Goal: Transaction & Acquisition: Purchase product/service

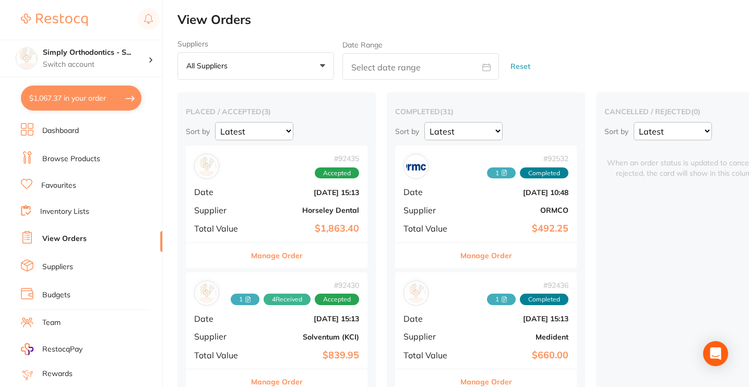
click at [104, 100] on button "$1,067.37 in your order" at bounding box center [81, 98] width 121 height 25
checkbox input "true"
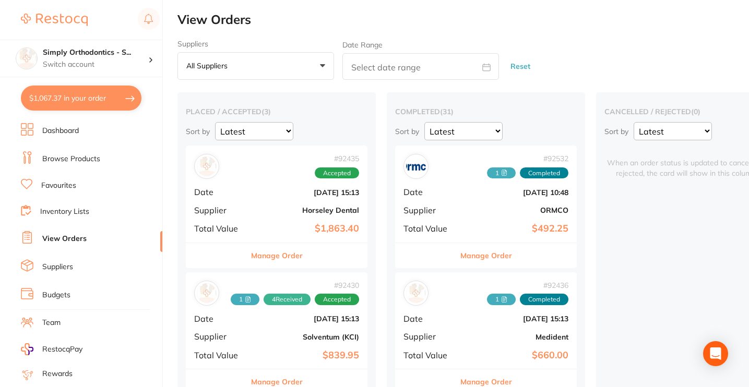
checkbox input "true"
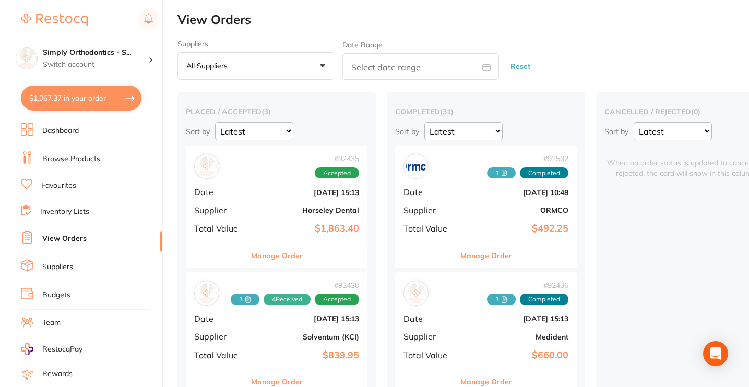
checkbox input "true"
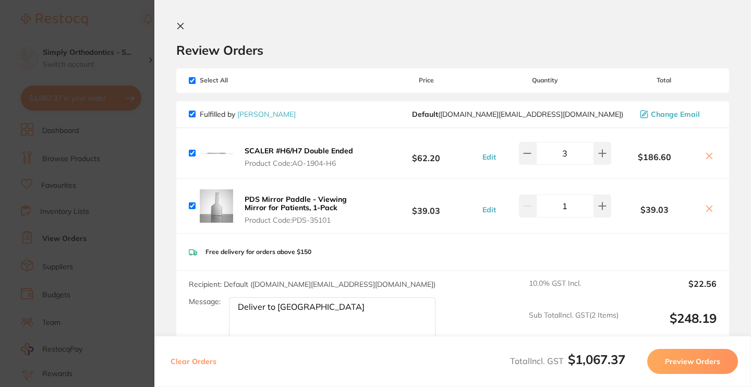
click at [182, 25] on icon at bounding box center [181, 26] width 6 height 6
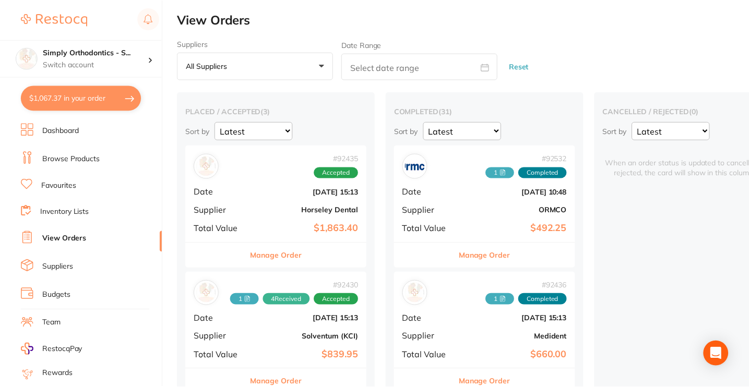
scroll to position [4, 0]
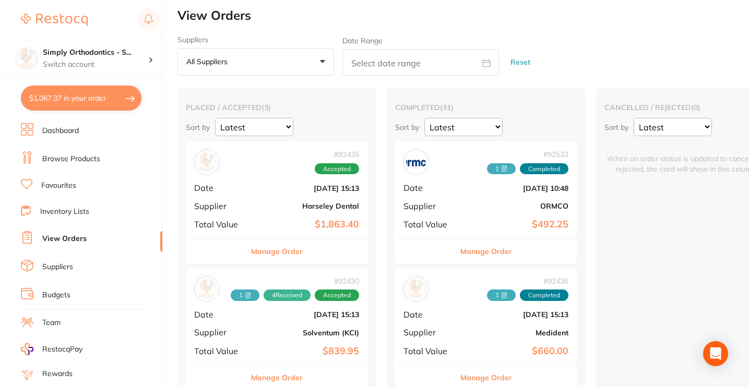
click at [74, 210] on link "Inventory Lists" at bounding box center [64, 212] width 49 height 10
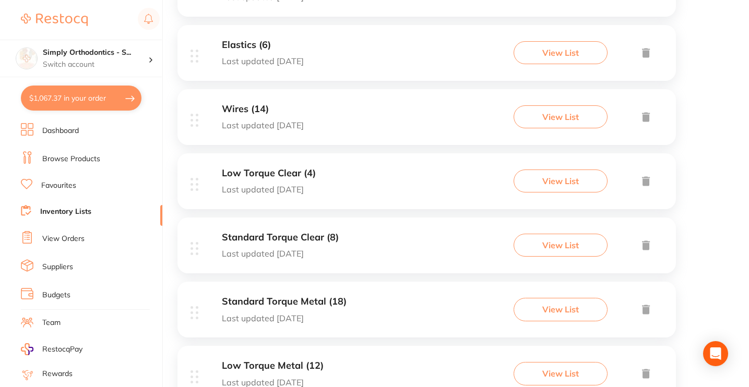
scroll to position [448, 0]
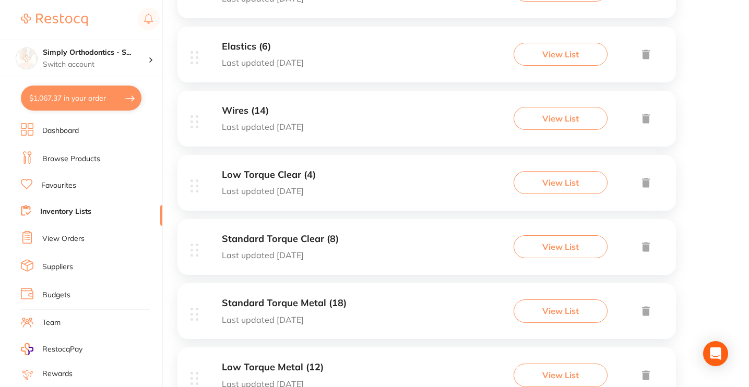
click at [253, 107] on h3 "Wires (14)" at bounding box center [263, 110] width 82 height 11
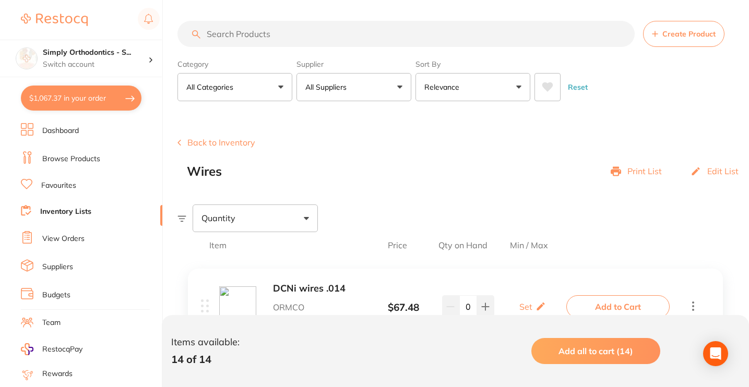
click at [184, 145] on button "Back to Inventory" at bounding box center [216, 142] width 78 height 9
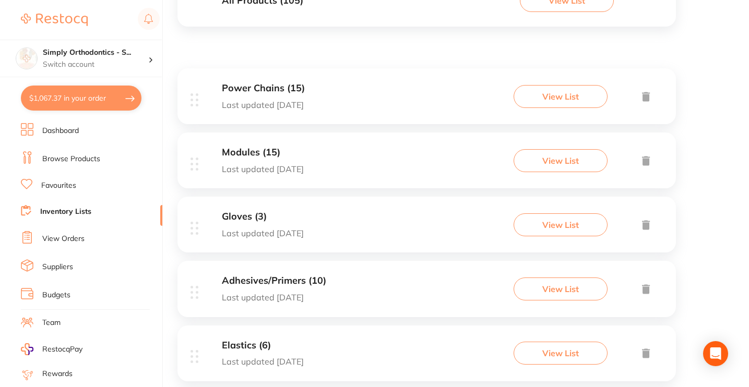
scroll to position [141, 0]
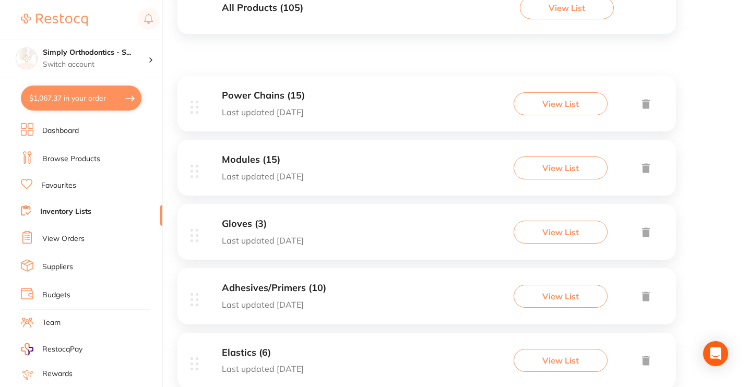
click at [263, 99] on h3 "Power Chains (15)" at bounding box center [263, 95] width 83 height 11
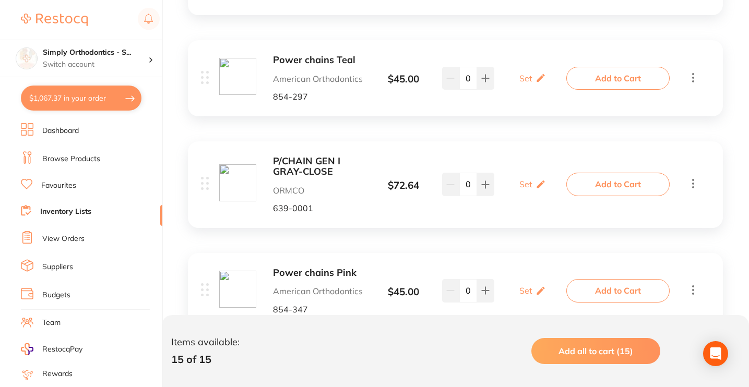
scroll to position [432, 0]
click at [620, 184] on button "Add to Cart" at bounding box center [617, 183] width 103 height 23
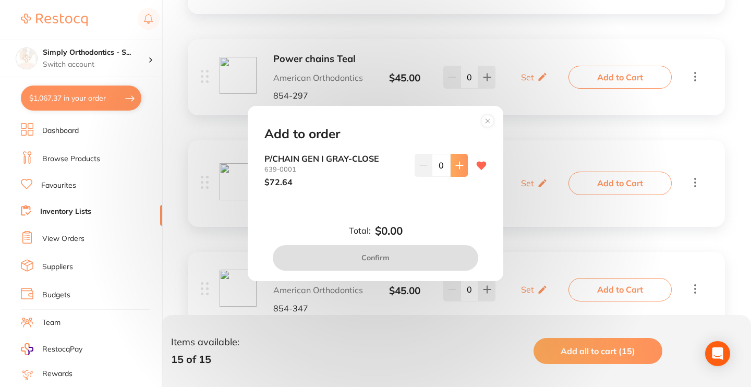
click at [458, 159] on button at bounding box center [459, 165] width 17 height 23
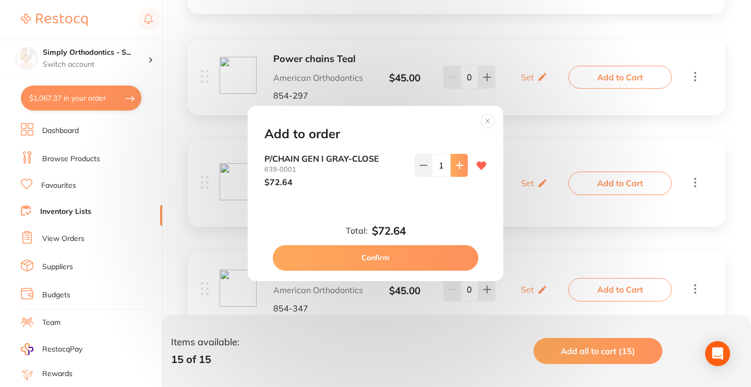
click at [458, 159] on button at bounding box center [459, 165] width 17 height 23
click at [457, 174] on button at bounding box center [459, 165] width 17 height 23
type input "3"
click at [394, 262] on button "Confirm" at bounding box center [376, 257] width 206 height 25
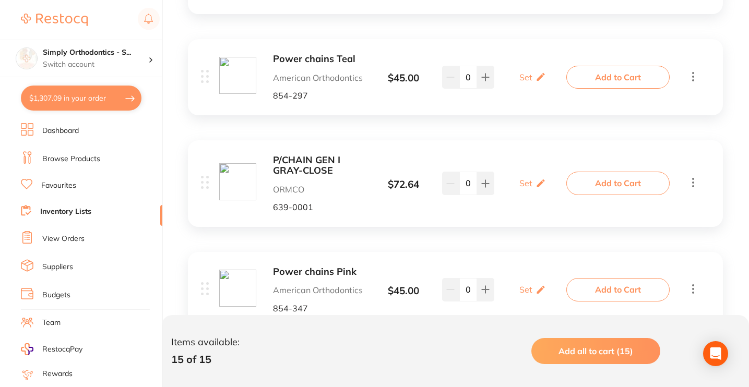
click at [95, 92] on button "$1,307.09 in your order" at bounding box center [81, 98] width 121 height 25
checkbox input "true"
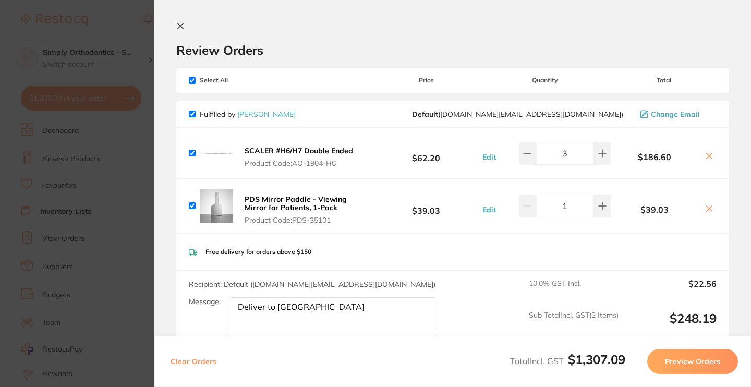
scroll to position [0, 0]
click at [179, 23] on icon at bounding box center [180, 26] width 8 height 8
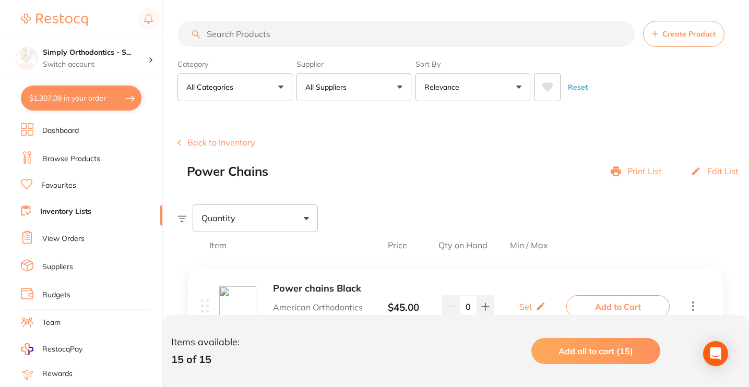
click at [68, 127] on link "Dashboard" at bounding box center [60, 131] width 37 height 10
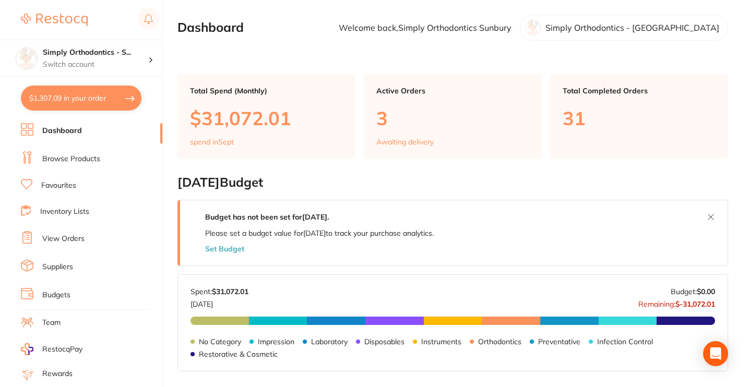
click at [84, 159] on link "Browse Products" at bounding box center [71, 159] width 58 height 10
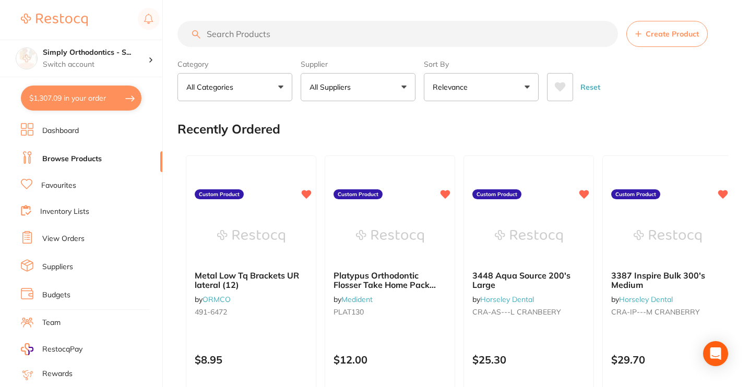
click at [356, 92] on button "All Suppliers" at bounding box center [358, 87] width 115 height 28
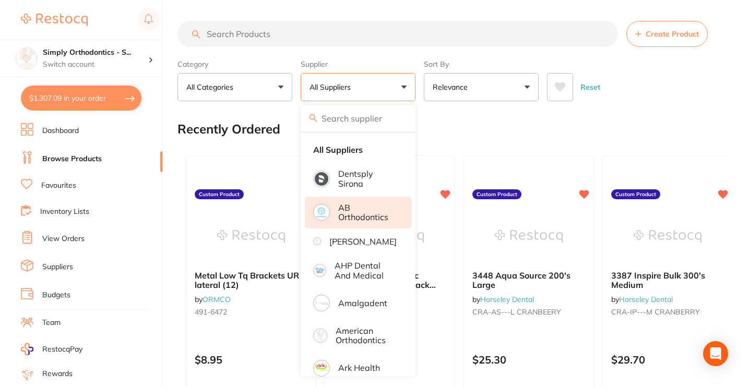
click at [355, 219] on p "AB Orthodontics" at bounding box center [367, 212] width 58 height 19
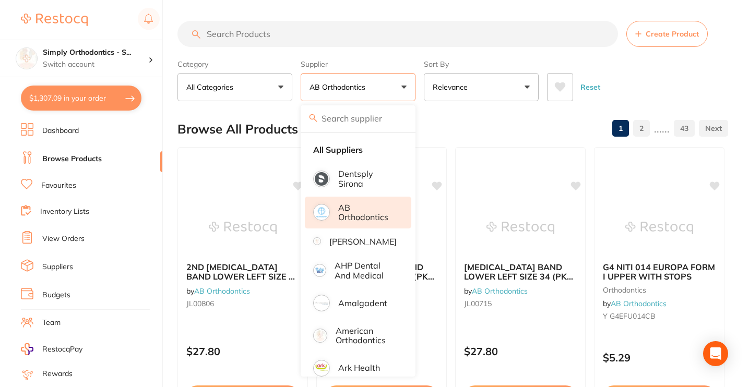
click at [393, 84] on button "AB Orthodontics" at bounding box center [358, 87] width 115 height 28
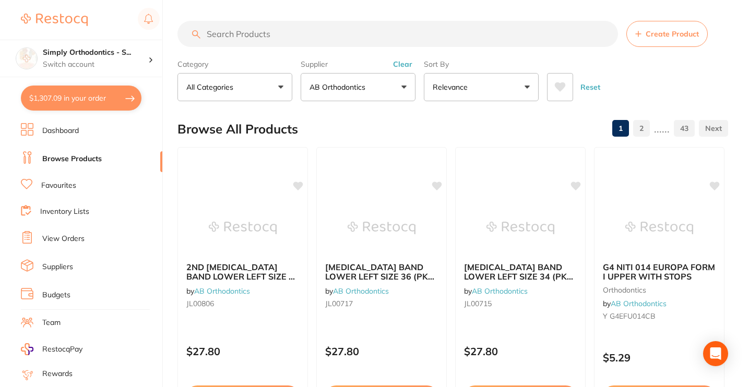
click at [399, 90] on button "AB Orthodontics" at bounding box center [358, 87] width 115 height 28
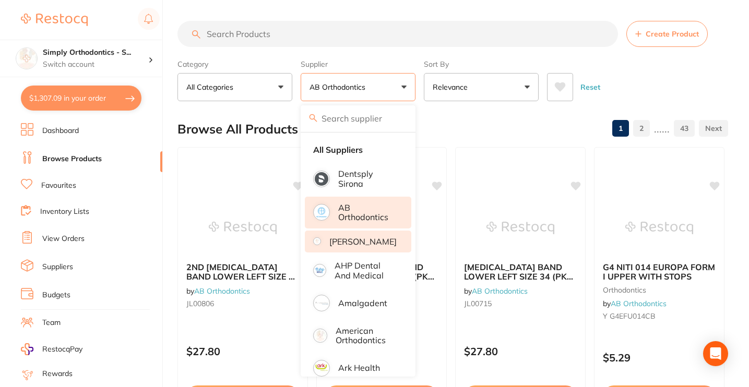
click at [329, 253] on li "[PERSON_NAME]" at bounding box center [358, 242] width 106 height 22
click at [408, 83] on button "AB Orthodontics +1" at bounding box center [358, 87] width 115 height 28
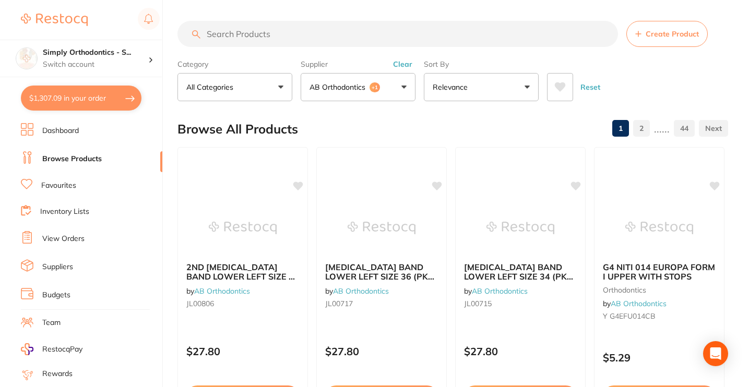
click at [407, 85] on button "AB Orthodontics +1" at bounding box center [358, 87] width 115 height 28
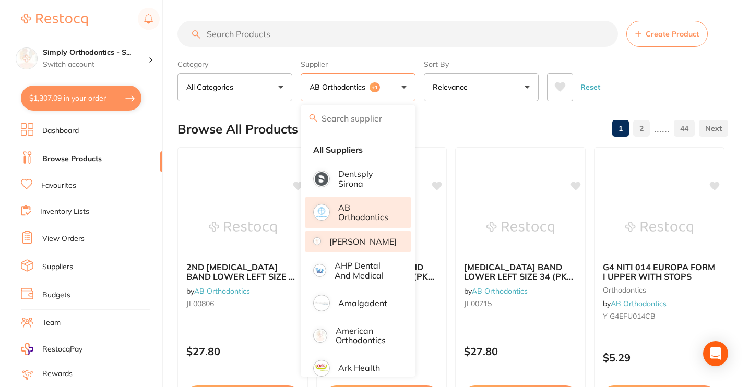
click at [349, 213] on p "AB Orthodontics" at bounding box center [367, 212] width 58 height 19
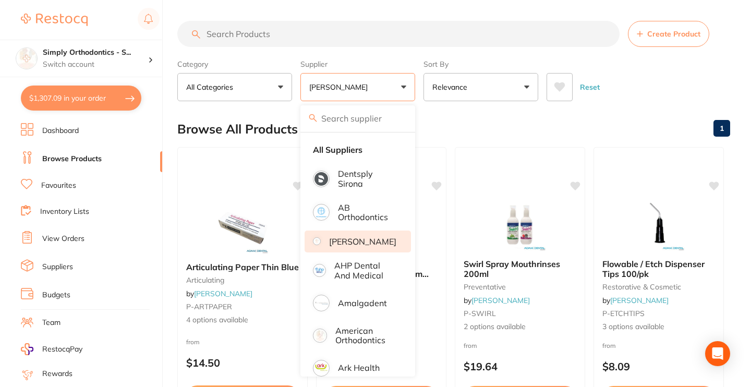
click at [402, 82] on button "[PERSON_NAME]" at bounding box center [358, 87] width 115 height 28
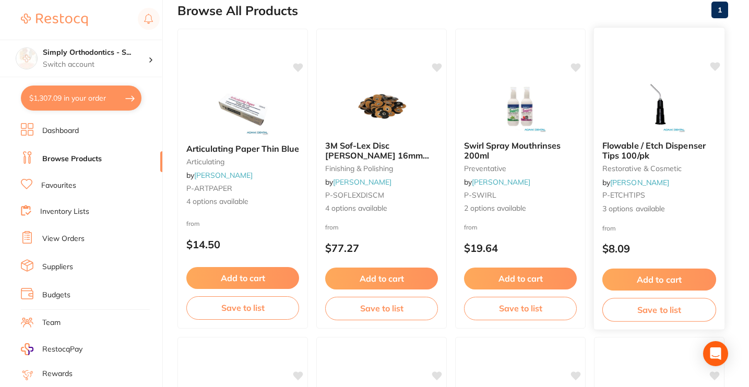
scroll to position [121, 0]
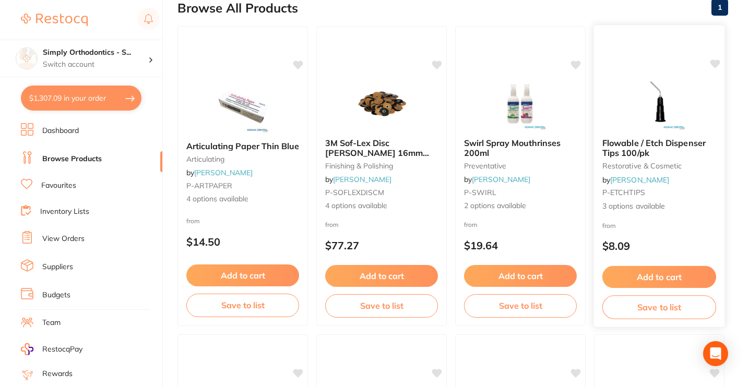
click at [696, 202] on div "Flowable / Etch Dispenser Tips 100/pk restorative & cosmetic by Adam Dental P-E…" at bounding box center [659, 175] width 130 height 90
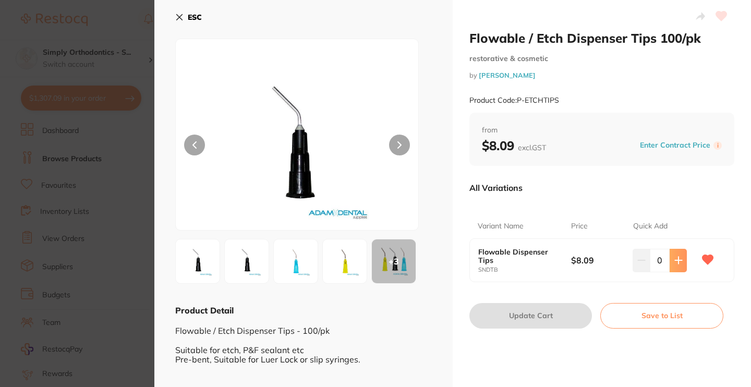
click at [681, 261] on button at bounding box center [678, 260] width 17 height 23
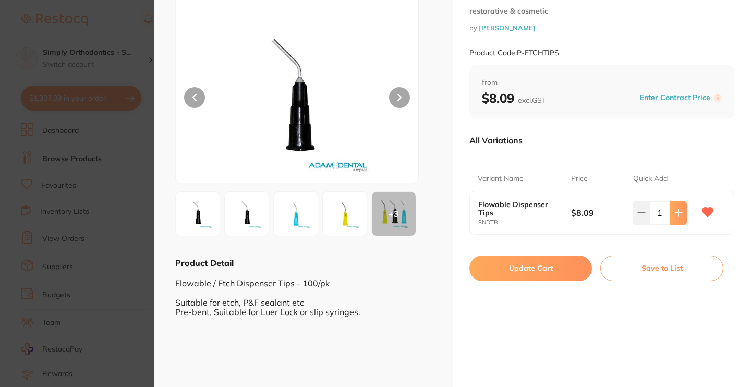
scroll to position [48, 0]
click at [681, 209] on button at bounding box center [678, 212] width 17 height 23
click at [681, 211] on button at bounding box center [678, 212] width 17 height 23
type input "3"
click at [546, 271] on button "Update Cart" at bounding box center [531, 267] width 123 height 25
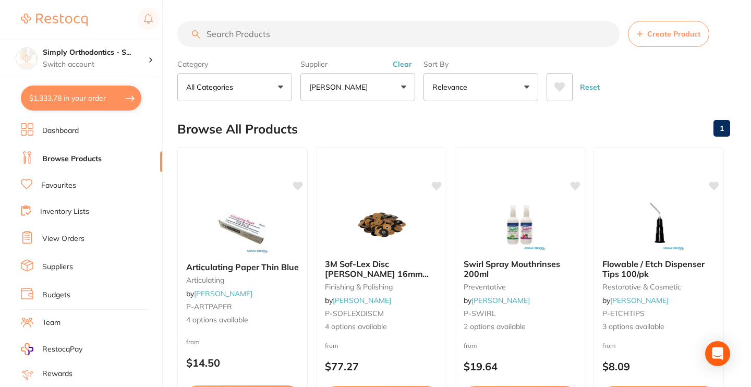
checkbox input "false"
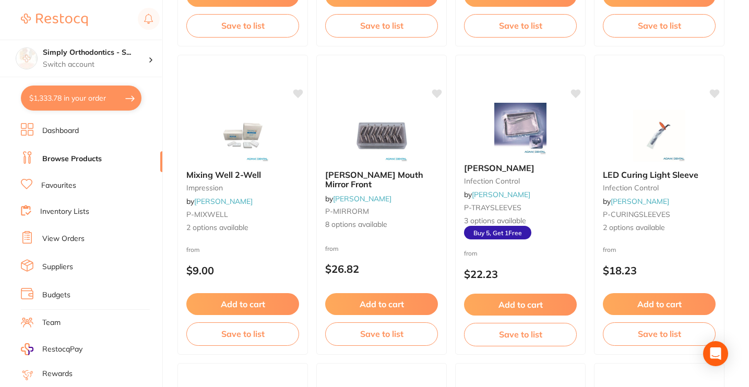
scroll to position [718, 0]
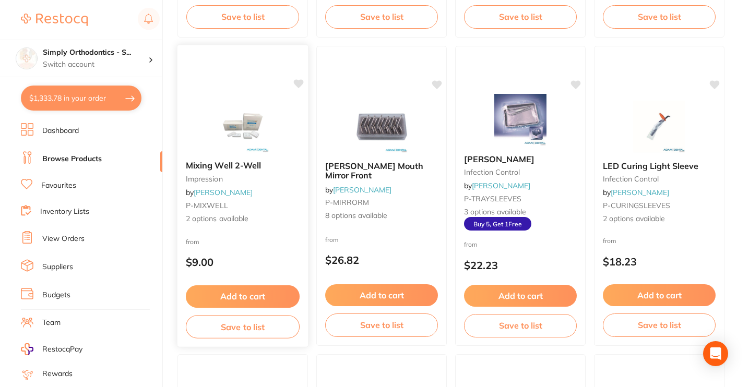
click at [269, 240] on div "from $9.00" at bounding box center [242, 255] width 130 height 38
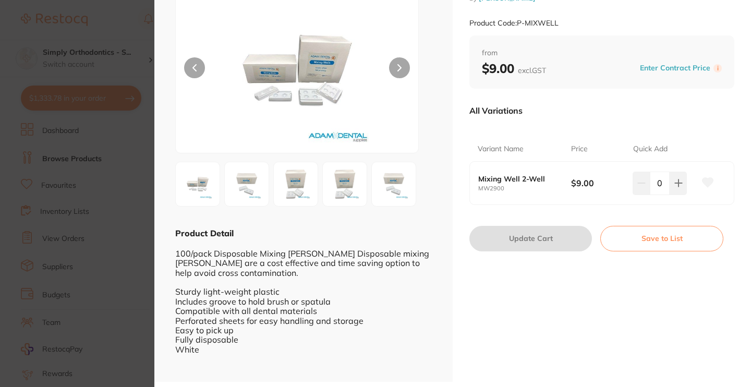
scroll to position [77, 0]
click at [683, 179] on button at bounding box center [678, 183] width 17 height 23
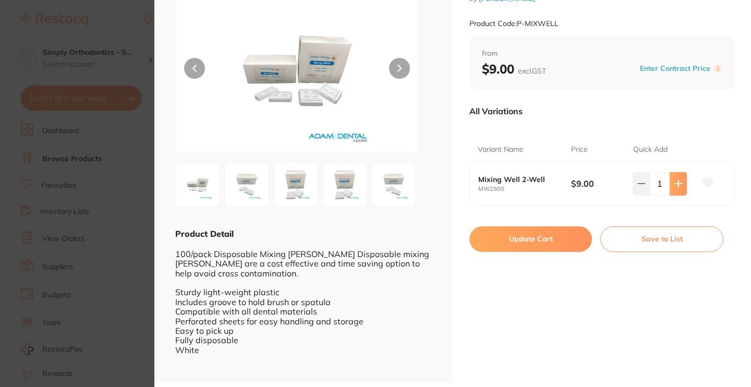
click at [675, 189] on button at bounding box center [678, 183] width 17 height 23
type input "2"
click at [545, 236] on button "Update Cart" at bounding box center [531, 238] width 123 height 25
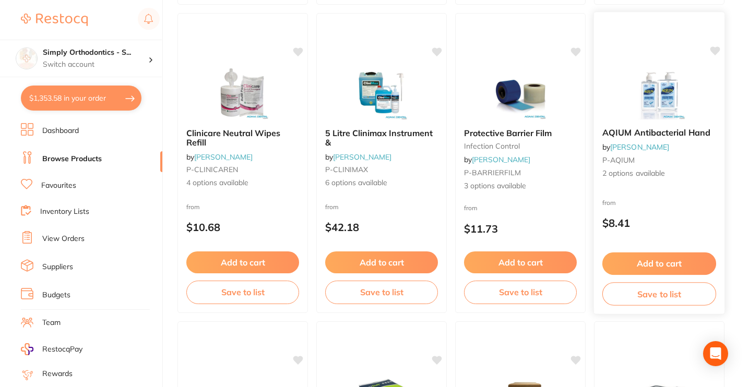
scroll to position [1063, 0]
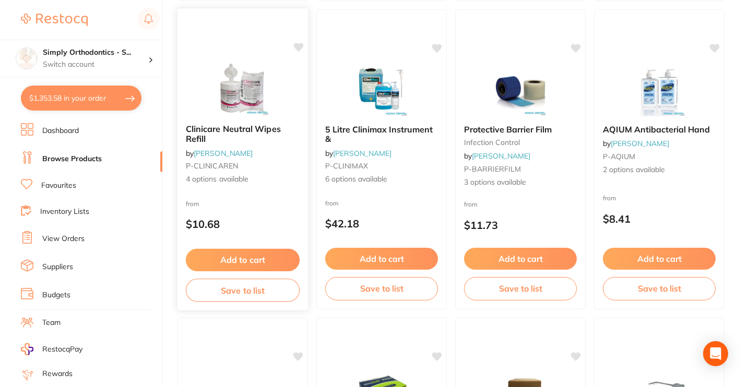
click at [241, 259] on button "Add to cart" at bounding box center [243, 260] width 114 height 22
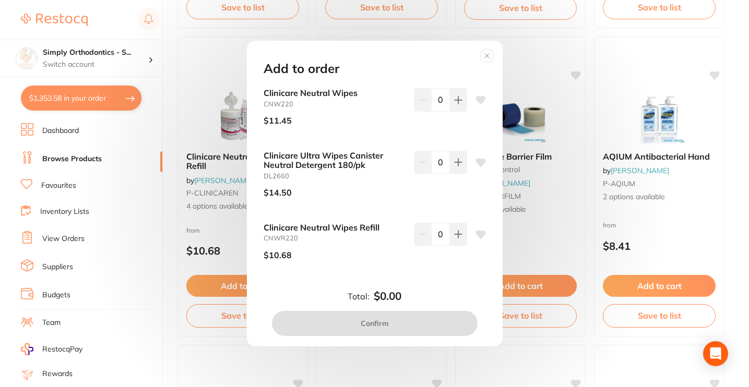
scroll to position [1034, 0]
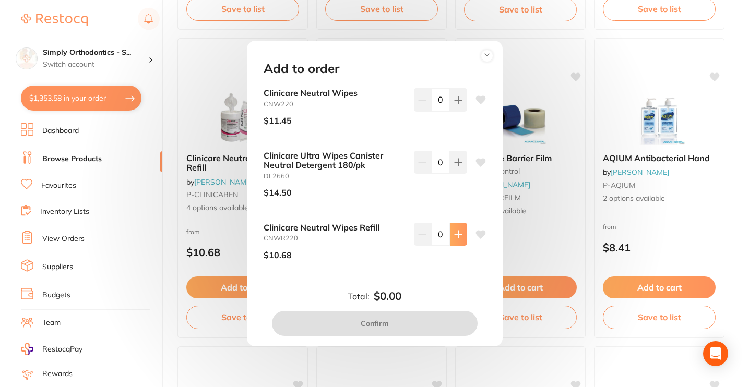
click at [455, 237] on icon at bounding box center [458, 234] width 8 height 8
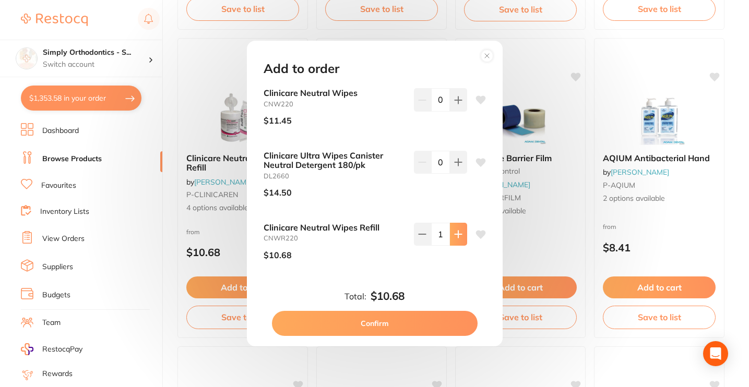
click at [455, 237] on icon at bounding box center [458, 234] width 8 height 8
type input "2"
click at [374, 326] on button "Confirm" at bounding box center [375, 323] width 206 height 25
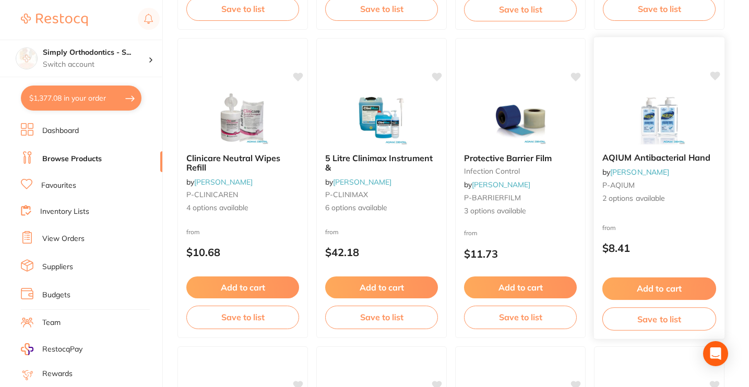
click at [676, 290] on button "Add to cart" at bounding box center [659, 289] width 114 height 22
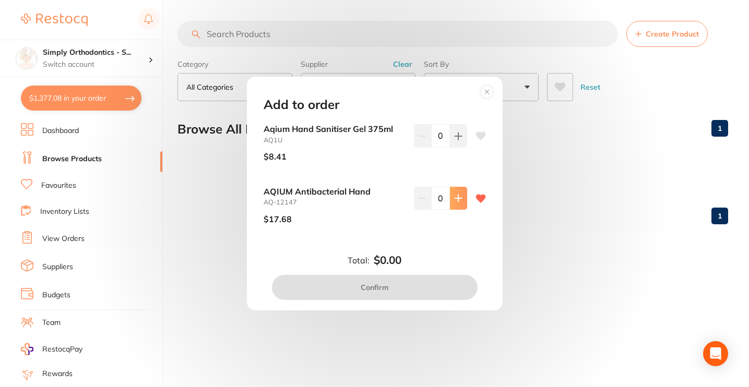
scroll to position [0, 0]
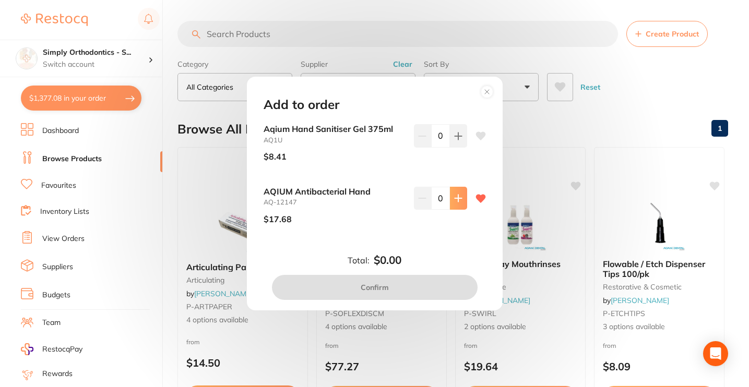
click at [461, 205] on button at bounding box center [458, 198] width 17 height 23
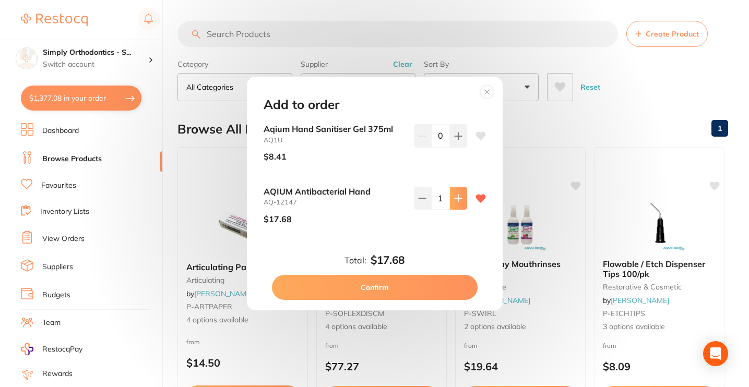
click at [461, 205] on button at bounding box center [458, 198] width 17 height 23
type input "4"
click at [421, 285] on button "Confirm" at bounding box center [375, 287] width 206 height 25
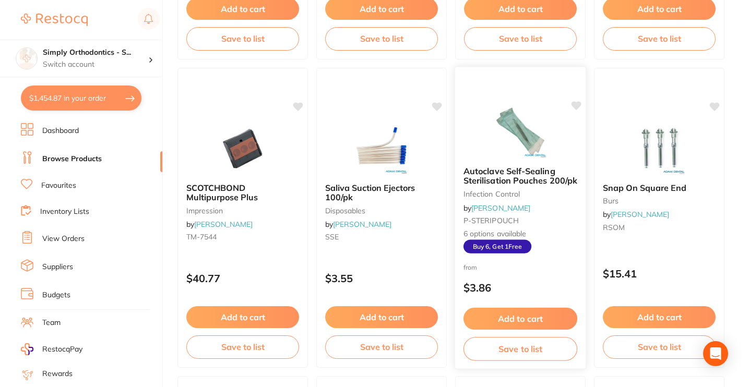
scroll to position [1619, 0]
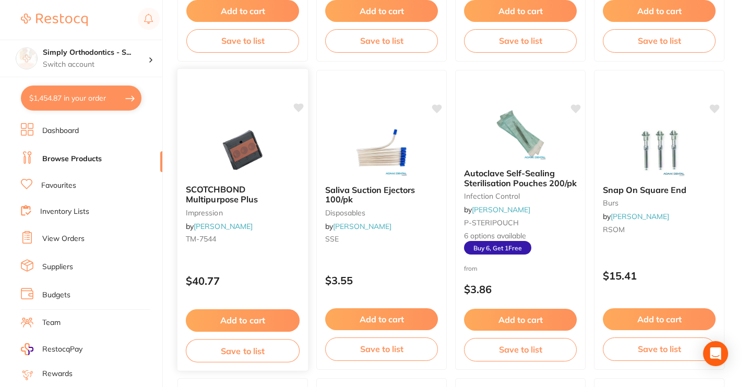
click at [252, 225] on div "SCOTCHBOND Multipurpose Plus impression by Adam Dental TM-7544" at bounding box center [242, 216] width 130 height 80
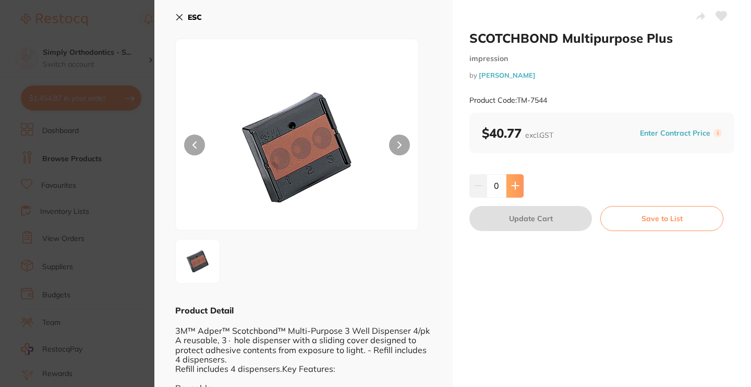
click at [512, 190] on button at bounding box center [515, 185] width 17 height 23
type input "1"
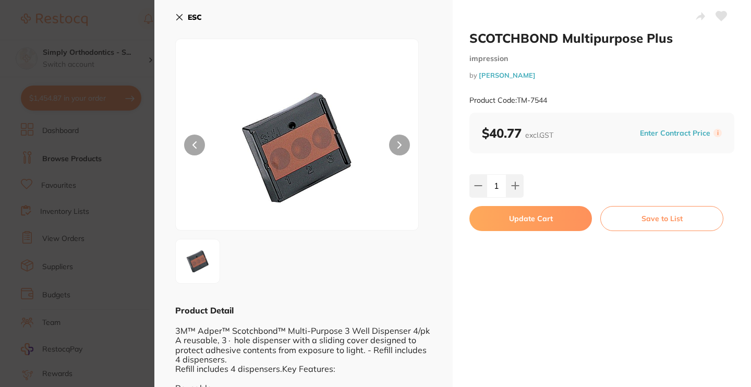
click at [530, 221] on button "Update Cart" at bounding box center [531, 218] width 123 height 25
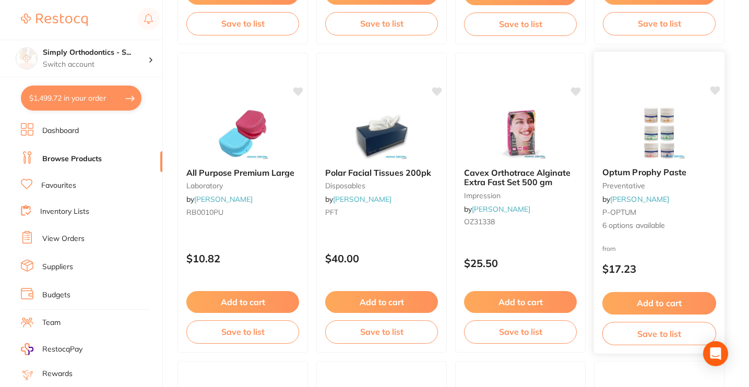
scroll to position [1946, 0]
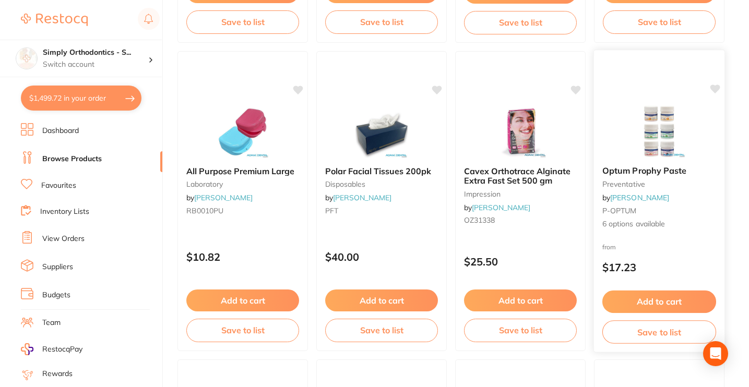
click at [665, 300] on button "Add to cart" at bounding box center [659, 302] width 114 height 22
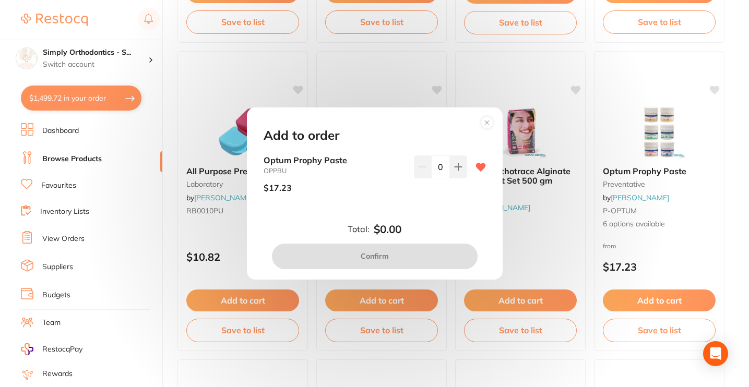
click at [486, 128] on circle at bounding box center [487, 123] width 12 height 12
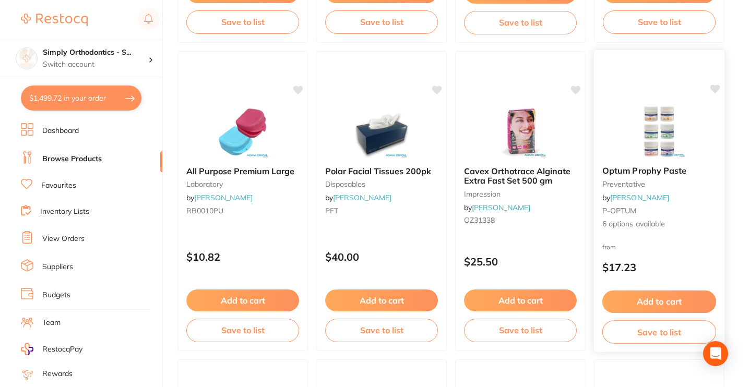
click at [679, 243] on div "from $17.23" at bounding box center [659, 260] width 130 height 38
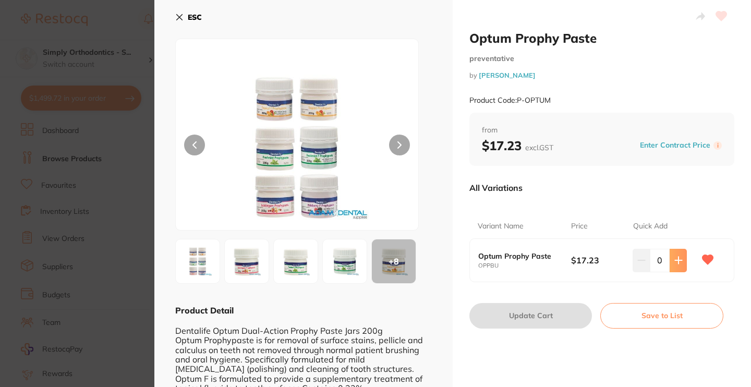
click at [677, 262] on icon at bounding box center [678, 260] width 7 height 7
type input "1"
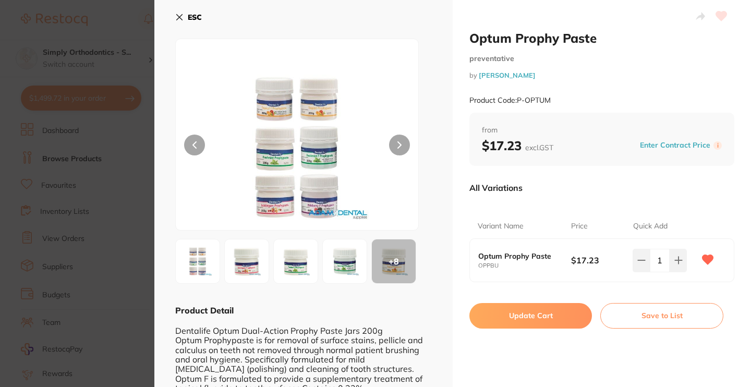
click at [555, 310] on button "Update Cart" at bounding box center [531, 315] width 123 height 25
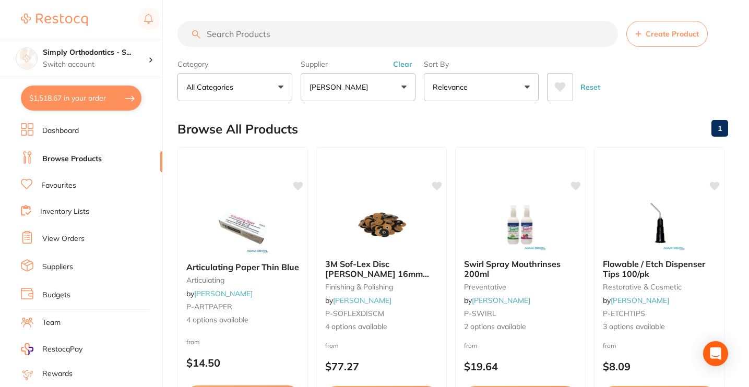
click at [316, 35] on input "search" at bounding box center [397, 34] width 440 height 26
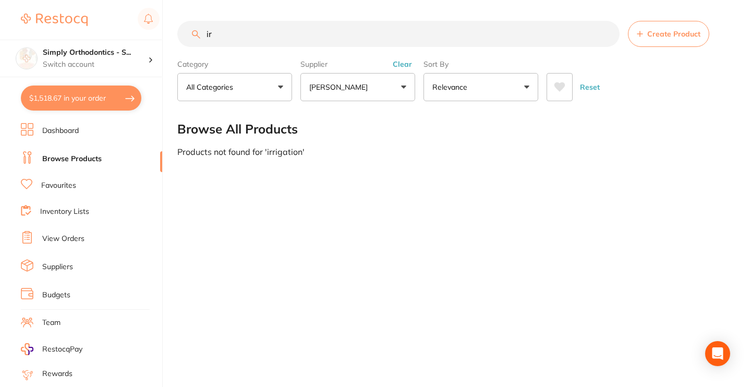
type input "i"
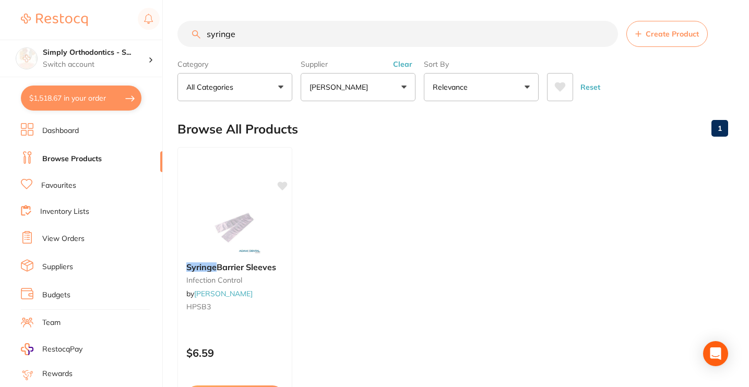
type input "syringe"
click at [400, 89] on button "[PERSON_NAME]" at bounding box center [358, 87] width 115 height 28
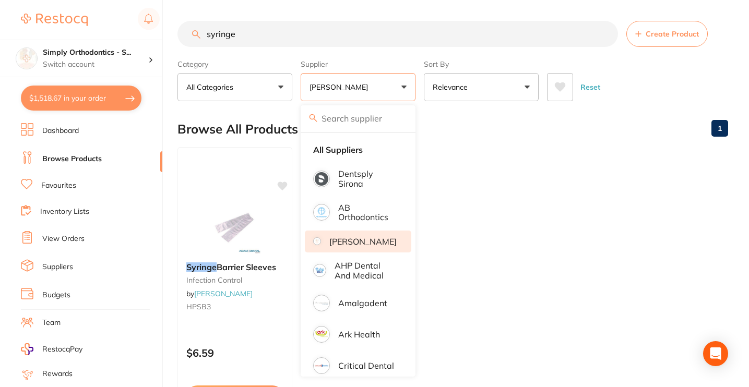
click at [448, 130] on div "Browse All Products 1" at bounding box center [452, 129] width 551 height 35
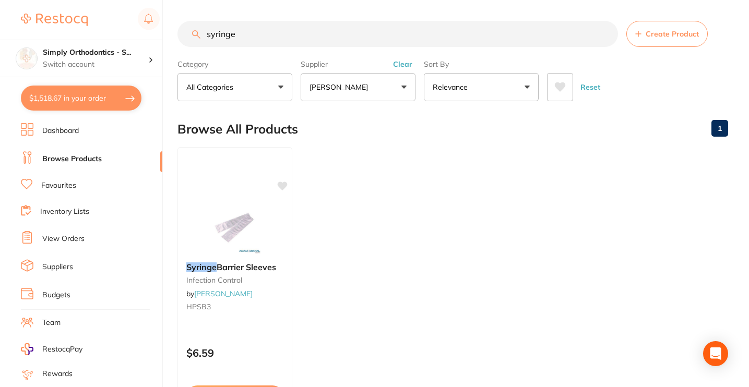
click at [398, 87] on button "[PERSON_NAME]" at bounding box center [358, 87] width 115 height 28
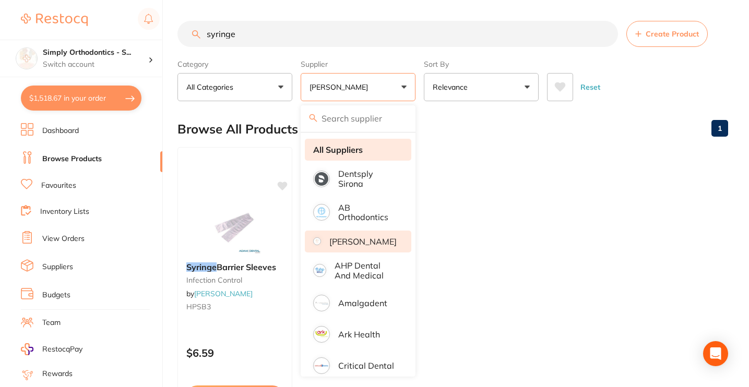
click at [362, 150] on strong "All Suppliers" at bounding box center [338, 149] width 50 height 9
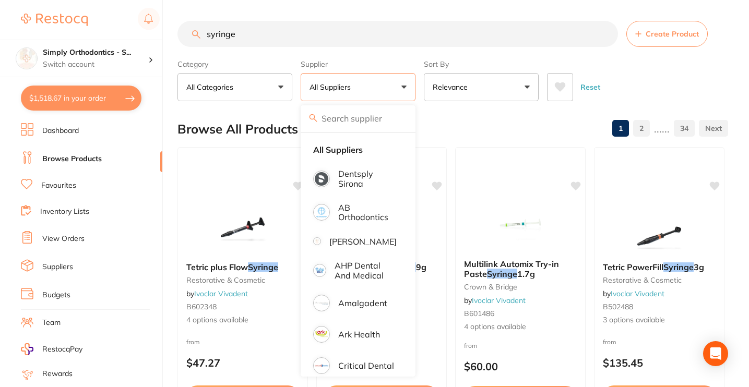
click at [455, 128] on div "Browse All Products 1 2 ...... 34" at bounding box center [452, 129] width 551 height 35
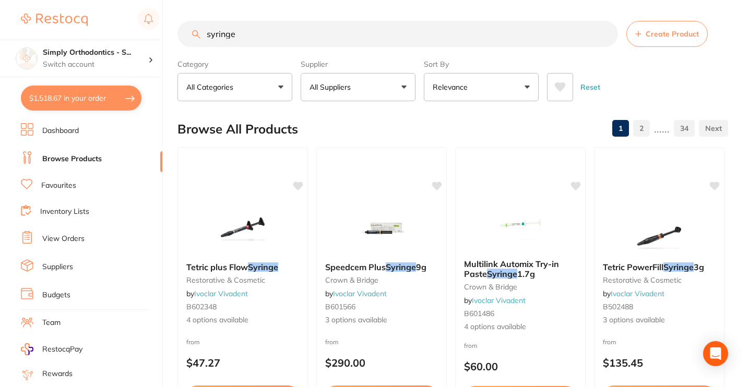
click at [399, 81] on button "All Suppliers" at bounding box center [358, 87] width 115 height 28
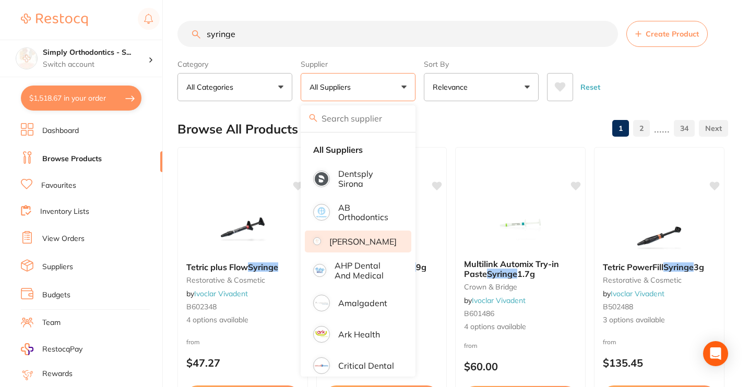
click at [358, 246] on p "[PERSON_NAME]" at bounding box center [362, 241] width 67 height 9
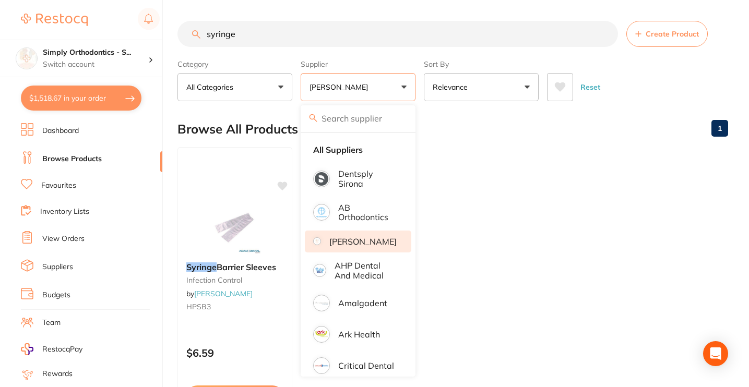
click at [666, 90] on div "Reset" at bounding box center [633, 83] width 173 height 37
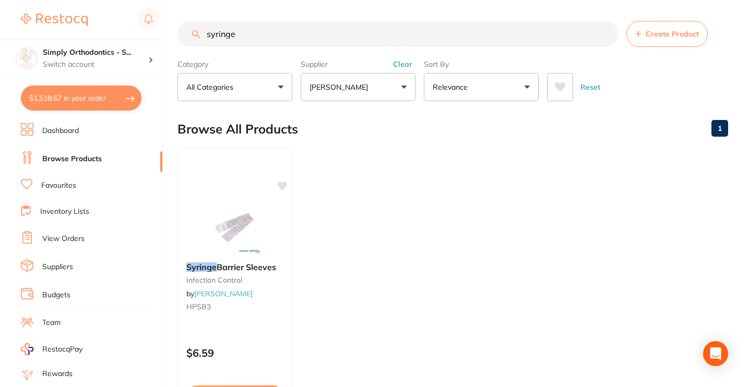
click at [604, 38] on input "syringe" at bounding box center [397, 34] width 440 height 26
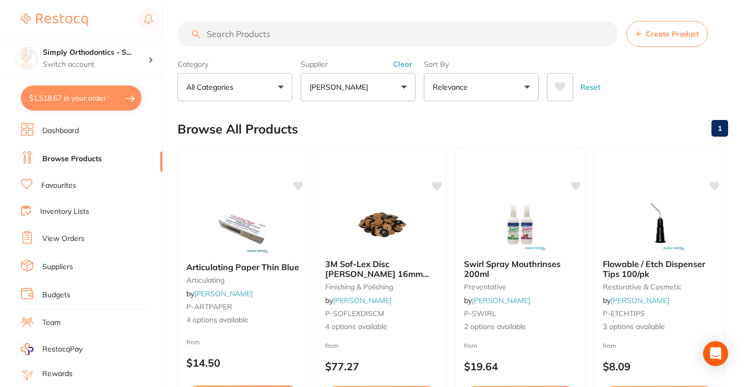
click at [56, 240] on link "View Orders" at bounding box center [63, 239] width 42 height 10
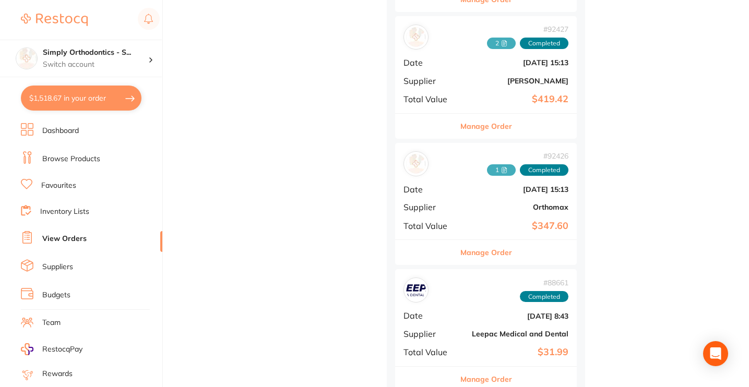
scroll to position [1007, 0]
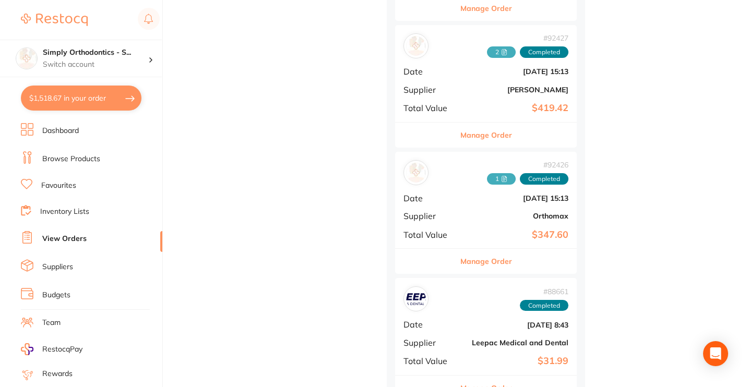
click at [483, 129] on button "Manage Order" at bounding box center [486, 135] width 52 height 25
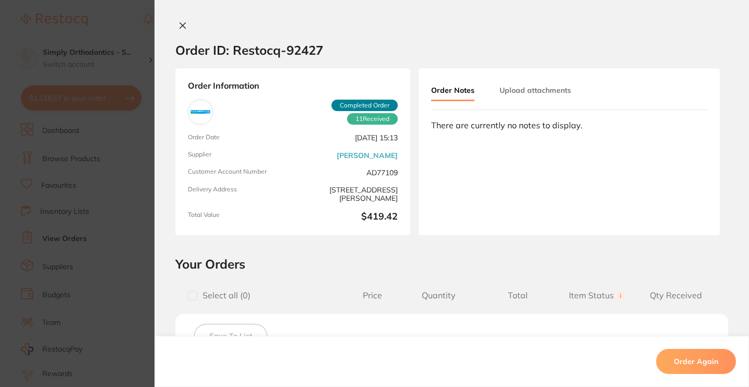
click at [182, 26] on icon at bounding box center [182, 25] width 8 height 8
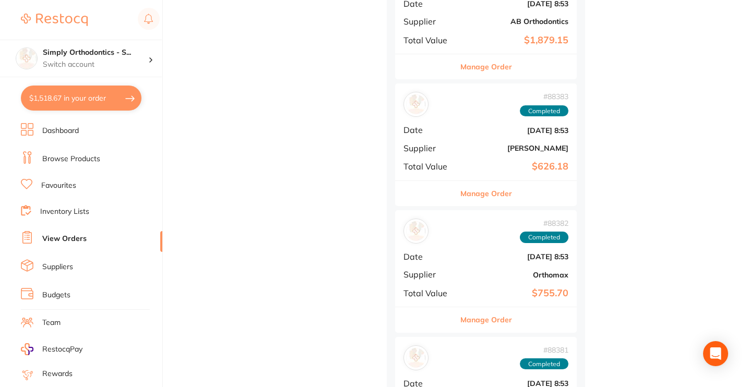
scroll to position [2088, 0]
click at [482, 181] on button "Manage Order" at bounding box center [486, 193] width 52 height 25
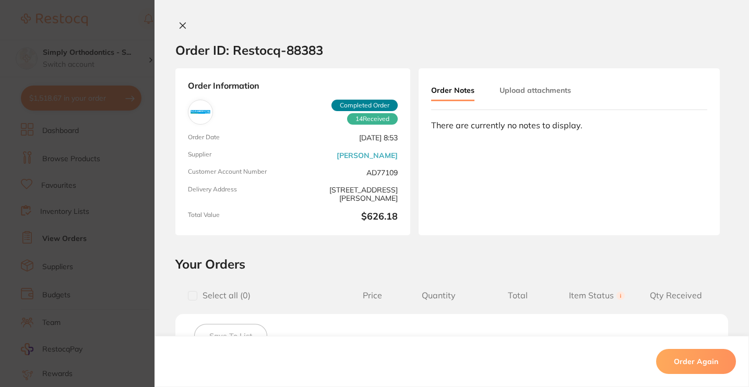
scroll to position [1160, 0]
click at [181, 26] on icon at bounding box center [183, 26] width 6 height 6
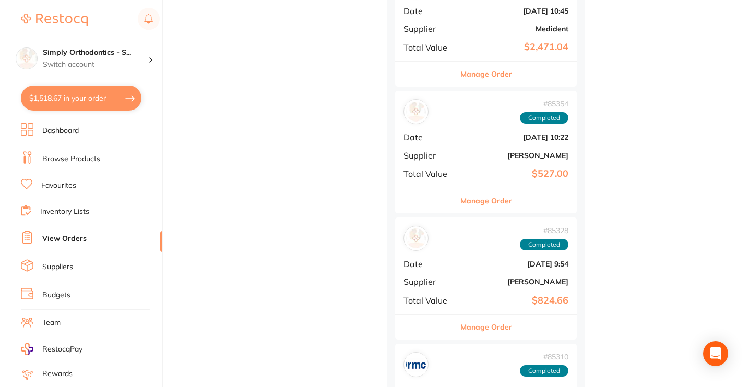
scroll to position [3670, 0]
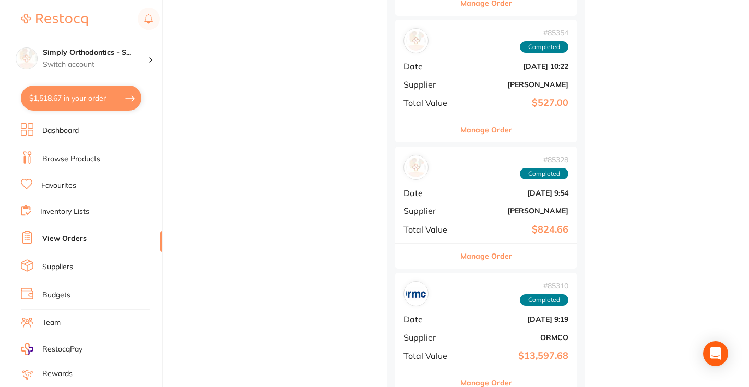
click at [484, 244] on button "Manage Order" at bounding box center [486, 256] width 52 height 25
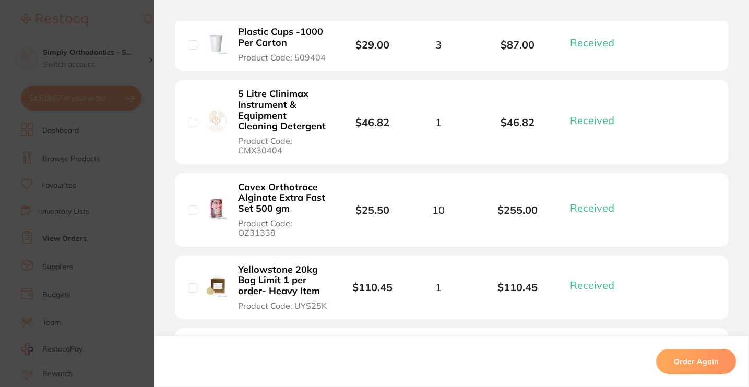
scroll to position [677, 0]
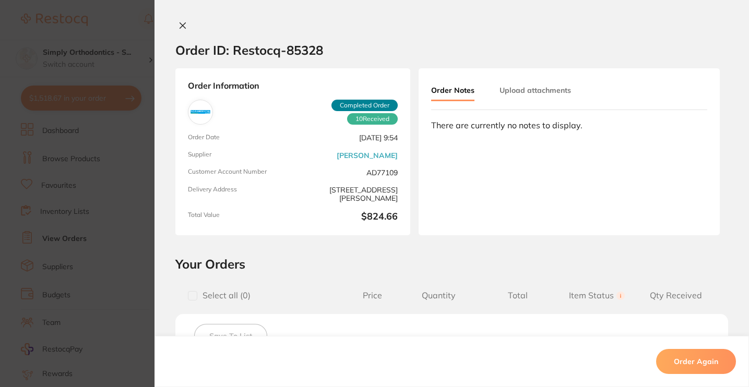
click at [178, 25] on icon at bounding box center [182, 25] width 8 height 8
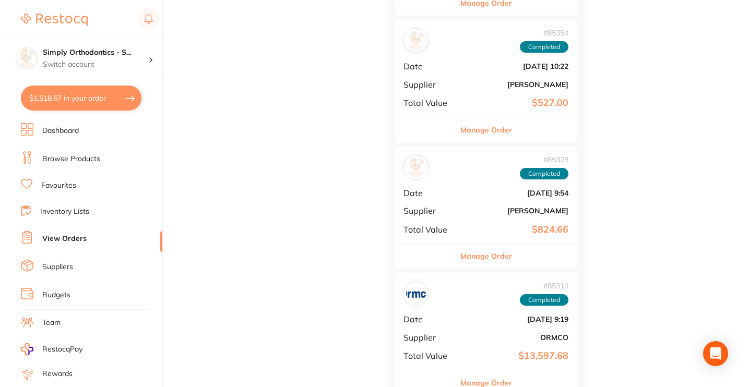
click at [78, 160] on link "Browse Products" at bounding box center [71, 159] width 58 height 10
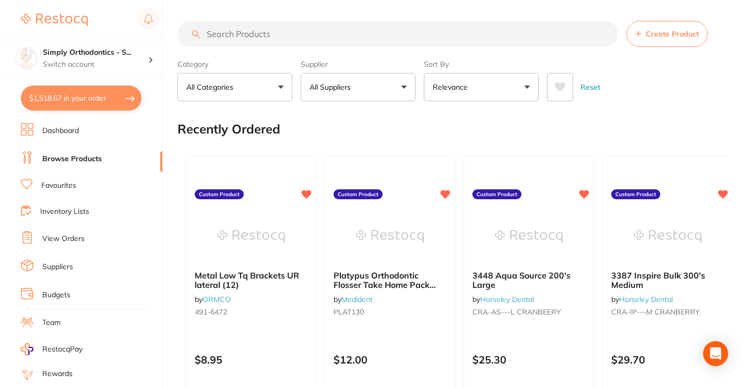
click at [374, 90] on button "All Suppliers" at bounding box center [358, 87] width 115 height 28
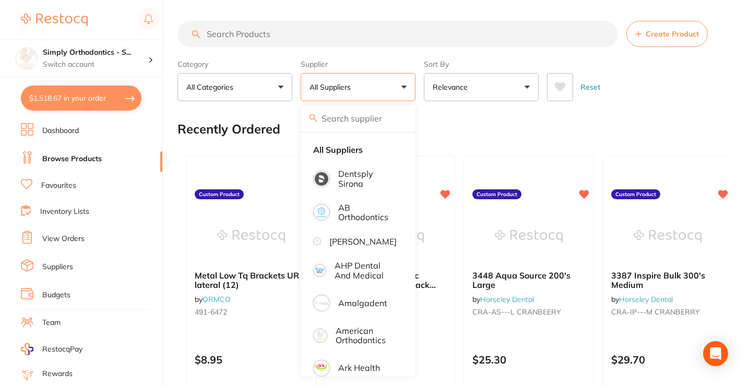
click at [396, 94] on button "All Suppliers" at bounding box center [358, 87] width 115 height 28
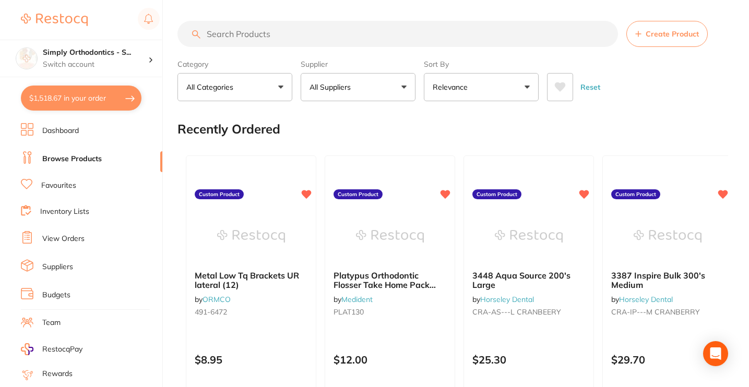
click at [396, 94] on button "All Suppliers" at bounding box center [358, 87] width 115 height 28
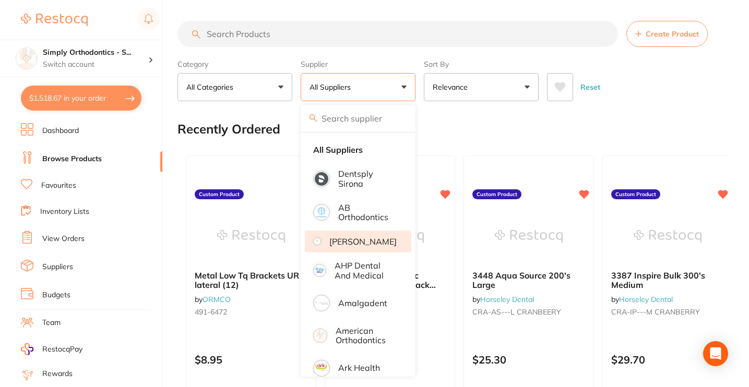
click at [366, 246] on p "[PERSON_NAME]" at bounding box center [362, 241] width 67 height 9
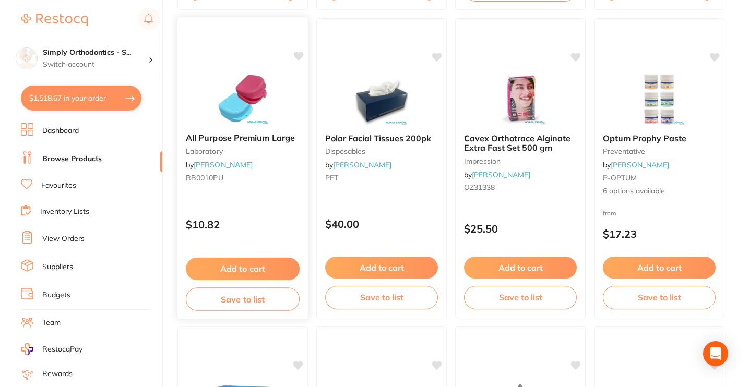
scroll to position [1979, 0]
click at [274, 216] on div "$10.82" at bounding box center [242, 223] width 130 height 28
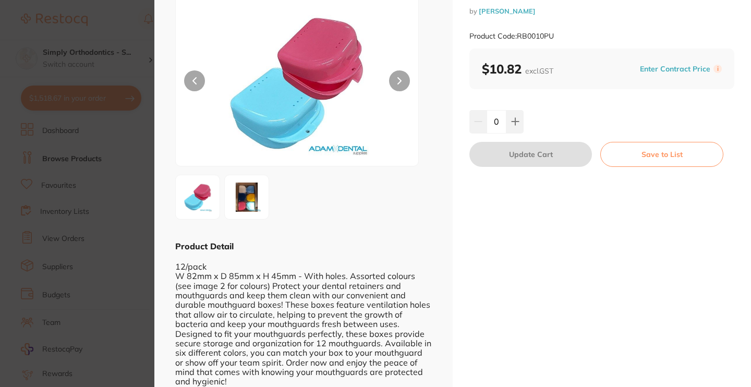
scroll to position [67, 0]
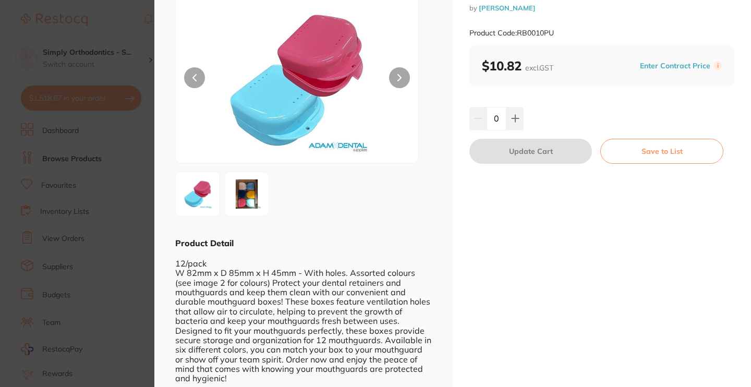
click at [241, 200] on img at bounding box center [247, 194] width 38 height 38
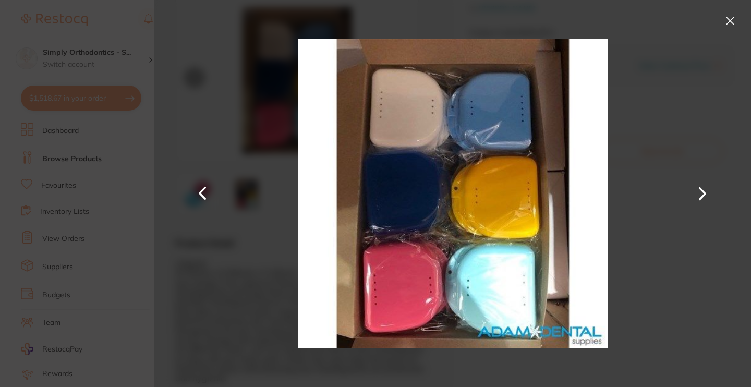
click at [728, 19] on button at bounding box center [730, 21] width 17 height 17
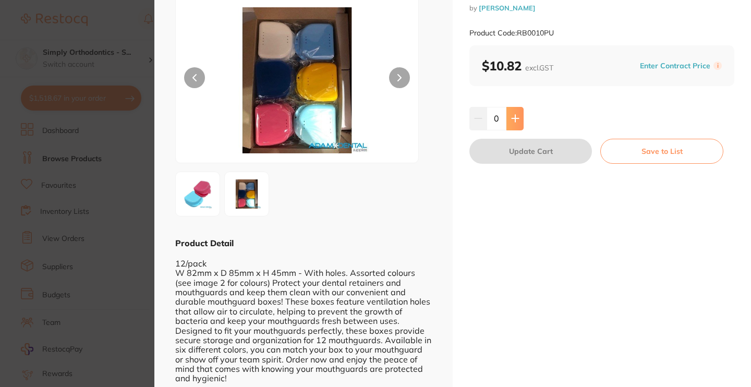
click at [516, 118] on icon at bounding box center [515, 118] width 7 height 7
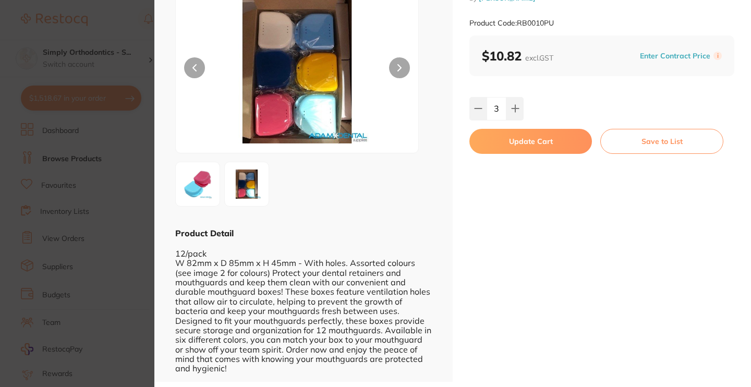
scroll to position [77, 0]
click at [479, 107] on icon at bounding box center [478, 109] width 8 height 8
click at [478, 103] on button at bounding box center [478, 109] width 17 height 23
type input "1"
click at [532, 143] on button "Update Cart" at bounding box center [531, 141] width 123 height 25
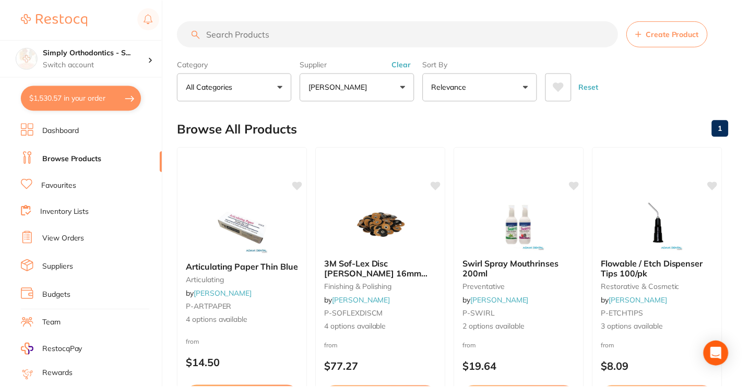
scroll to position [1979, 0]
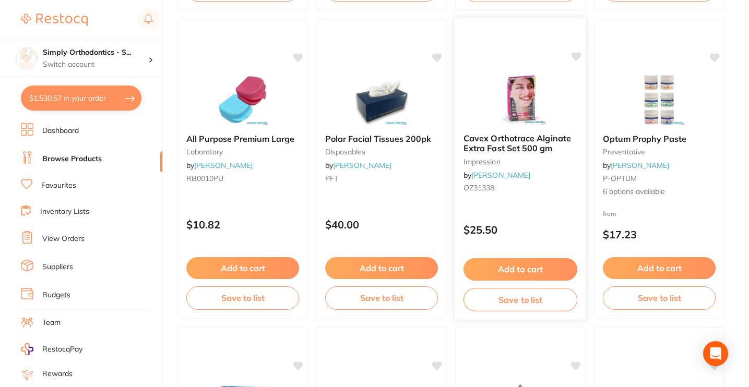
click at [512, 267] on button "Add to cart" at bounding box center [520, 269] width 114 height 22
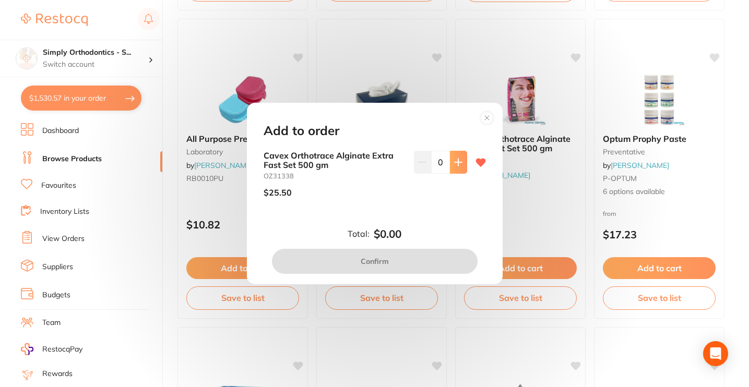
click at [457, 161] on icon at bounding box center [458, 162] width 8 height 8
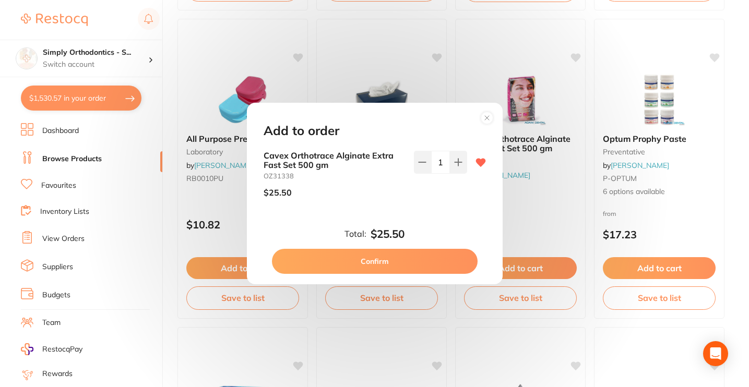
drag, startPoint x: 442, startPoint y: 164, endPoint x: 431, endPoint y: 164, distance: 11.5
click at [431, 164] on input "1" at bounding box center [440, 162] width 19 height 23
type input "30"
click at [448, 186] on div "30" at bounding box center [440, 178] width 53 height 55
click at [428, 259] on button "Confirm" at bounding box center [375, 261] width 206 height 25
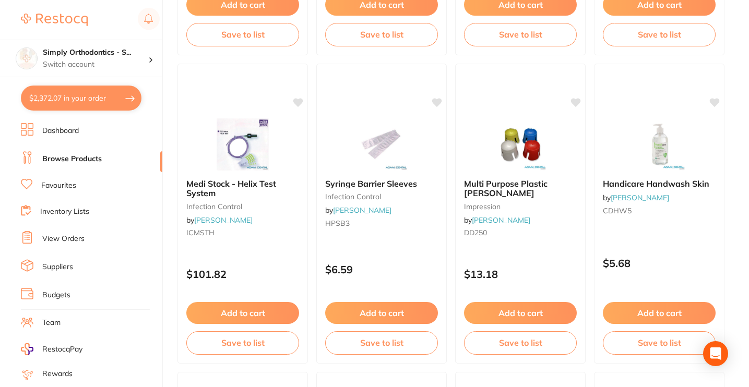
scroll to position [2551, 0]
click at [413, 242] on div "Syringe Barrier Sleeves infection control by Adam Dental HPSB3 $6.59 Add to car…" at bounding box center [382, 213] width 132 height 303
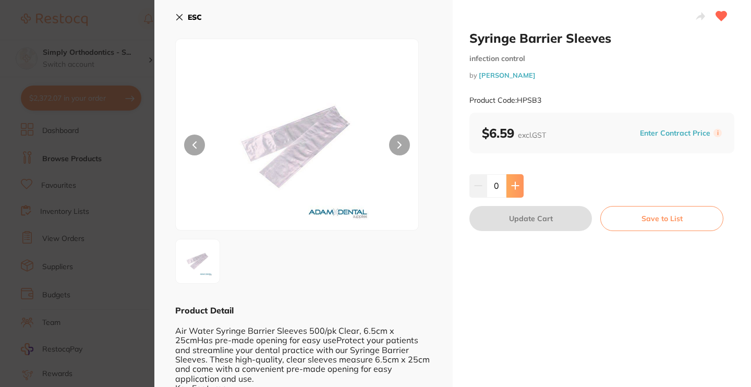
click at [518, 185] on icon at bounding box center [515, 186] width 7 height 7
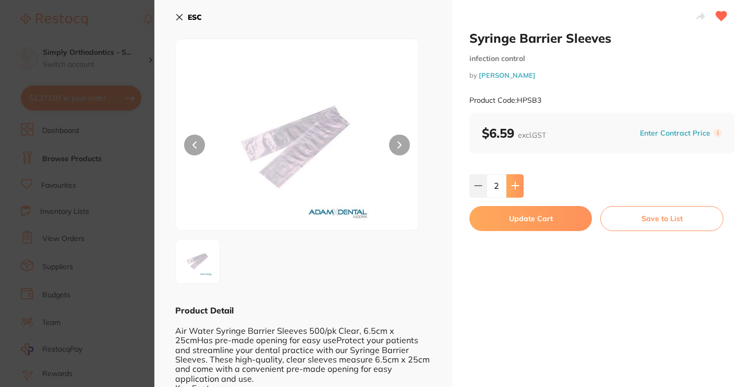
click at [518, 185] on icon at bounding box center [515, 186] width 7 height 7
type input "3"
click at [526, 223] on button "Update Cart" at bounding box center [531, 218] width 123 height 25
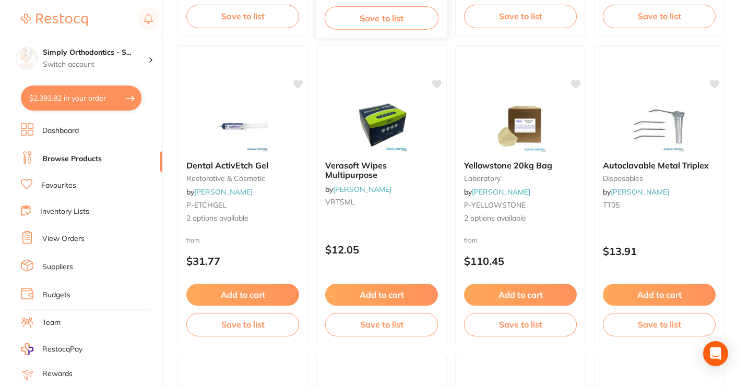
scroll to position [1338, 0]
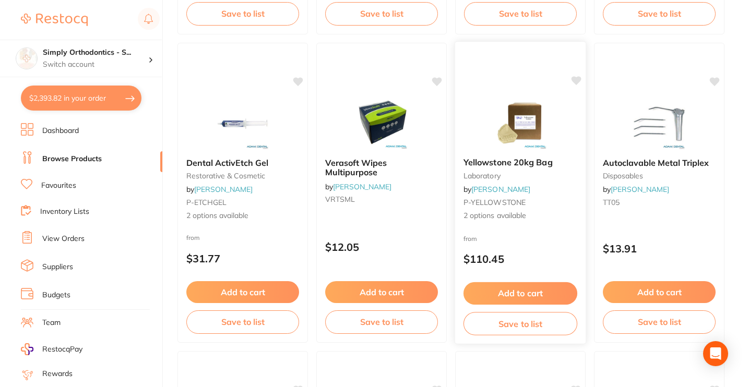
click at [565, 265] on p "$110.45" at bounding box center [520, 259] width 114 height 12
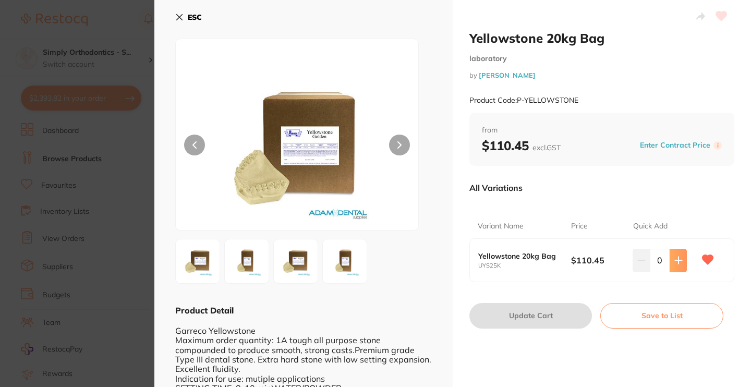
click at [681, 266] on button at bounding box center [678, 260] width 17 height 23
type input "1"
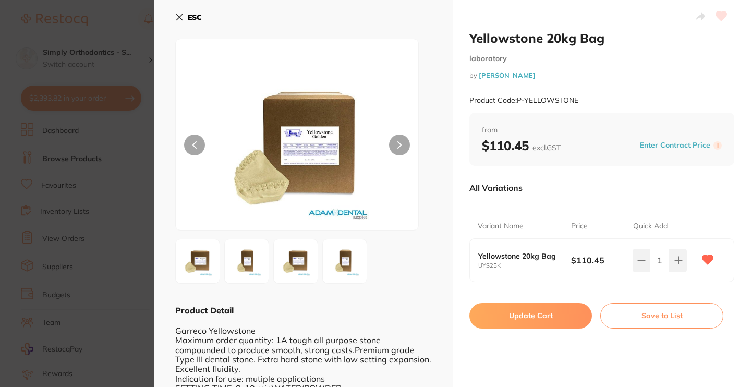
click at [514, 319] on button "Update Cart" at bounding box center [531, 315] width 123 height 25
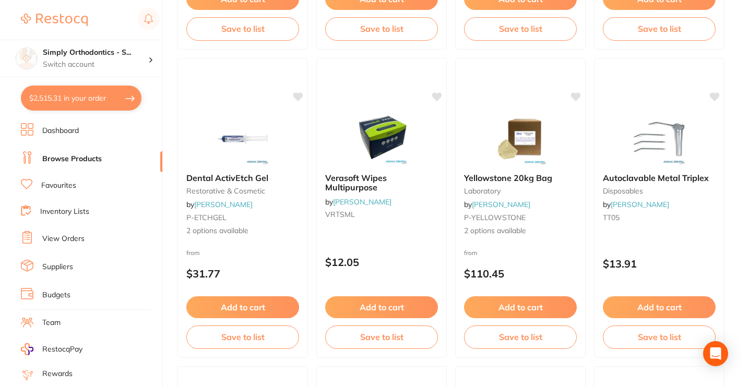
scroll to position [1329, 0]
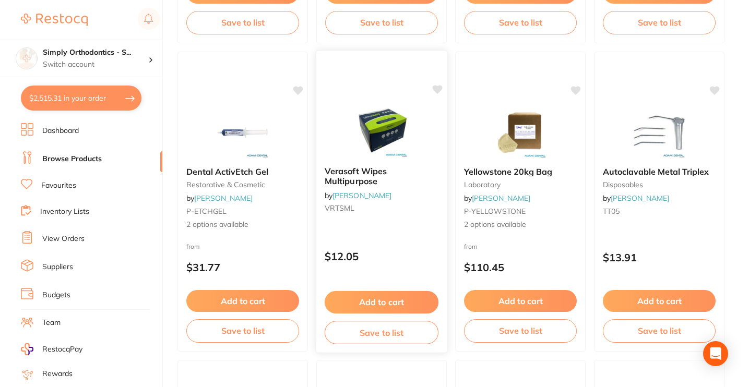
click at [362, 297] on button "Add to cart" at bounding box center [382, 302] width 114 height 22
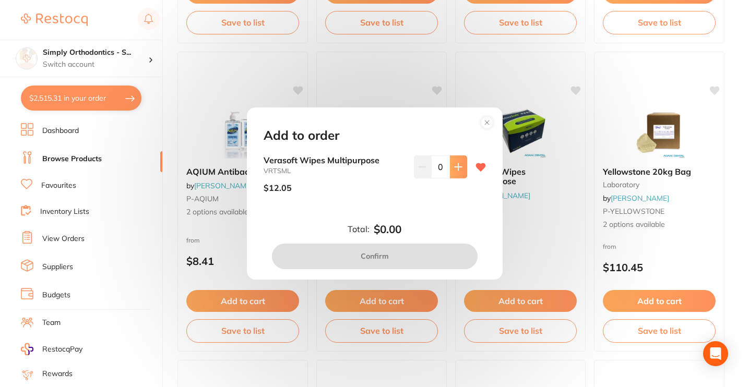
click at [460, 172] on button at bounding box center [458, 166] width 17 height 23
type input "1"
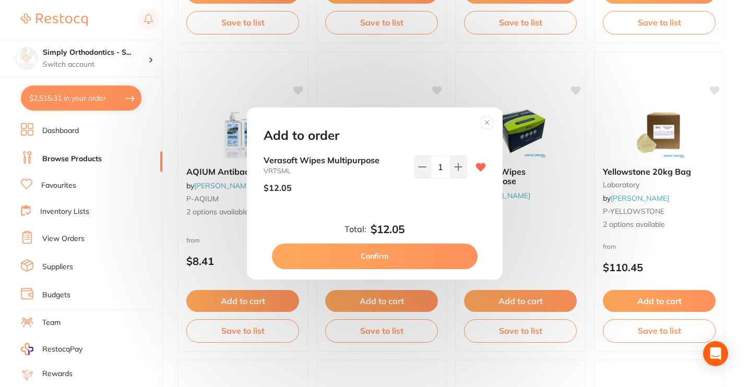
click at [380, 250] on button "Confirm" at bounding box center [375, 256] width 206 height 25
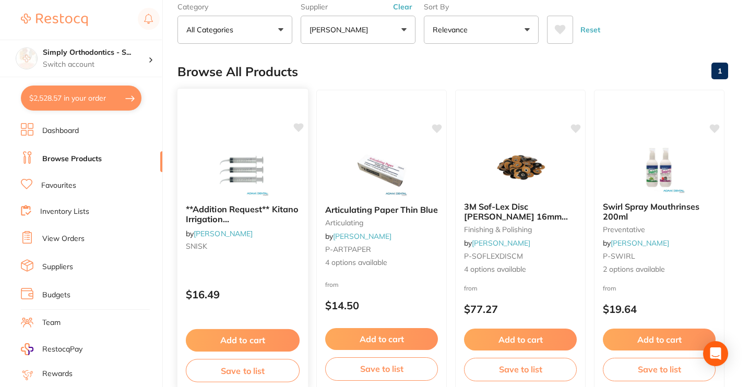
scroll to position [107, 0]
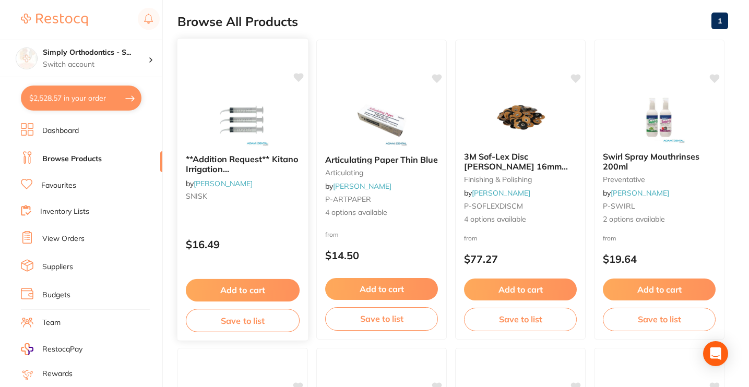
click at [233, 295] on button "Add to cart" at bounding box center [243, 290] width 114 height 22
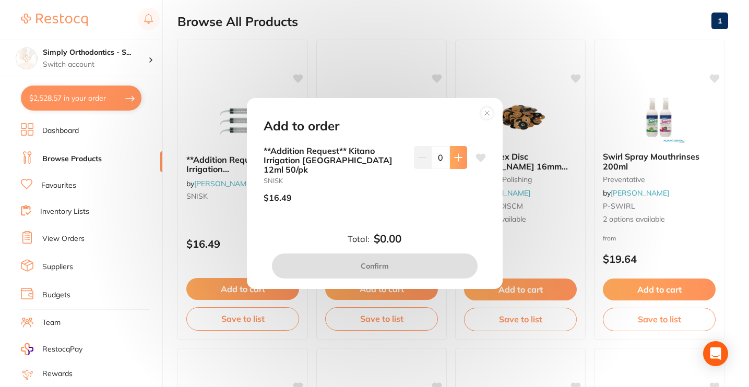
click at [452, 169] on button at bounding box center [458, 157] width 17 height 23
type input "1"
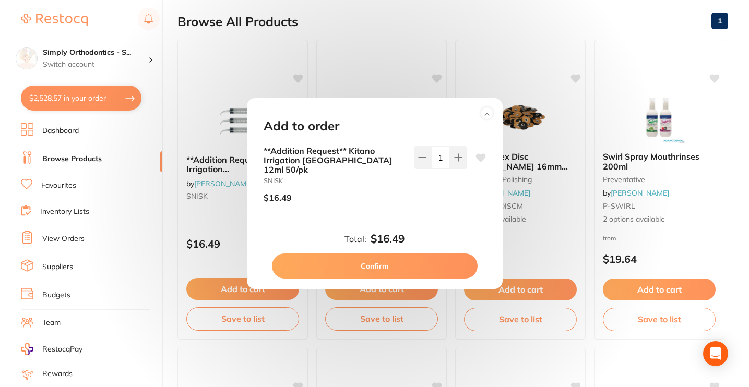
click at [388, 267] on button "Confirm" at bounding box center [375, 266] width 206 height 25
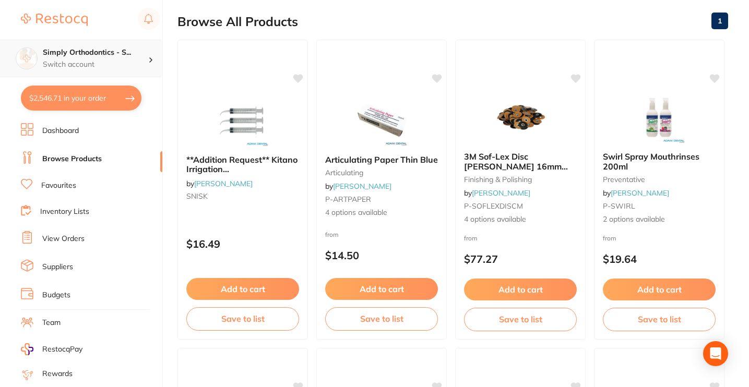
click at [122, 68] on p "Switch account" at bounding box center [95, 64] width 105 height 10
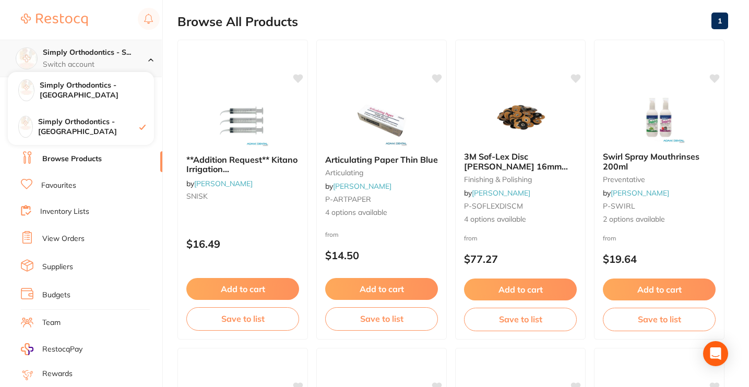
click at [127, 58] on div "Simply Orthodontics - S... Switch account" at bounding box center [95, 58] width 105 height 22
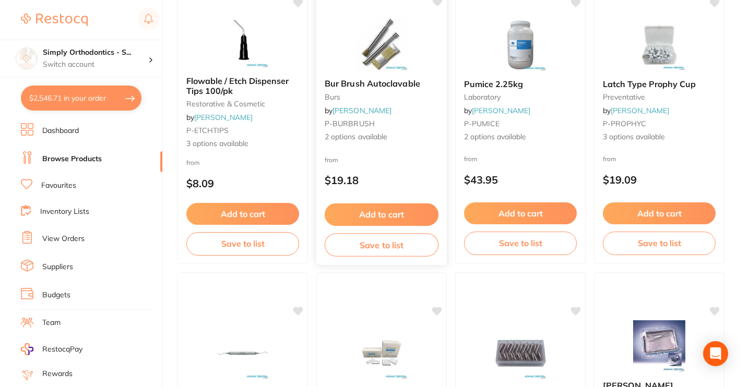
scroll to position [0, 0]
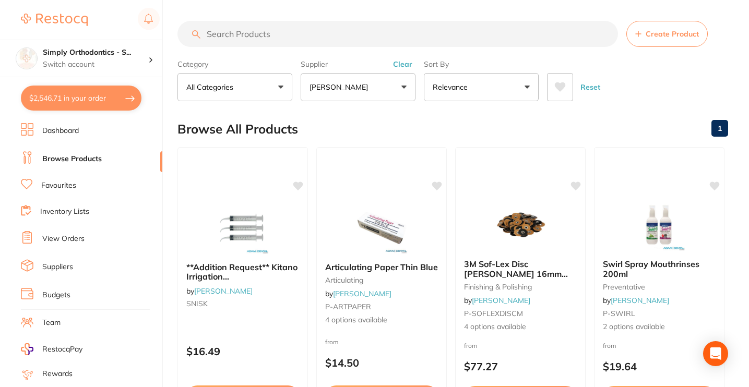
click at [67, 185] on link "Favourites" at bounding box center [58, 186] width 35 height 10
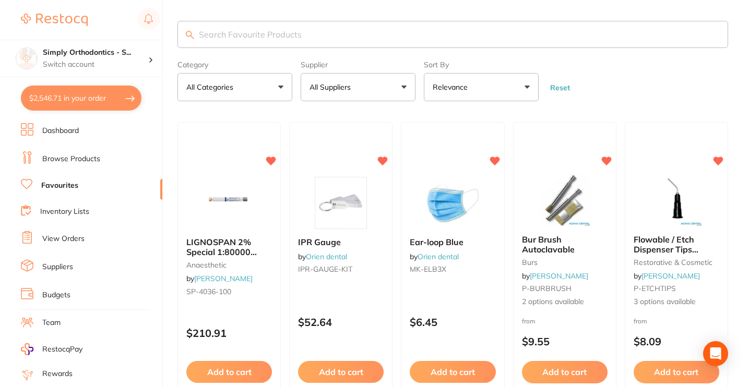
click at [380, 86] on button "All Suppliers" at bounding box center [358, 87] width 115 height 28
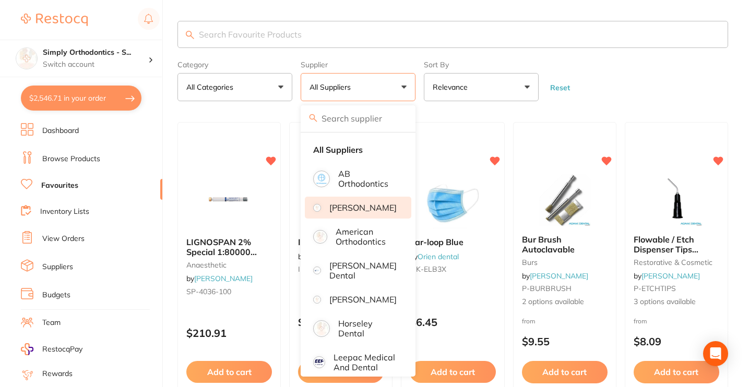
click at [356, 212] on p "[PERSON_NAME]" at bounding box center [362, 207] width 67 height 9
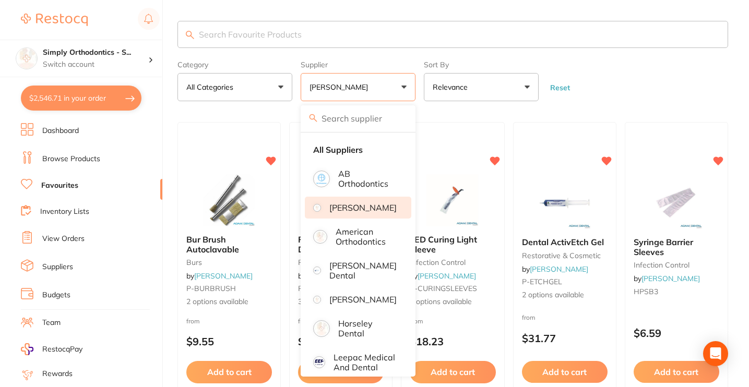
click at [637, 79] on form "Category All Categories All Categories burs disposables finishing & polishing i…" at bounding box center [452, 78] width 551 height 45
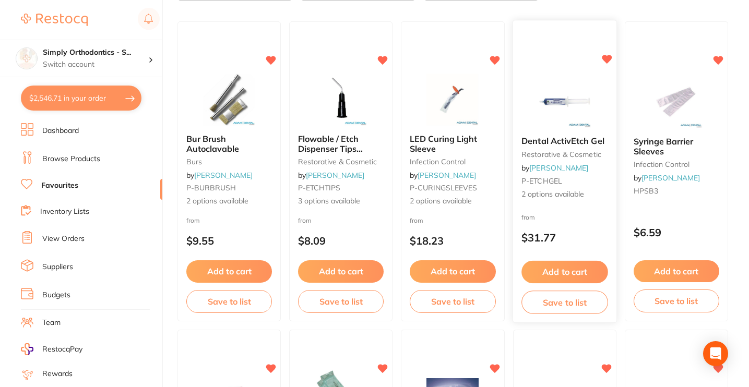
scroll to position [99, 0]
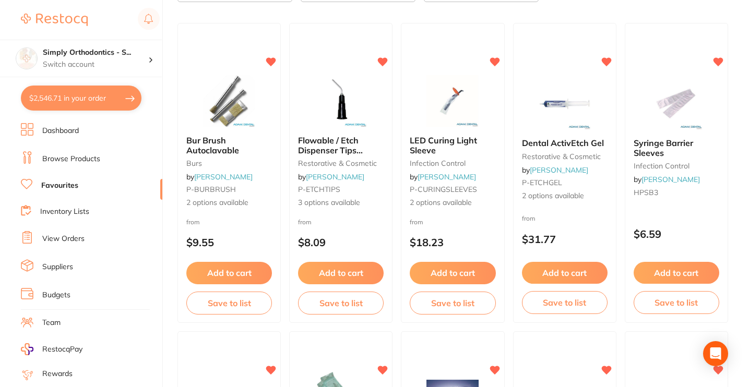
click at [64, 96] on button "$2,546.71 in your order" at bounding box center [81, 98] width 121 height 25
checkbox input "true"
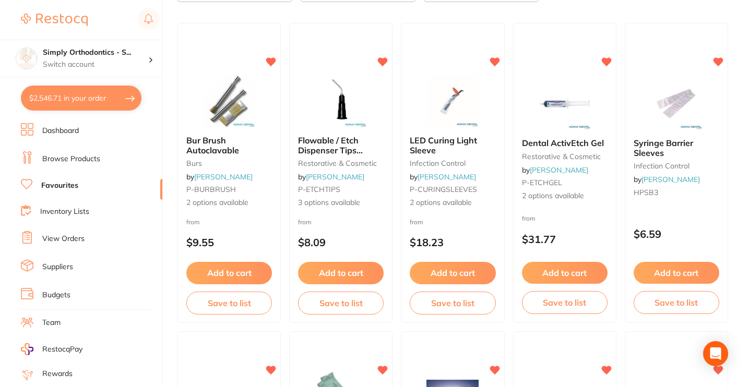
checkbox input "true"
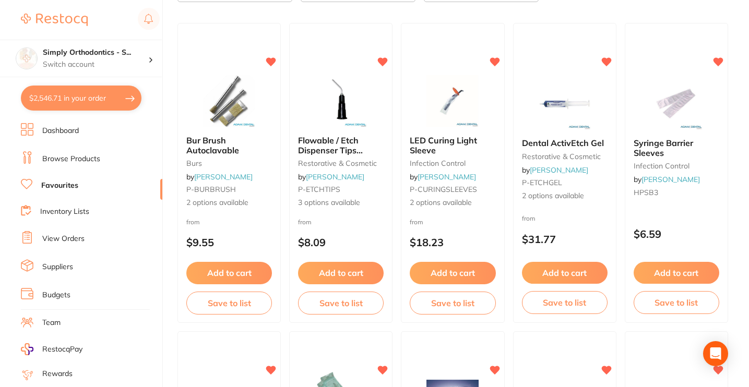
checkbox input "true"
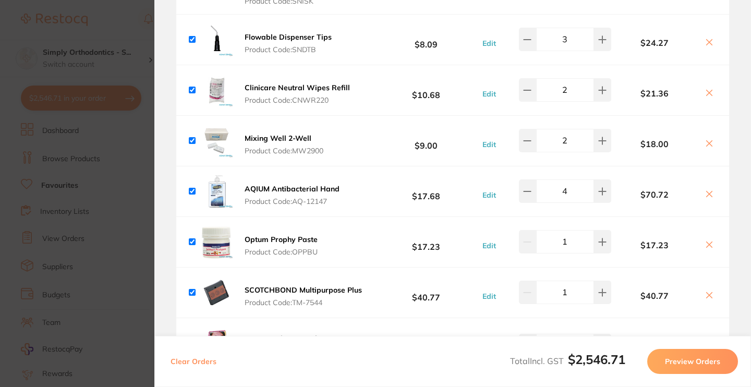
scroll to position [488, 0]
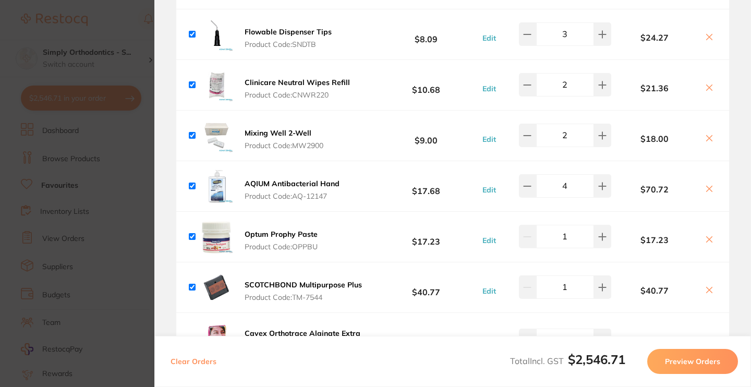
click at [251, 130] on b "Mixing Well 2-Well" at bounding box center [278, 132] width 67 height 9
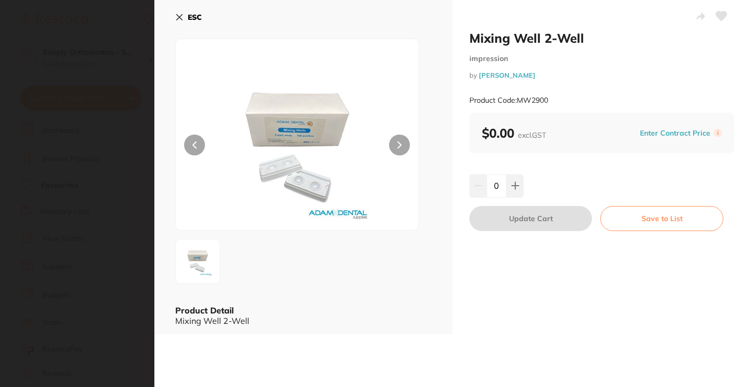
type input "2"
click at [717, 15] on icon at bounding box center [721, 15] width 11 height 9
click at [178, 17] on icon at bounding box center [179, 17] width 8 height 8
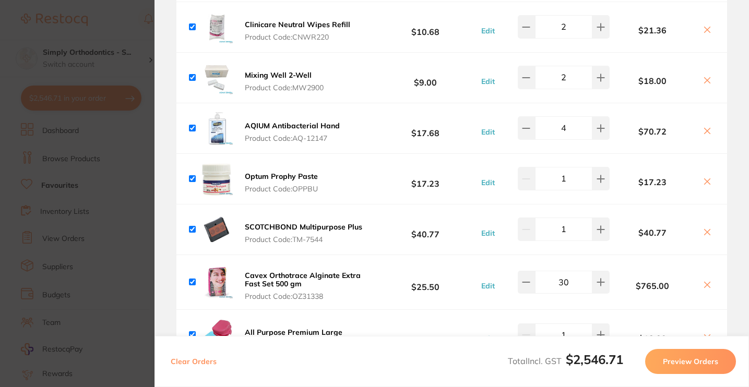
scroll to position [571, 0]
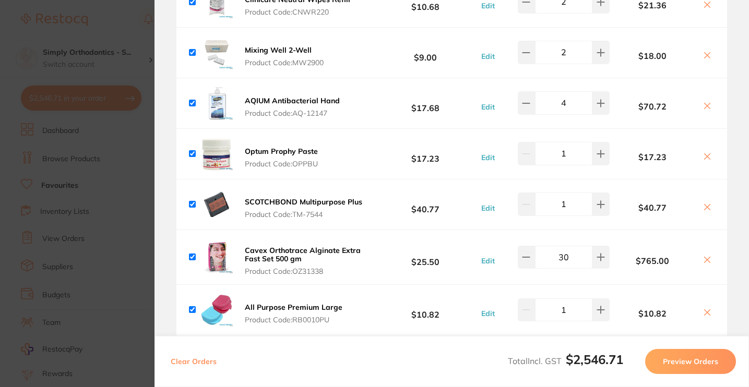
click at [250, 197] on b "SCOTCHBOND Multipurpose Plus" at bounding box center [303, 201] width 117 height 9
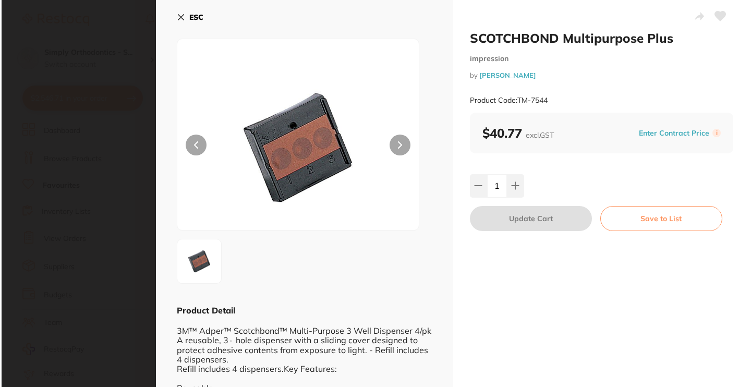
scroll to position [0, 0]
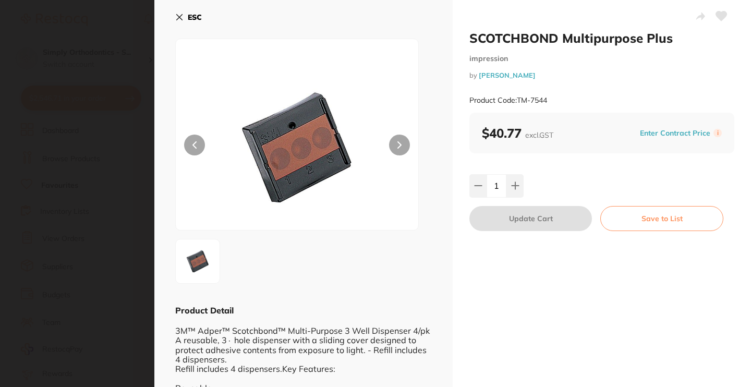
click at [716, 13] on icon at bounding box center [721, 15] width 11 height 9
click at [180, 16] on icon at bounding box center [179, 17] width 8 height 8
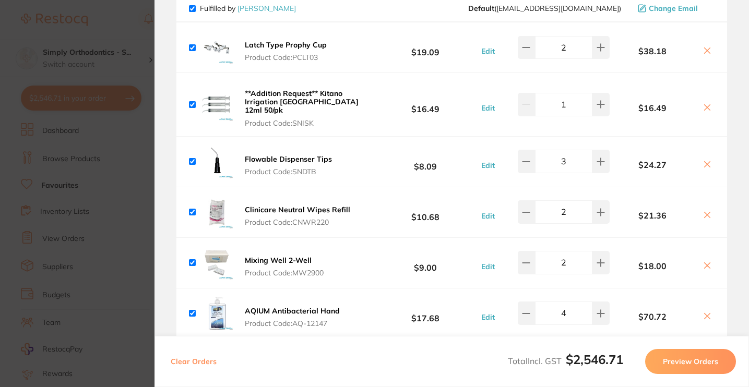
scroll to position [350, 0]
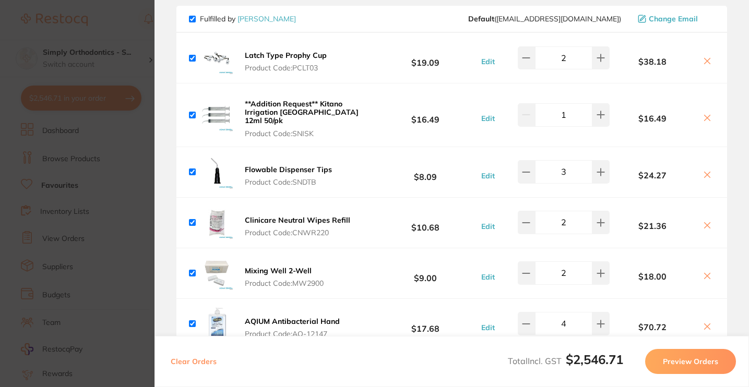
click at [285, 114] on b "**Addition Request** Kitano Irrigation [GEOGRAPHIC_DATA] 12ml 50/pk" at bounding box center [302, 112] width 114 height 26
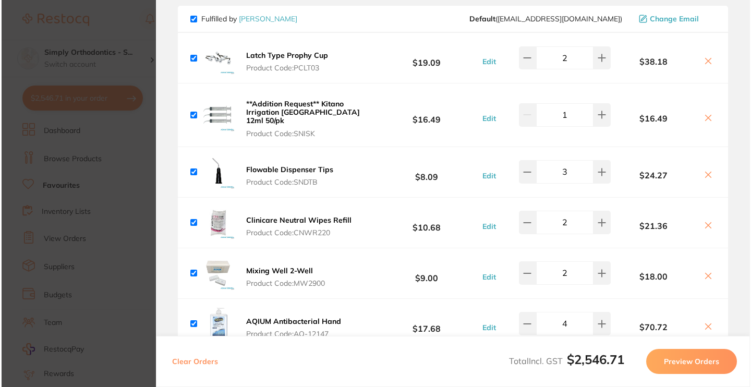
scroll to position [0, 0]
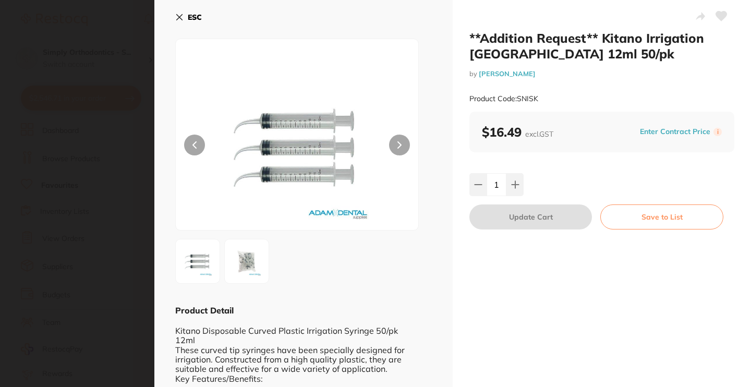
click at [718, 15] on icon at bounding box center [721, 15] width 11 height 9
click at [178, 17] on icon at bounding box center [179, 17] width 8 height 8
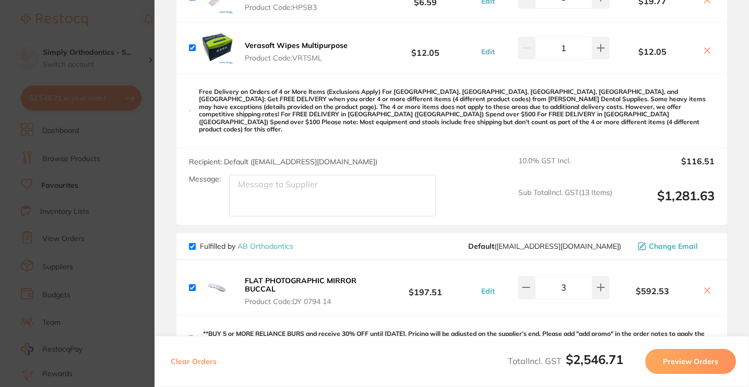
scroll to position [984, 0]
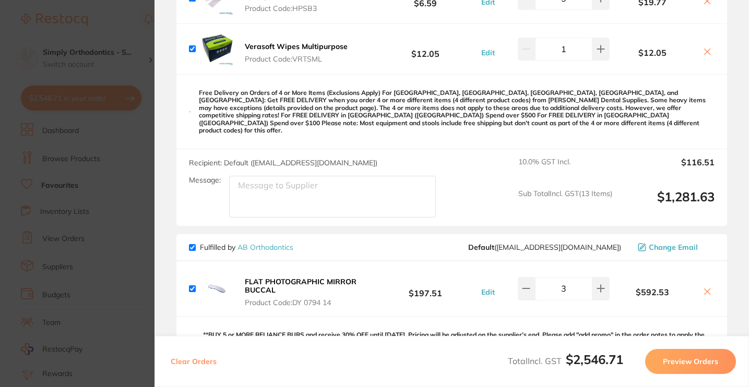
click at [297, 212] on div "Recipient: Default ( save@adamdental.com.au ) Message: 10.0 % GST Incl. $116.51…" at bounding box center [451, 187] width 551 height 77
click at [307, 191] on textarea "Message:" at bounding box center [332, 197] width 207 height 42
type textarea "Deliver to [GEOGRAPHIC_DATA]"
click at [324, 190] on textarea "Deliver to [GEOGRAPHIC_DATA]" at bounding box center [332, 197] width 207 height 42
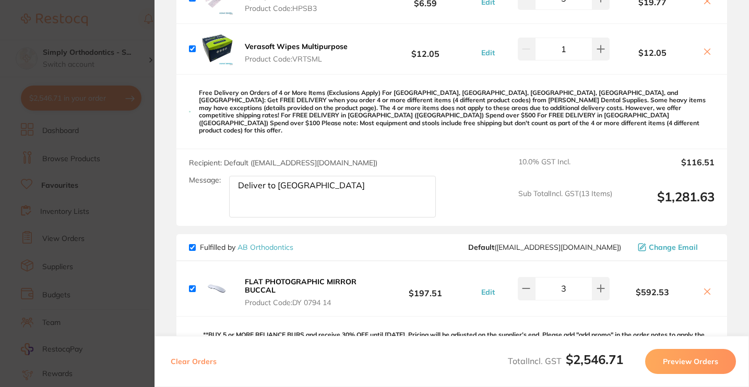
click at [324, 190] on textarea "Deliver to [GEOGRAPHIC_DATA]" at bounding box center [332, 197] width 207 height 42
paste textarea
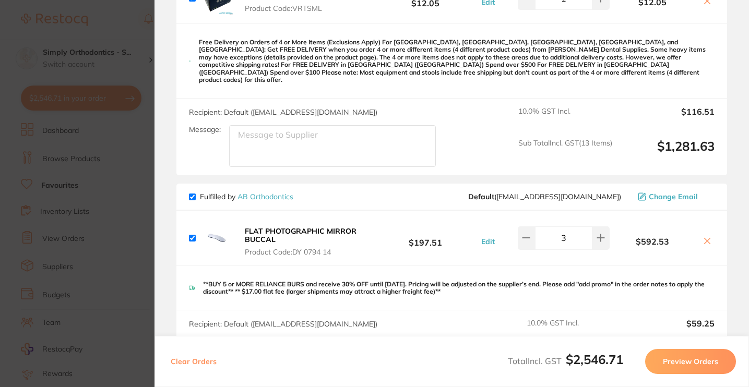
scroll to position [1049, 0]
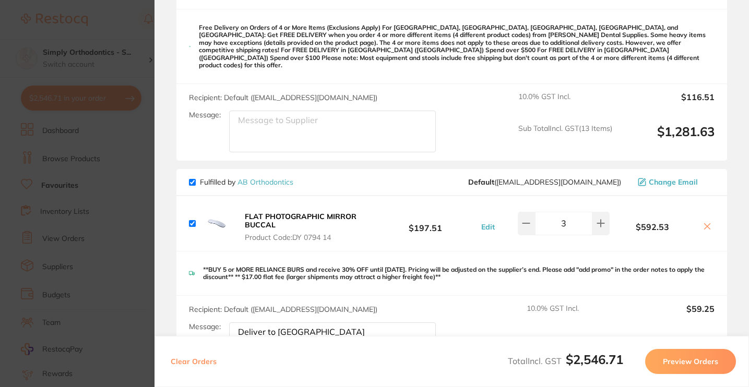
type textarea "Deliver to [GEOGRAPHIC_DATA]"
click at [320, 111] on textarea "Deliver to [GEOGRAPHIC_DATA]" at bounding box center [332, 132] width 207 height 42
click at [318, 112] on textarea "Deliver to [GEOGRAPHIC_DATA]" at bounding box center [332, 132] width 207 height 42
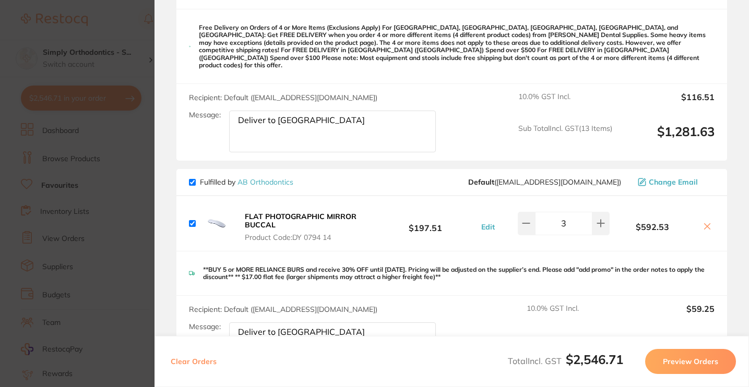
click at [318, 112] on textarea "Deliver to [GEOGRAPHIC_DATA]" at bounding box center [332, 132] width 207 height 42
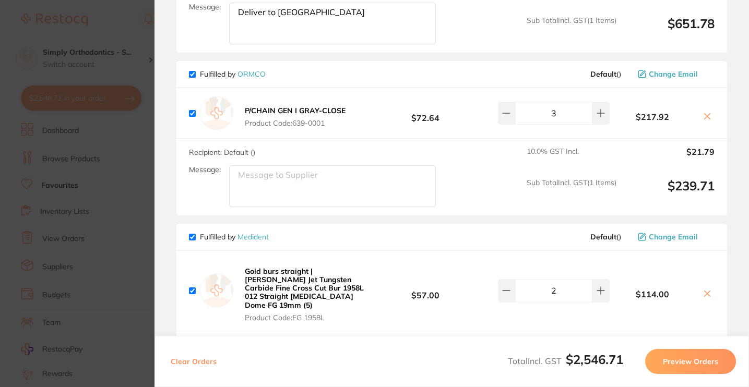
scroll to position [1377, 0]
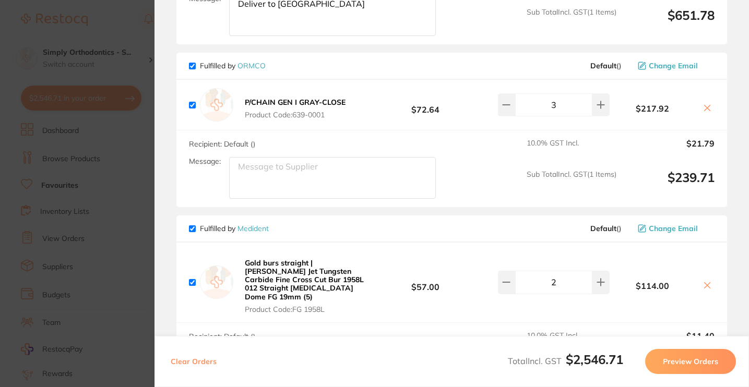
click at [292, 173] on textarea "Message:" at bounding box center [332, 178] width 207 height 42
paste textarea "Deliver to [GEOGRAPHIC_DATA]"
type textarea "Deliver to [GEOGRAPHIC_DATA]"
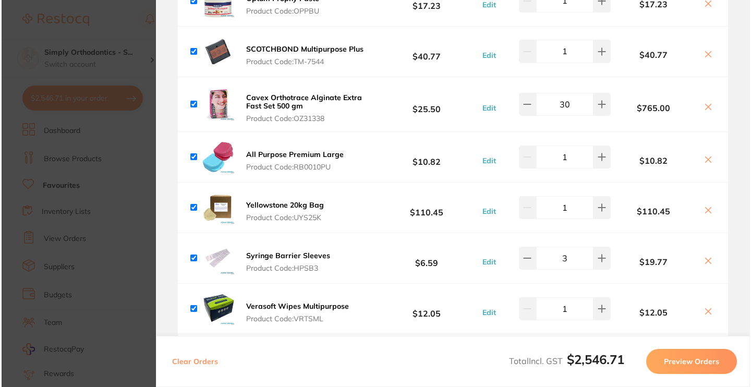
scroll to position [738, 0]
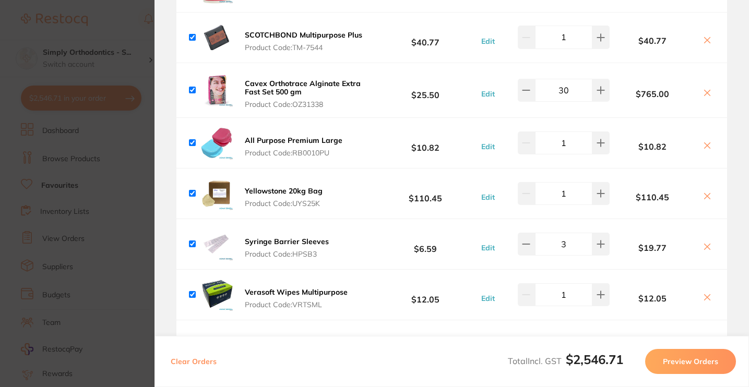
click at [286, 136] on b "All Purpose Premium Large" at bounding box center [294, 140] width 98 height 9
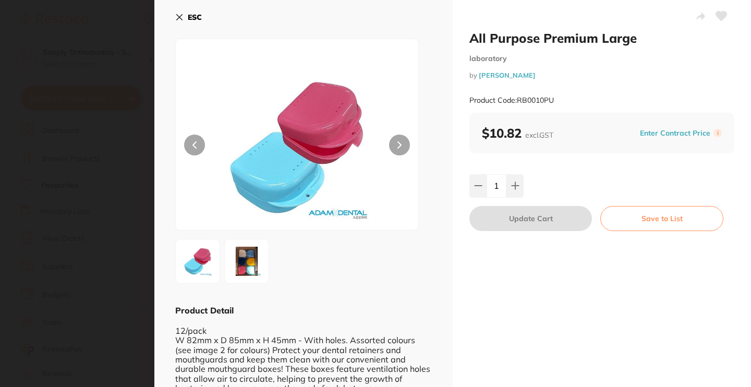
click at [717, 15] on icon at bounding box center [721, 15] width 11 height 9
click at [180, 16] on icon at bounding box center [179, 17] width 8 height 8
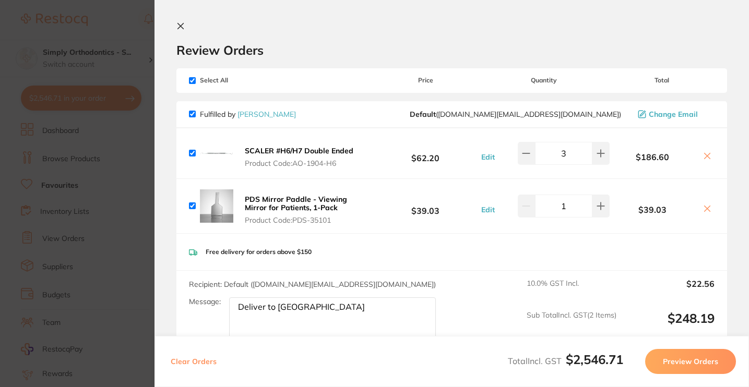
scroll to position [0, 0]
click at [176, 26] on icon at bounding box center [180, 26] width 8 height 8
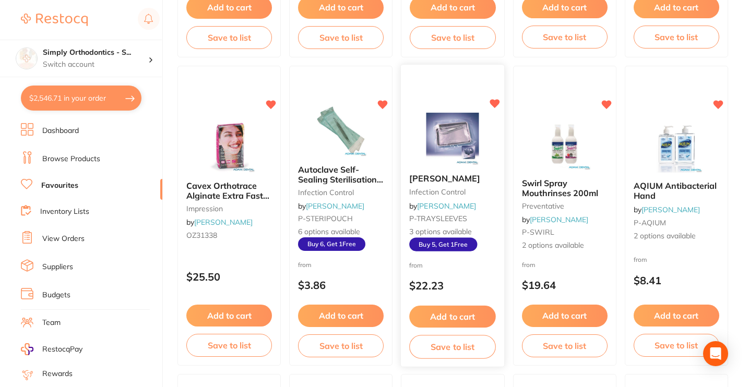
scroll to position [385, 0]
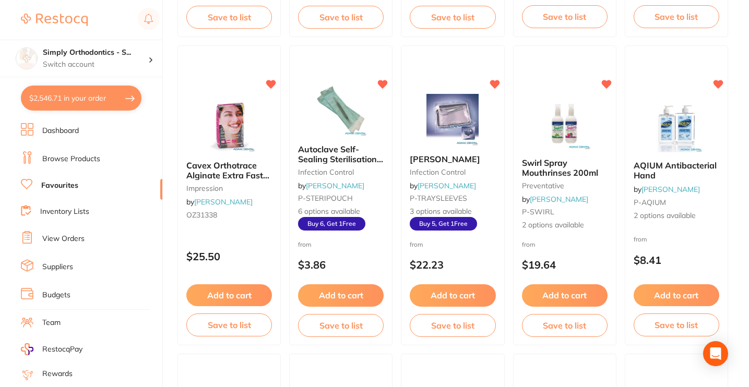
click at [66, 101] on button "$2,546.71 in your order" at bounding box center [81, 98] width 121 height 25
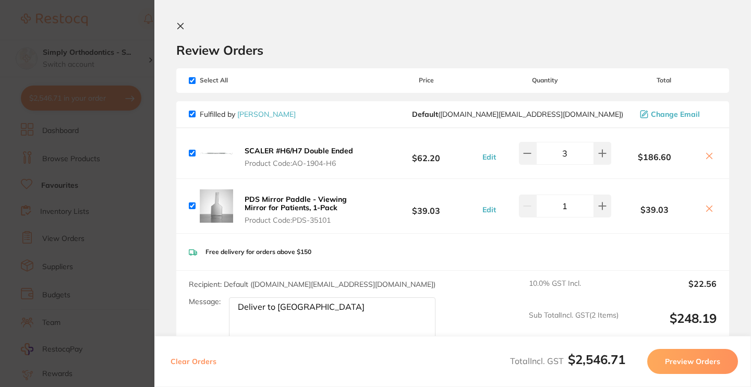
scroll to position [0, 0]
click at [181, 27] on icon at bounding box center [181, 26] width 6 height 6
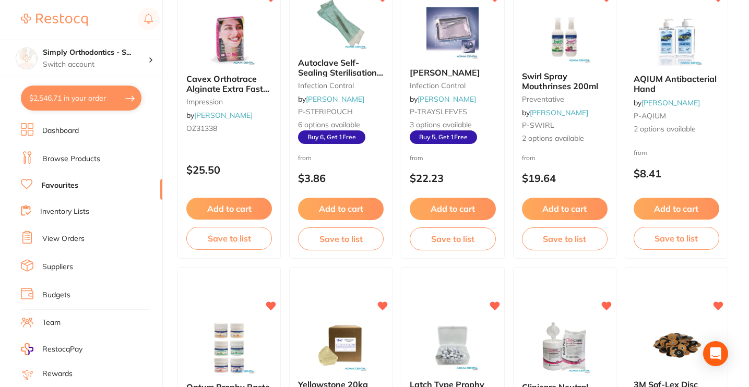
scroll to position [472, 0]
click at [354, 210] on button "Add to cart" at bounding box center [340, 210] width 87 height 22
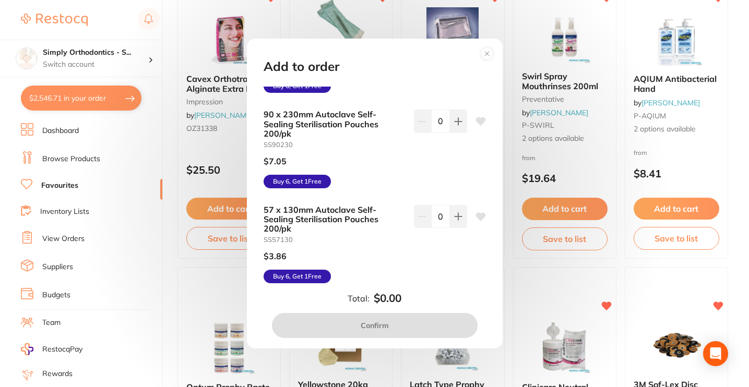
scroll to position [171, 0]
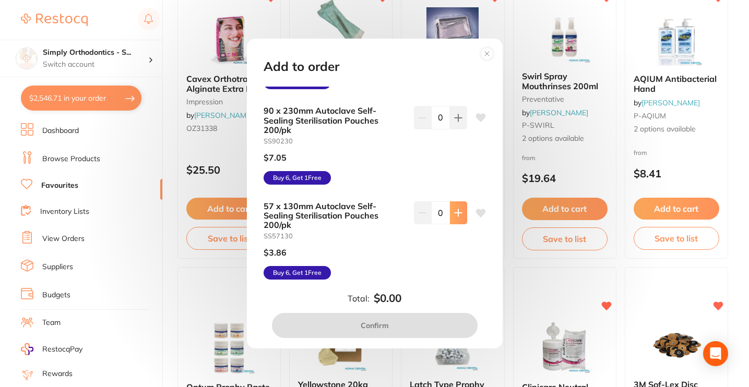
click at [455, 210] on icon at bounding box center [458, 213] width 8 height 8
type input "1"
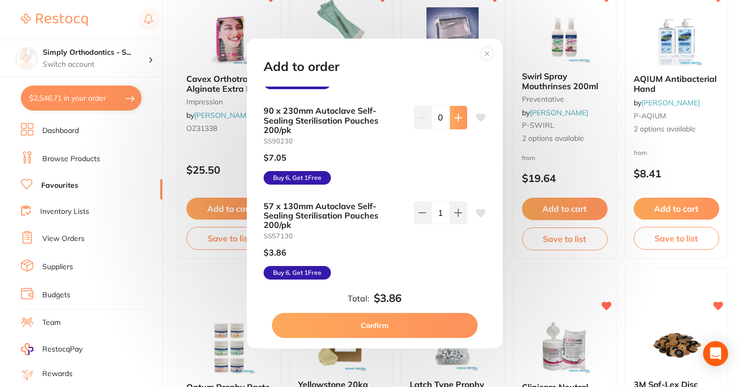
click at [458, 116] on icon at bounding box center [458, 118] width 8 height 8
type input "1"
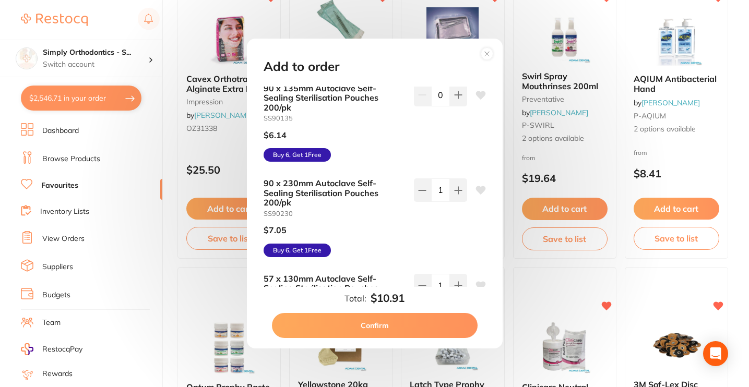
scroll to position [102, 0]
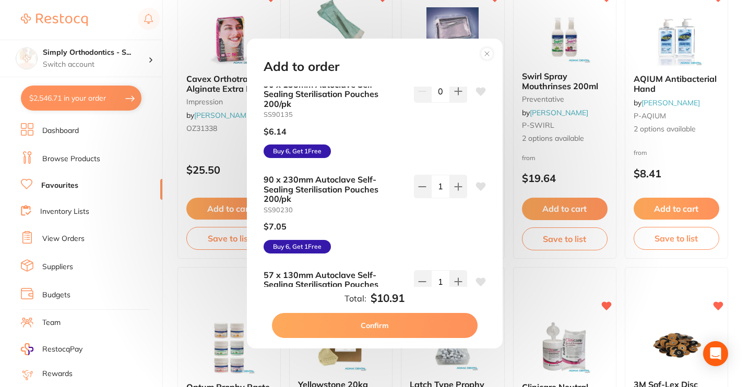
click at [337, 322] on button "Confirm" at bounding box center [375, 325] width 206 height 25
checkbox input "false"
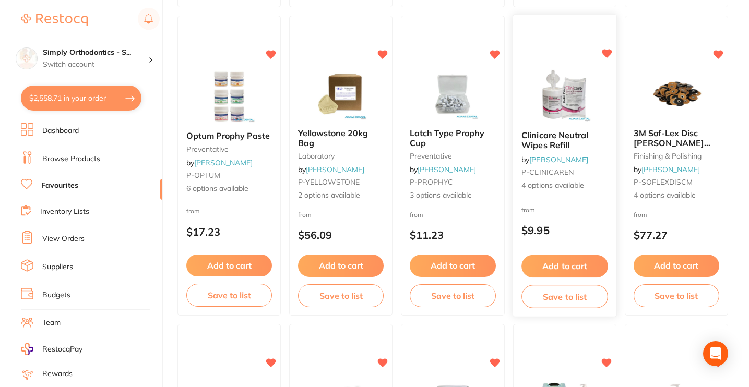
scroll to position [725, 0]
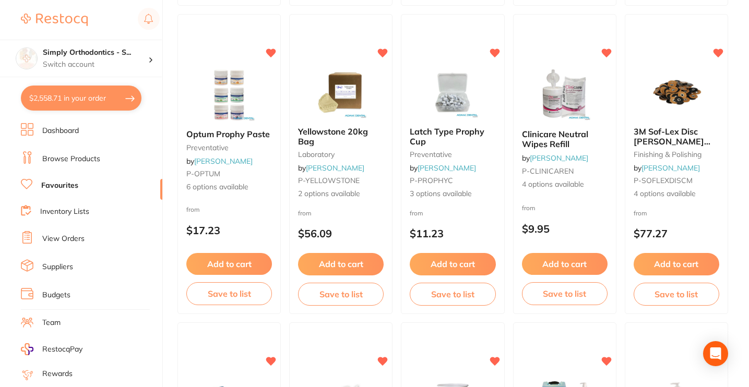
click at [81, 99] on button "$2,558.71 in your order" at bounding box center [81, 98] width 121 height 25
checkbox input "true"
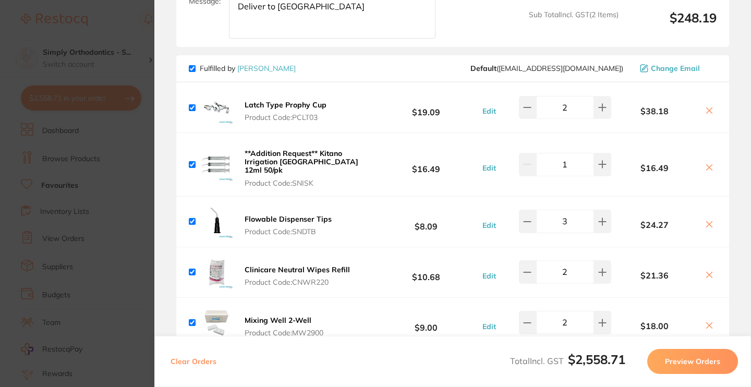
scroll to position [295, 0]
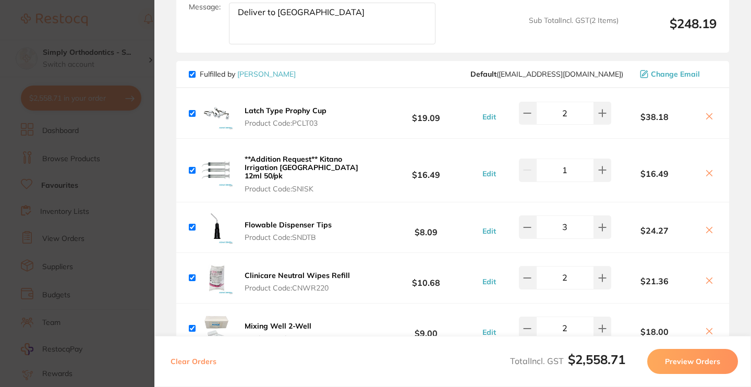
click at [282, 112] on b "Latch Type Prophy Cup" at bounding box center [286, 110] width 82 height 9
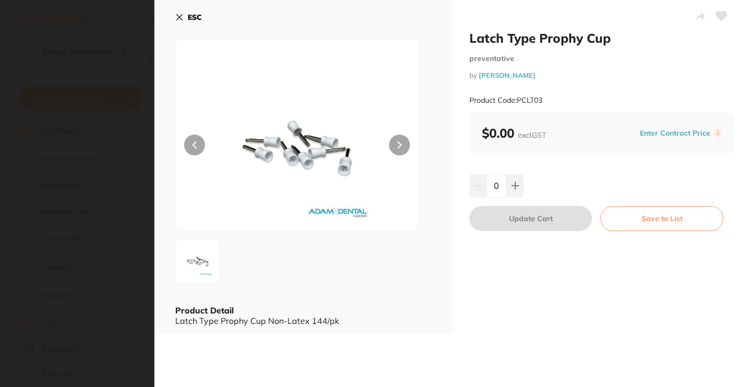
type input "2"
click at [177, 15] on icon at bounding box center [180, 18] width 6 height 6
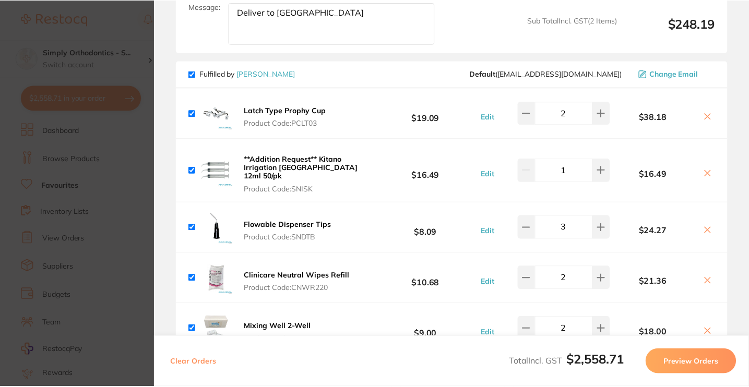
scroll to position [725, 0]
click at [123, 53] on section "Update RRP Set your pre negotiated price for this item. Item Agreed RRP (excl. …" at bounding box center [374, 193] width 749 height 387
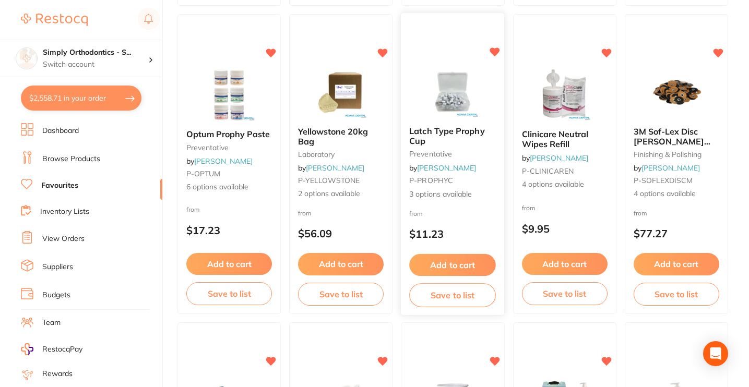
click at [445, 266] on button "Add to cart" at bounding box center [453, 265] width 87 height 22
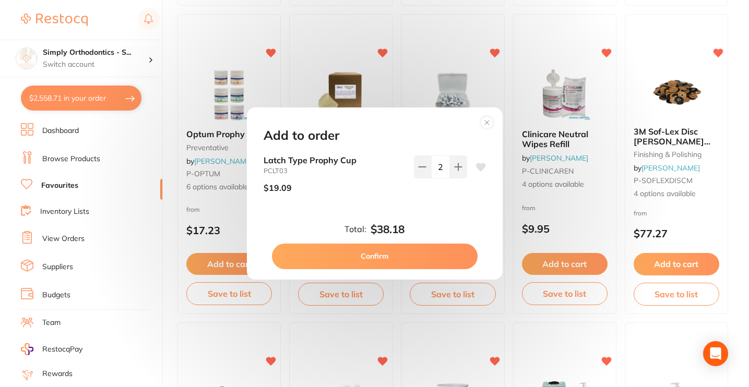
click at [485, 121] on circle at bounding box center [487, 123] width 12 height 12
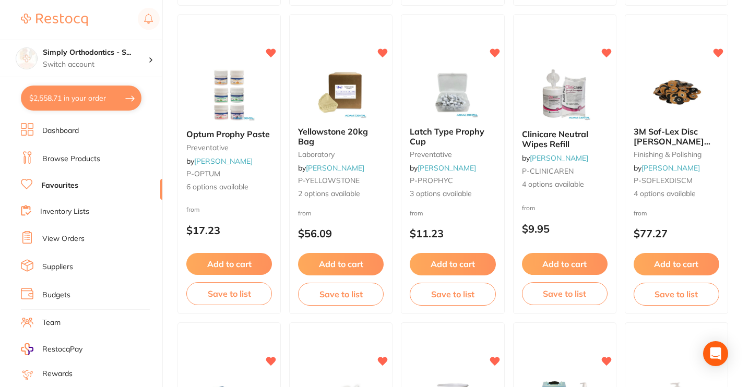
click at [57, 104] on button "$2,558.71 in your order" at bounding box center [81, 98] width 121 height 25
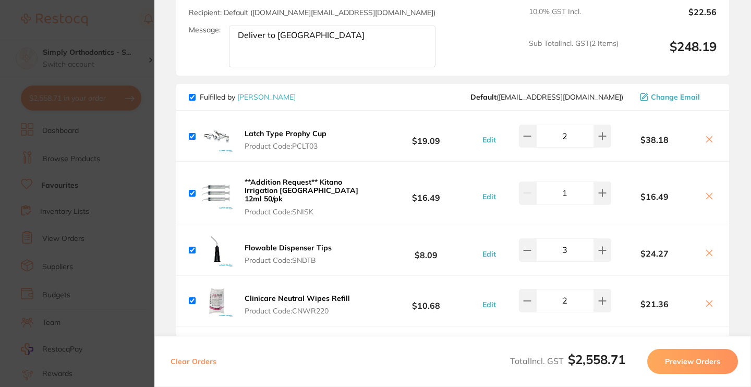
scroll to position [268, 0]
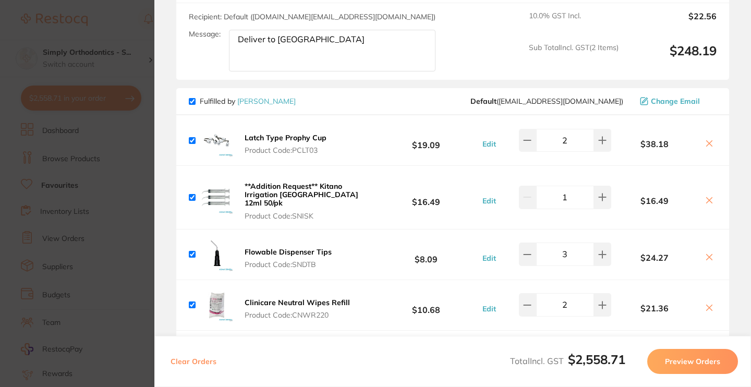
click at [123, 25] on section "Update RRP Set your pre negotiated price for this item. Item Agreed RRP (excl. …" at bounding box center [375, 193] width 751 height 387
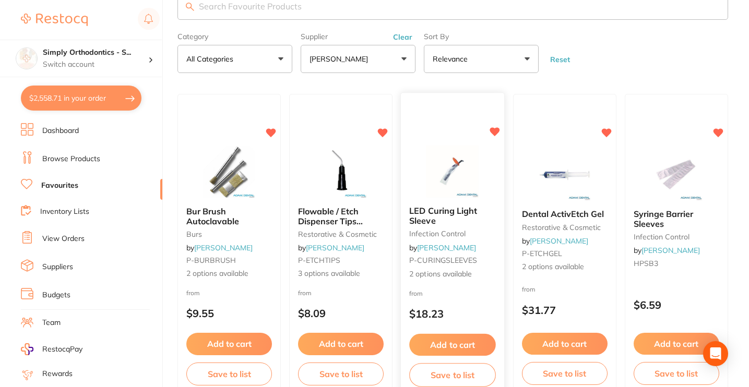
scroll to position [27, 0]
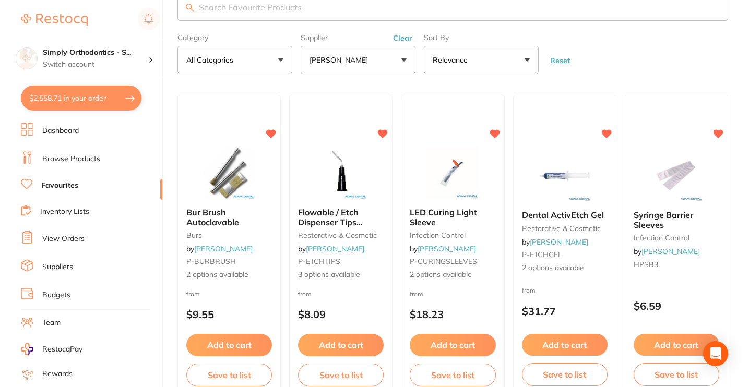
click at [100, 102] on button "$2,558.71 in your order" at bounding box center [81, 98] width 121 height 25
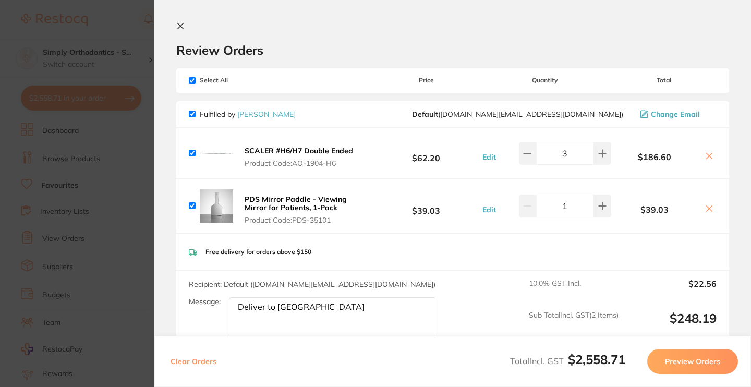
scroll to position [0, 0]
click at [182, 24] on icon at bounding box center [180, 26] width 8 height 8
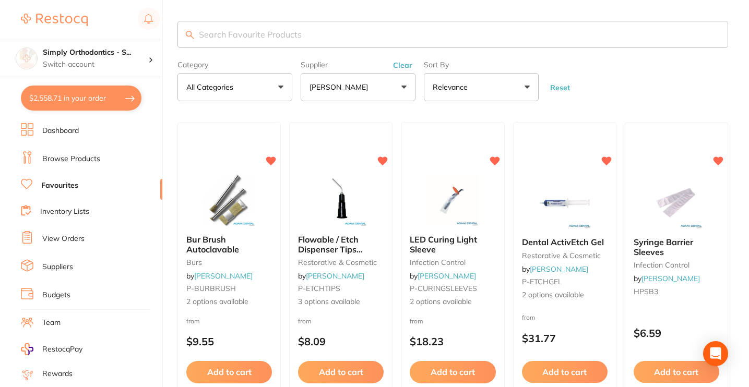
click at [403, 64] on button "Clear" at bounding box center [403, 65] width 26 height 9
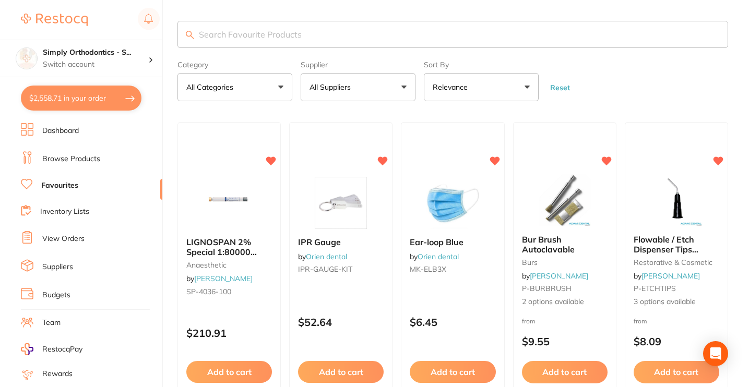
click at [379, 92] on button "All Suppliers" at bounding box center [358, 87] width 115 height 28
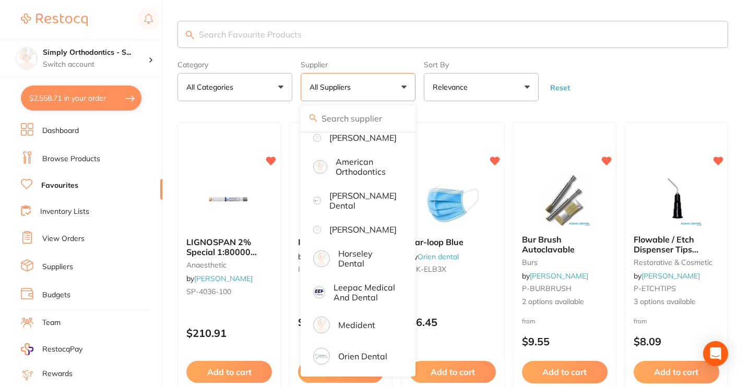
scroll to position [37, 0]
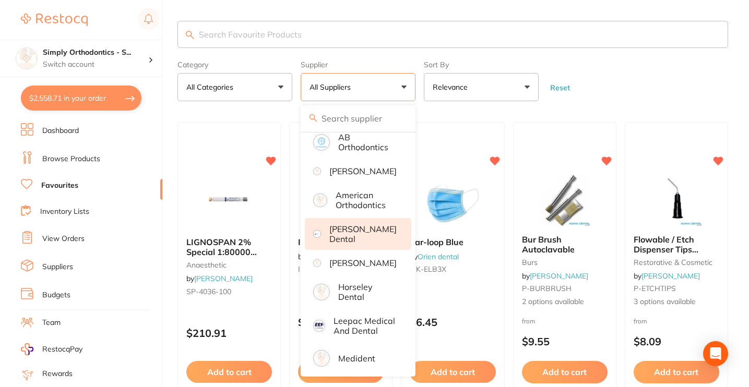
click at [359, 248] on li "[PERSON_NAME] Dental" at bounding box center [358, 234] width 106 height 32
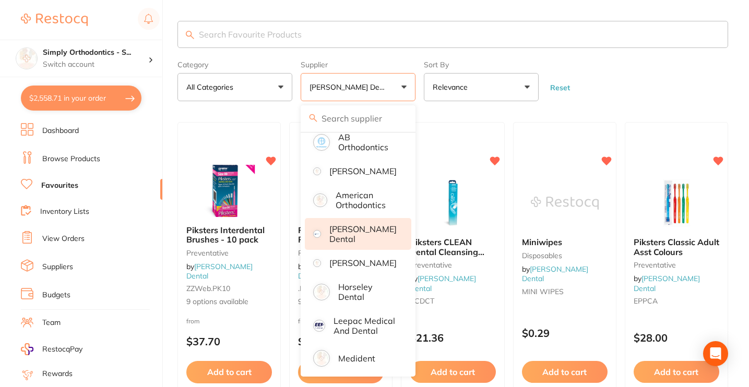
click at [638, 94] on form "Category All Categories All Categories disposables preventative Clear Category …" at bounding box center [452, 78] width 551 height 45
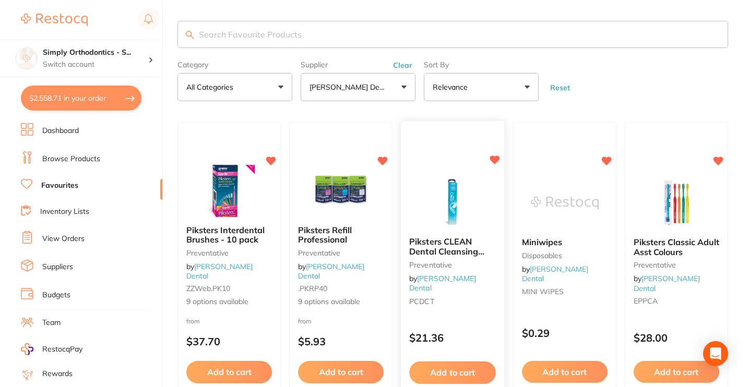
scroll to position [64, 0]
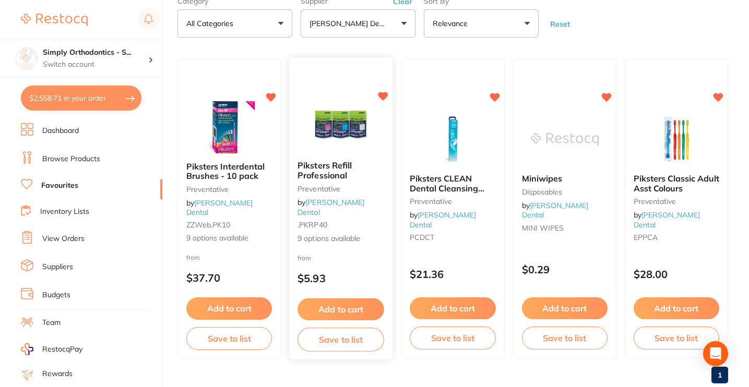
click at [315, 309] on button "Add to cart" at bounding box center [340, 309] width 87 height 22
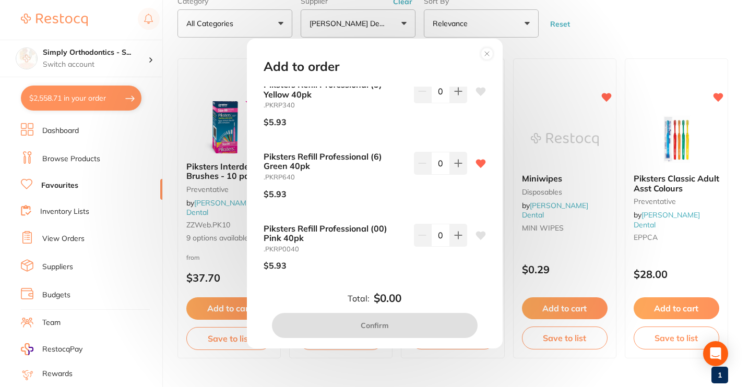
scroll to position [374, 0]
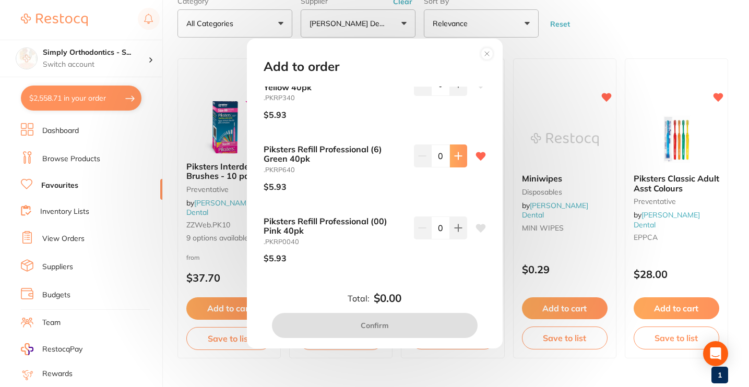
click at [458, 152] on icon at bounding box center [458, 156] width 8 height 8
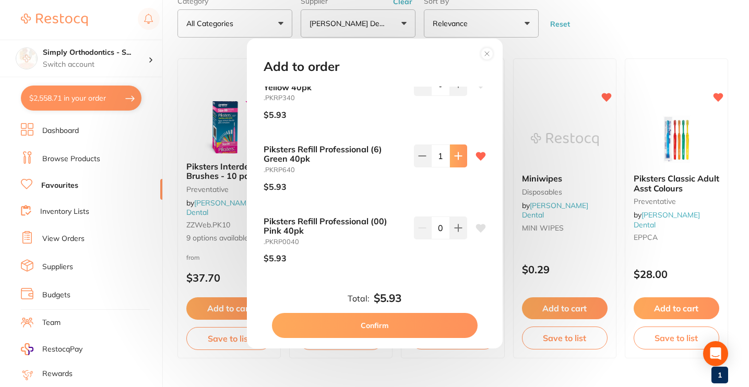
click at [458, 152] on icon at bounding box center [458, 156] width 8 height 8
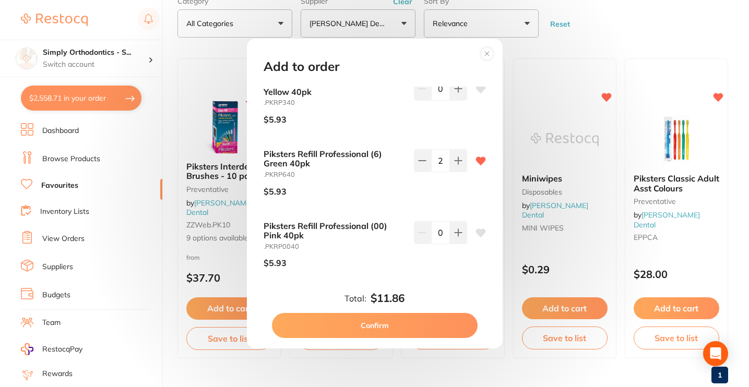
scroll to position [357, 0]
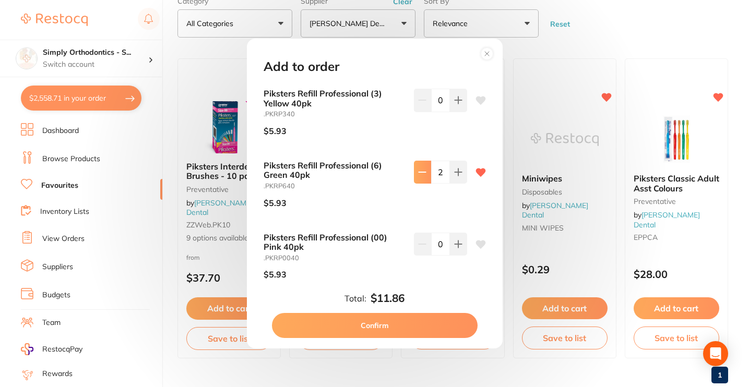
click at [422, 172] on button at bounding box center [422, 172] width 17 height 23
type input "0"
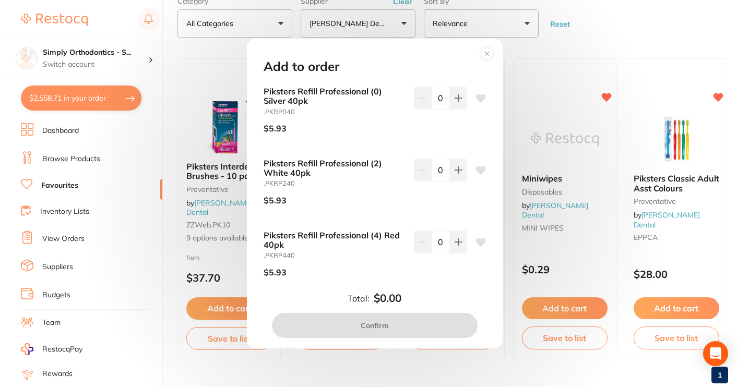
scroll to position [0, 0]
click at [486, 53] on circle at bounding box center [487, 54] width 12 height 12
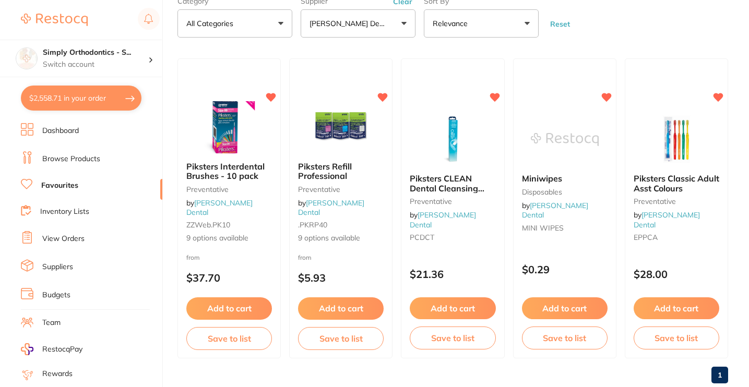
click at [318, 181] on span "Piksters Refill Professional" at bounding box center [325, 171] width 54 height 20
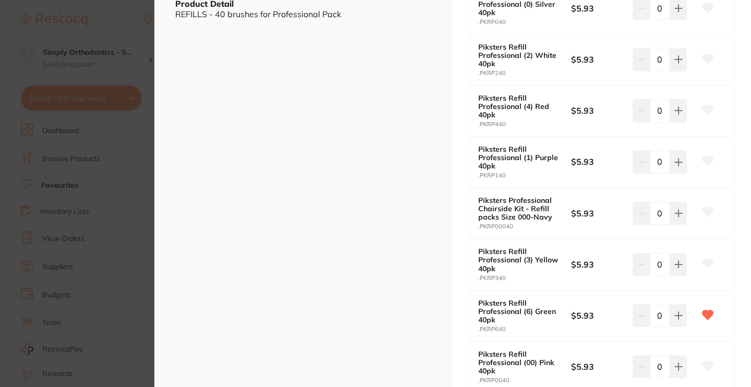
scroll to position [322, 0]
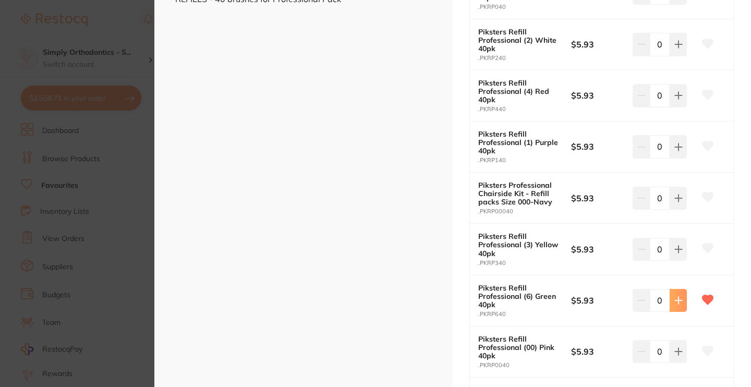
click at [678, 299] on button at bounding box center [678, 300] width 17 height 23
type input "3"
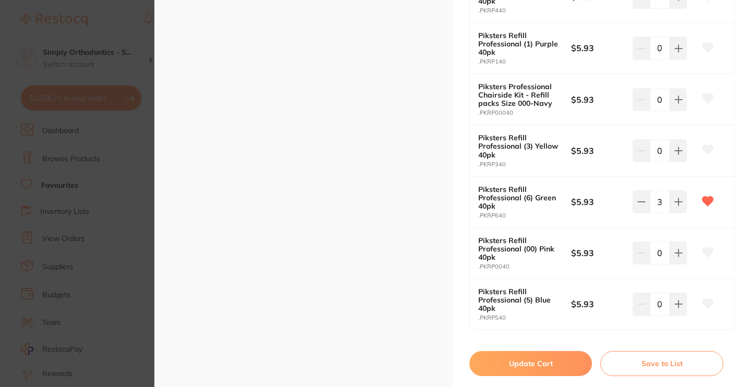
click at [556, 357] on button "Update Cart" at bounding box center [531, 363] width 123 height 25
checkbox input "false"
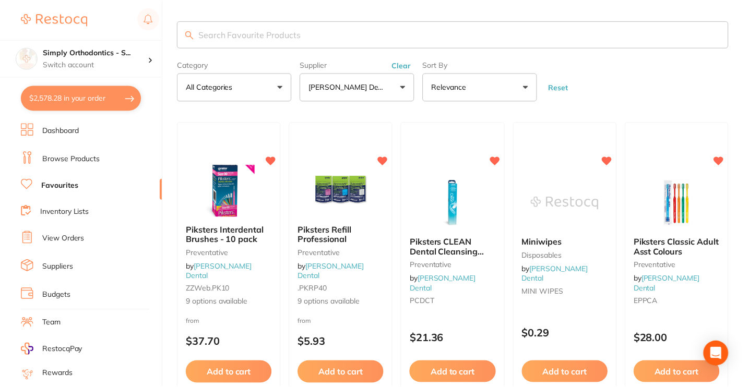
scroll to position [64, 0]
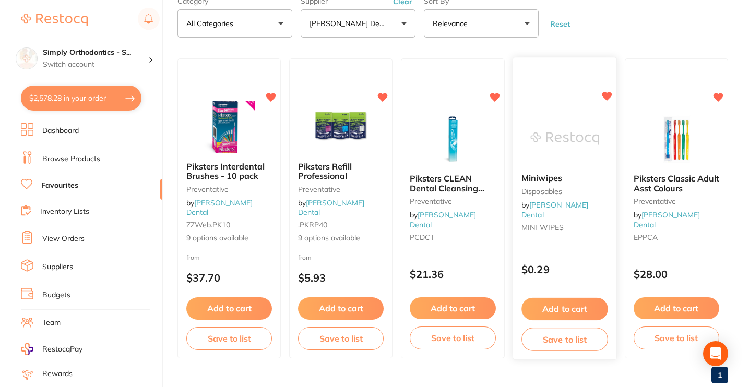
scroll to position [37, 0]
click at [52, 238] on link "View Orders" at bounding box center [63, 239] width 42 height 10
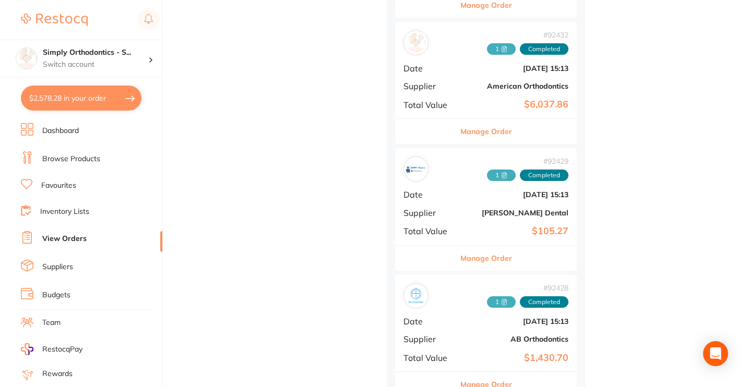
scroll to position [631, 0]
click at [490, 253] on button "Manage Order" at bounding box center [486, 257] width 52 height 25
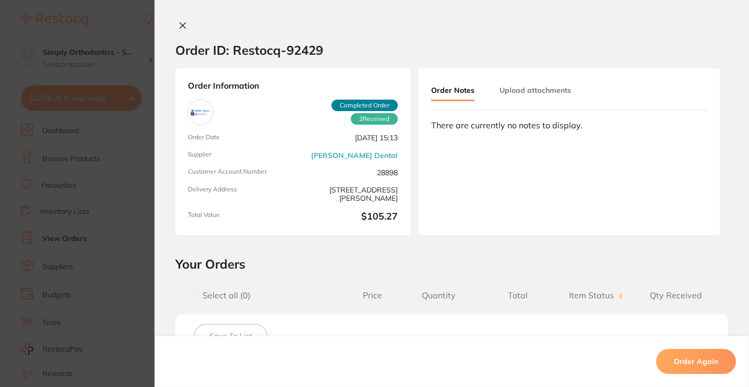
click at [180, 25] on icon at bounding box center [183, 26] width 6 height 6
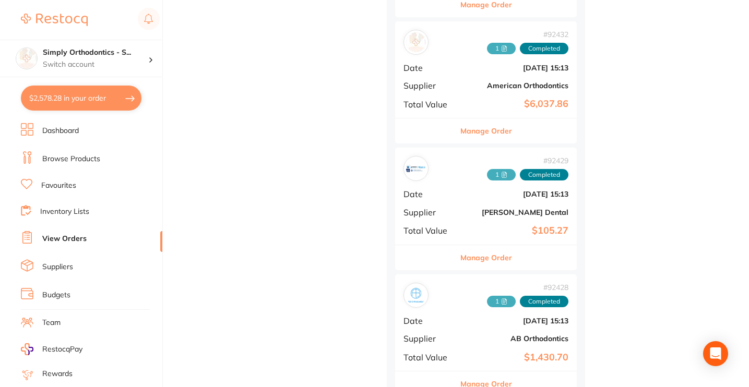
click at [494, 253] on button "Manage Order" at bounding box center [486, 257] width 52 height 25
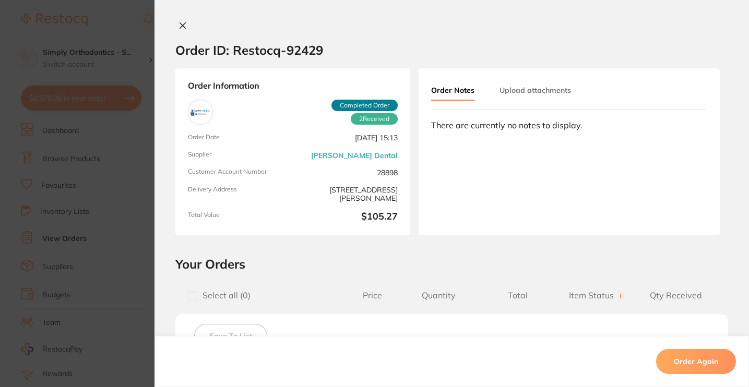
click at [178, 26] on icon at bounding box center [182, 25] width 8 height 8
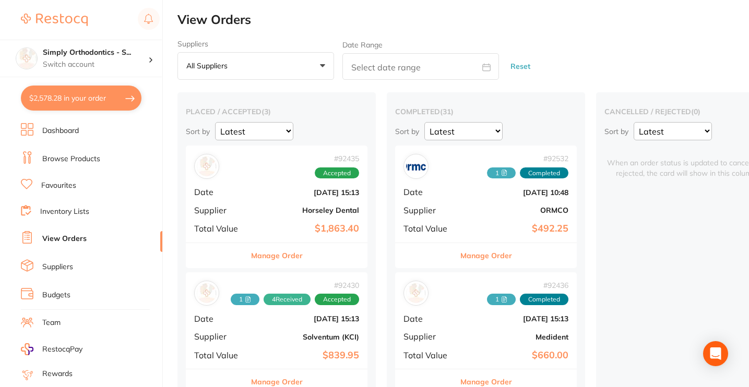
click at [58, 188] on link "Favourites" at bounding box center [58, 186] width 35 height 10
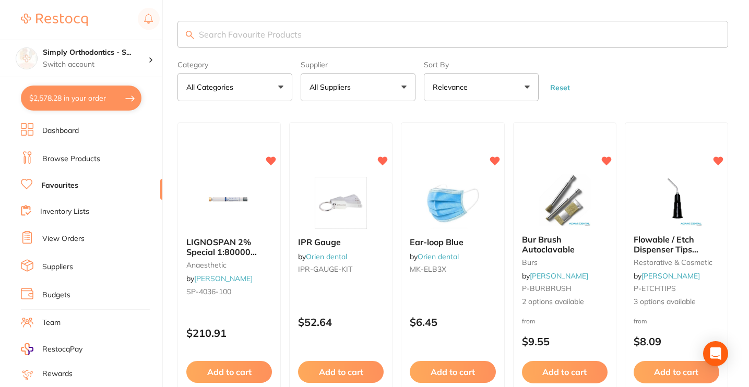
drag, startPoint x: 58, startPoint y: 188, endPoint x: 368, endPoint y: 90, distance: 325.3
click at [368, 90] on button "All Suppliers" at bounding box center [358, 87] width 115 height 28
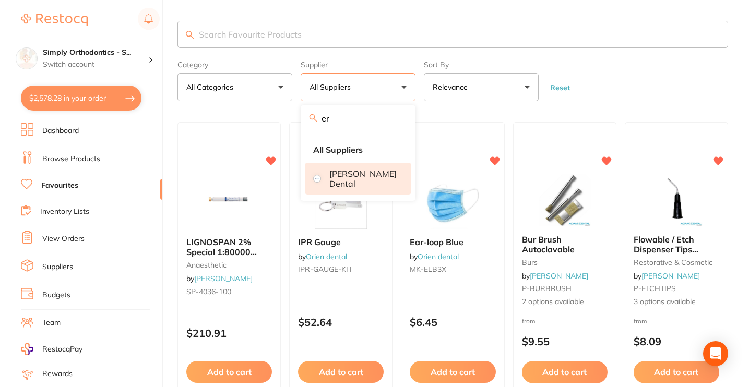
type input "er"
click at [350, 167] on li "[PERSON_NAME] Dental" at bounding box center [358, 179] width 106 height 32
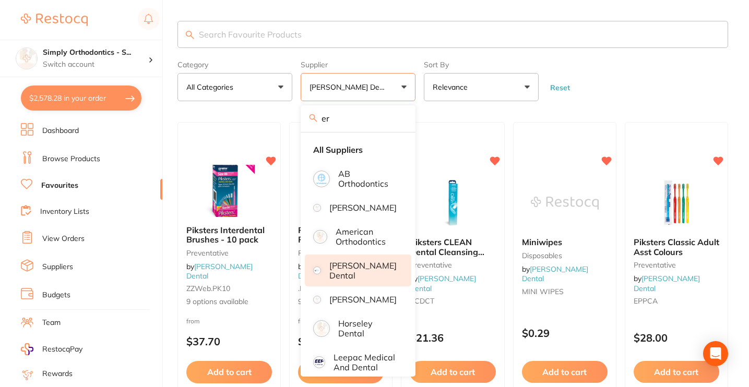
click at [654, 87] on form "Category All Categories All Categories disposables preventative Clear Category …" at bounding box center [452, 78] width 551 height 45
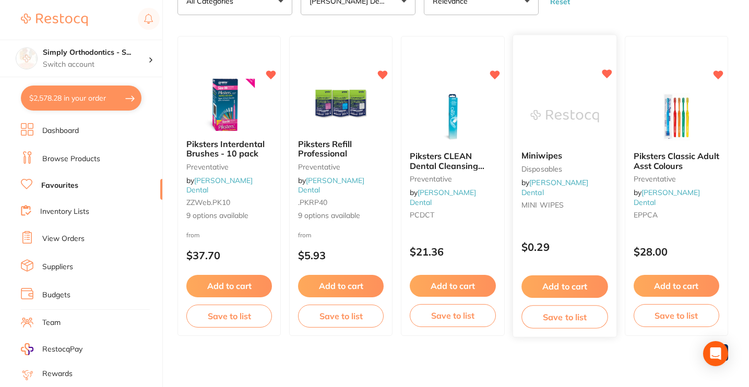
scroll to position [86, 0]
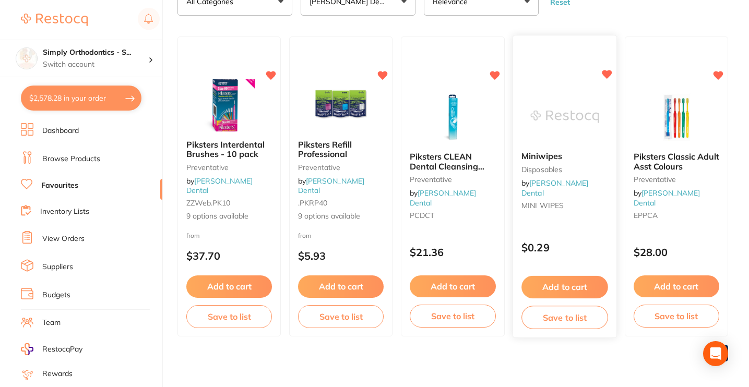
click at [550, 291] on button "Add to cart" at bounding box center [564, 287] width 87 height 22
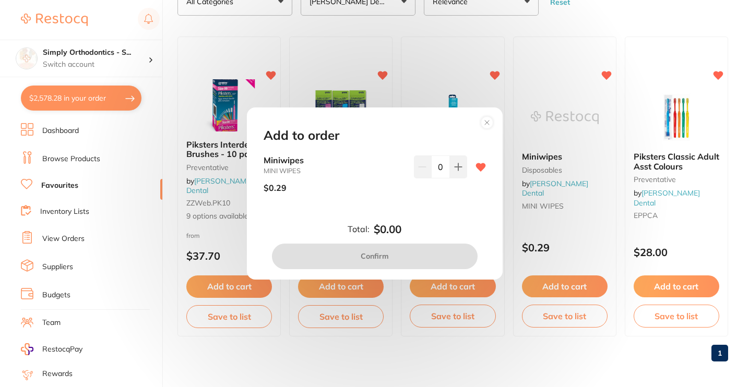
click at [436, 169] on input "0" at bounding box center [440, 166] width 19 height 23
type input "200"
click at [429, 209] on div "Miniwipes MINI WIPES $0.29 200" at bounding box center [374, 186] width 247 height 62
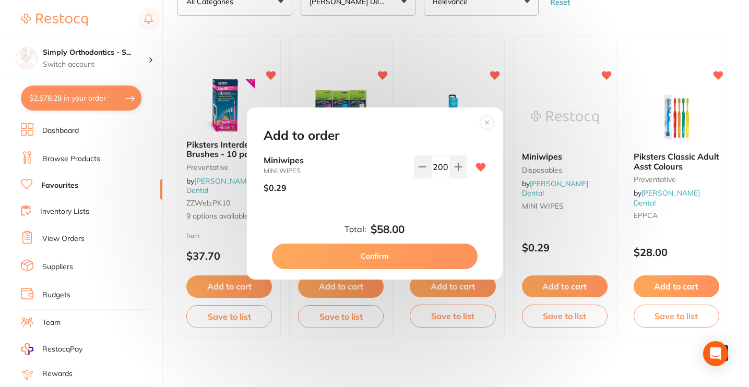
click at [397, 260] on button "Confirm" at bounding box center [375, 256] width 206 height 25
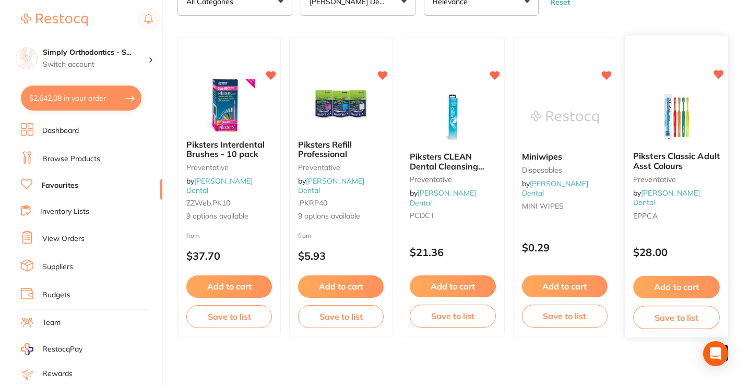
click at [672, 107] on img at bounding box center [676, 117] width 68 height 53
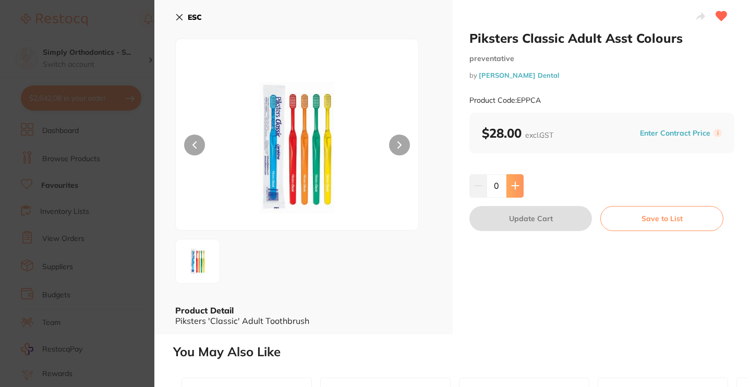
click at [517, 188] on icon at bounding box center [515, 186] width 8 height 8
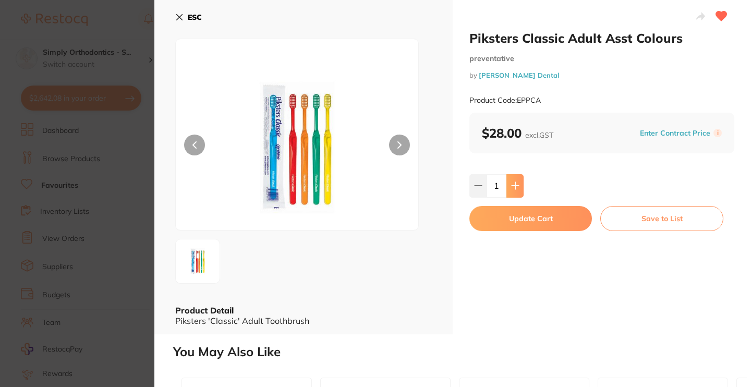
click at [514, 186] on icon at bounding box center [515, 186] width 7 height 7
type input "2"
click at [553, 222] on button "Update Cart" at bounding box center [531, 218] width 123 height 25
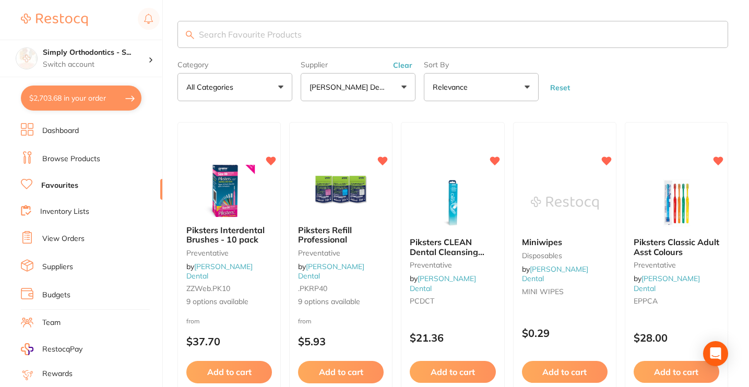
click at [404, 67] on button "Clear" at bounding box center [403, 65] width 26 height 9
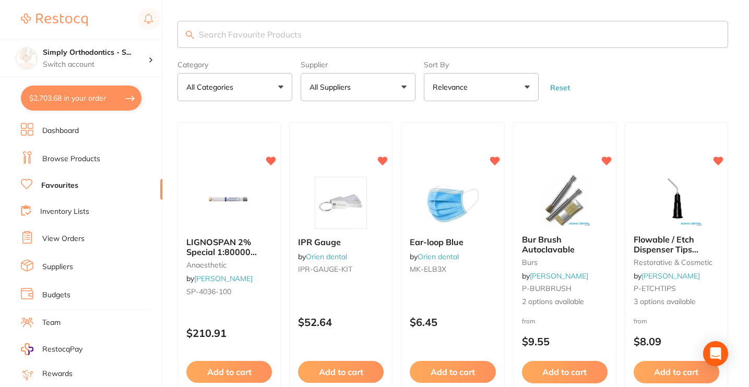
click at [378, 94] on button "All Suppliers" at bounding box center [358, 87] width 115 height 28
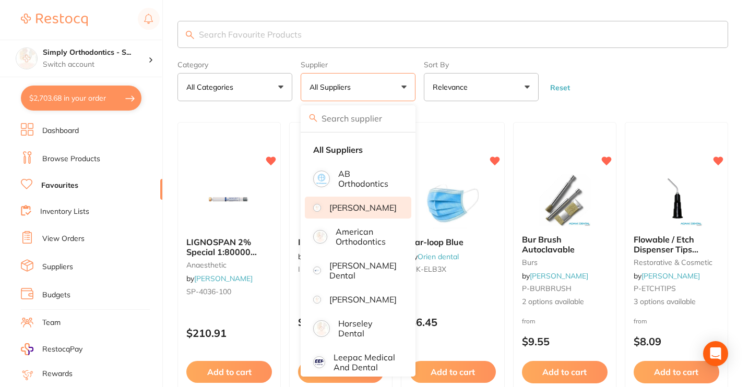
click at [361, 212] on p "[PERSON_NAME]" at bounding box center [362, 207] width 67 height 9
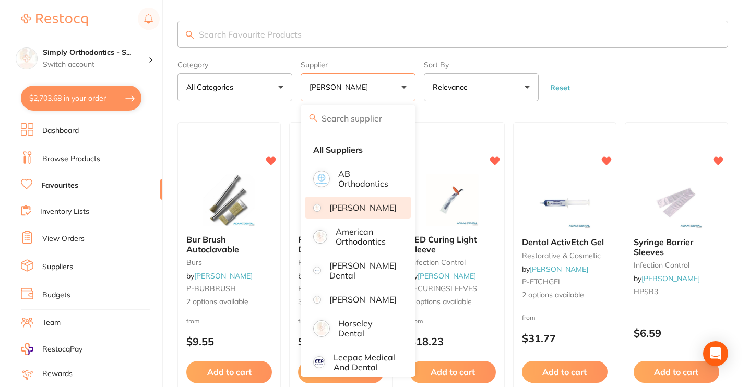
click at [669, 67] on form "Category All Categories All Categories burs disposables finishing & polishing i…" at bounding box center [452, 78] width 551 height 45
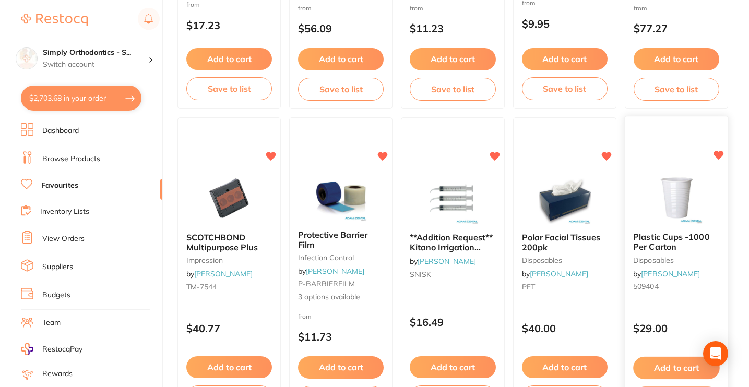
scroll to position [973, 0]
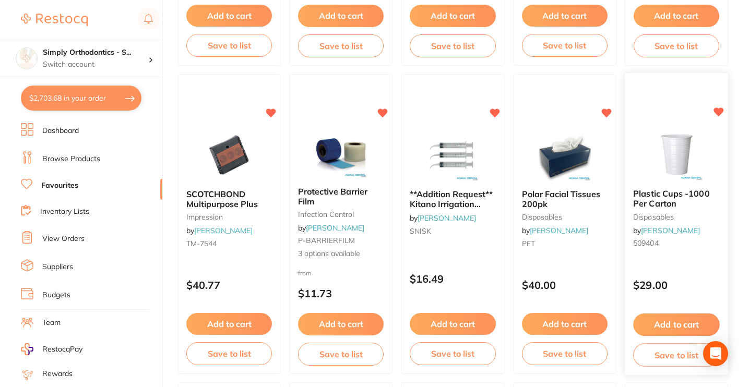
click at [678, 326] on button "Add to cart" at bounding box center [676, 325] width 87 height 22
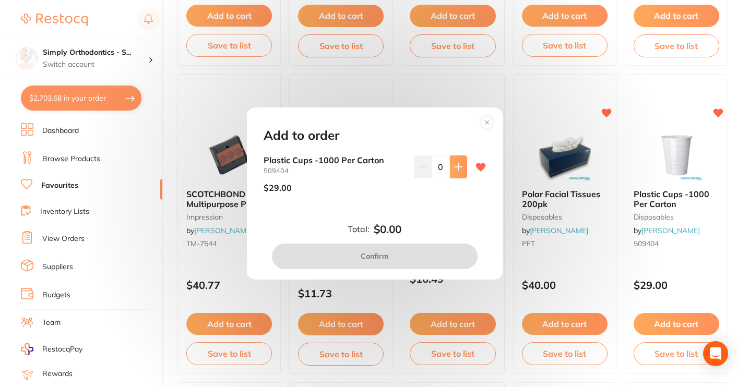
click at [455, 163] on icon at bounding box center [458, 167] width 8 height 8
type input "1"
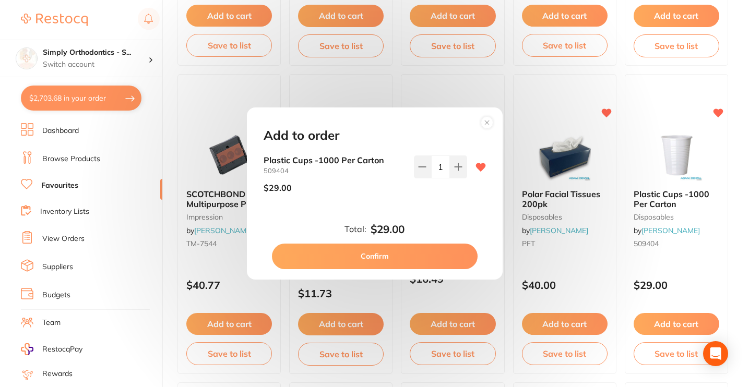
click at [373, 254] on button "Confirm" at bounding box center [375, 256] width 206 height 25
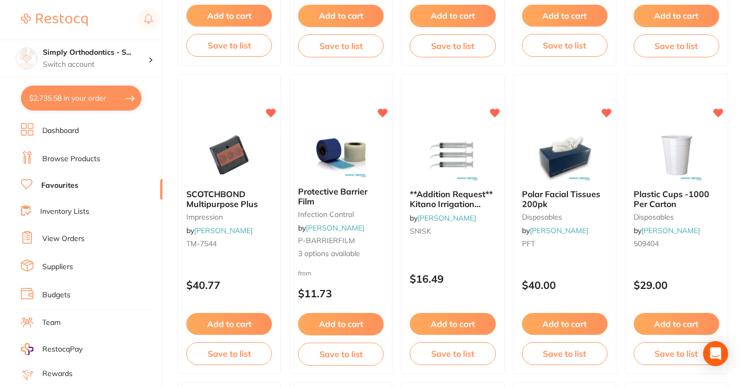
checkbox input "false"
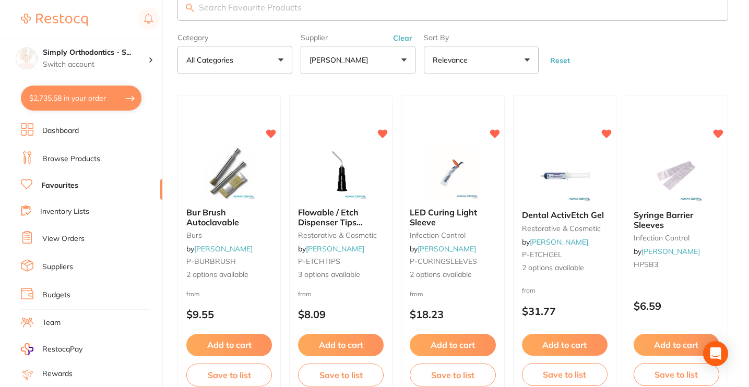
scroll to position [0, 0]
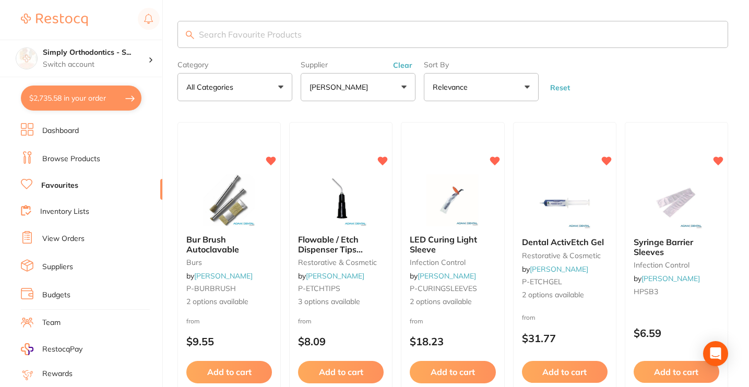
click at [406, 67] on button "Clear" at bounding box center [403, 65] width 26 height 9
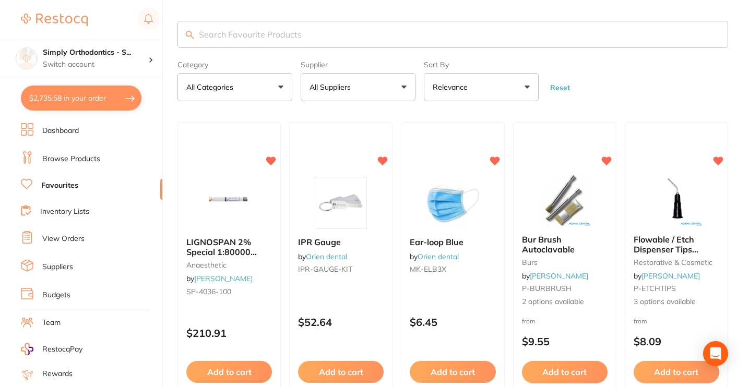
drag, startPoint x: 313, startPoint y: 27, endPoint x: 280, endPoint y: 42, distance: 36.7
click at [313, 27] on input "search" at bounding box center [452, 34] width 551 height 27
click at [280, 42] on input "search" at bounding box center [452, 34] width 551 height 27
type input "cotton"
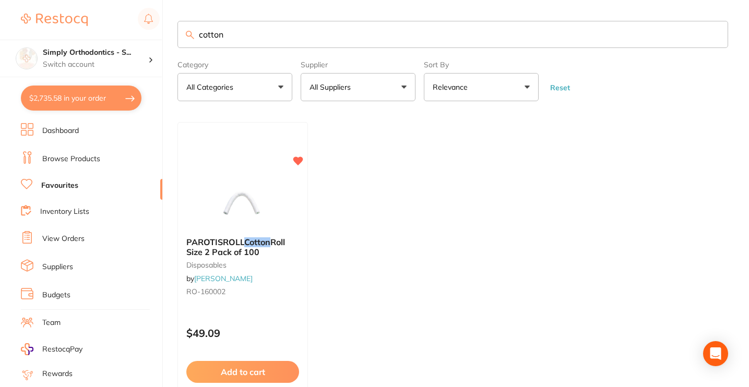
click at [713, 38] on input "cotton" at bounding box center [452, 34] width 551 height 27
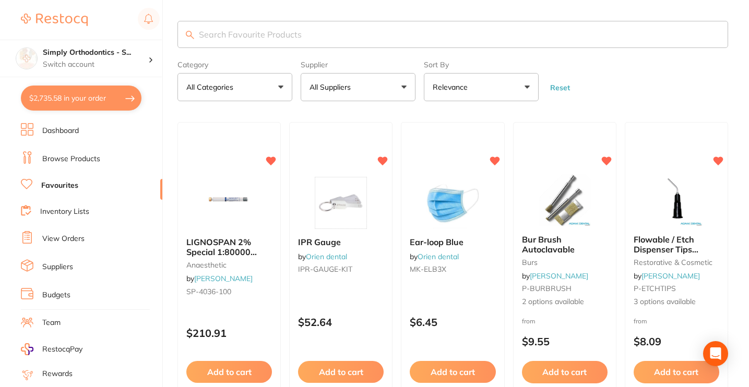
click at [57, 237] on link "View Orders" at bounding box center [63, 239] width 42 height 10
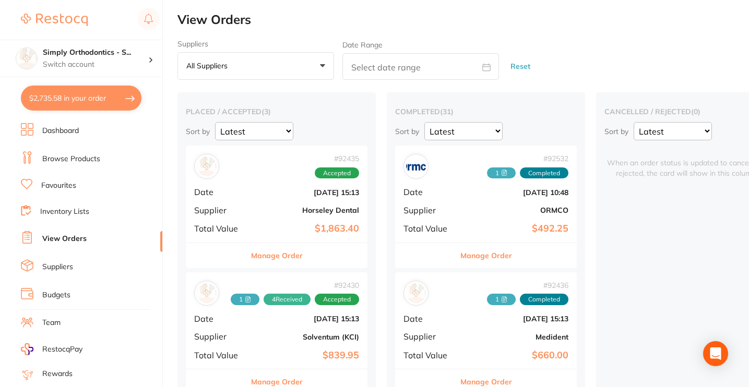
click at [63, 183] on link "Favourites" at bounding box center [58, 186] width 35 height 10
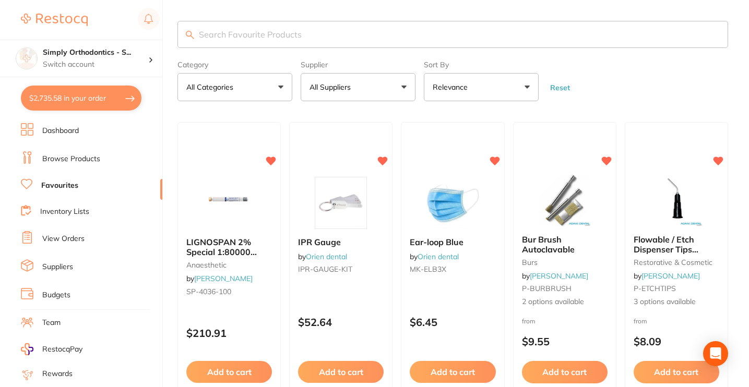
click at [297, 33] on input "search" at bounding box center [452, 34] width 551 height 27
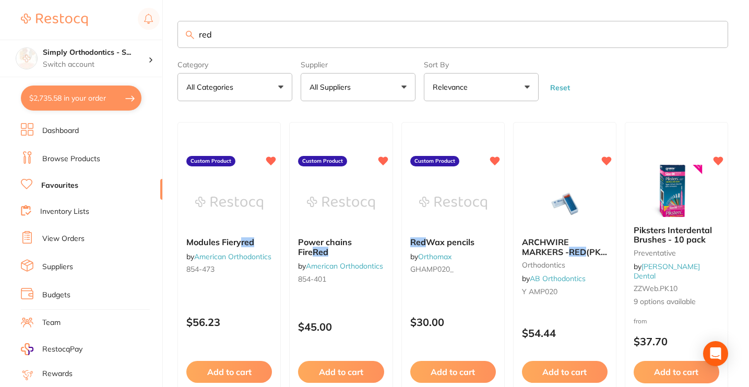
click at [226, 39] on input "red" at bounding box center [452, 34] width 551 height 27
type input "r"
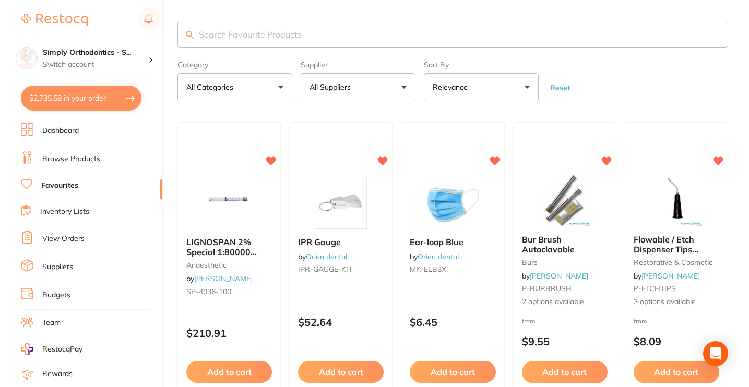
click at [350, 85] on p "All Suppliers" at bounding box center [331, 87] width 45 height 10
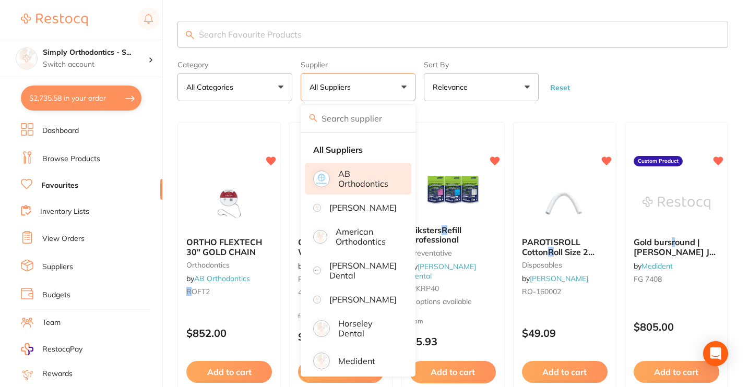
click at [347, 184] on p "AB Orthodontics" at bounding box center [367, 178] width 58 height 19
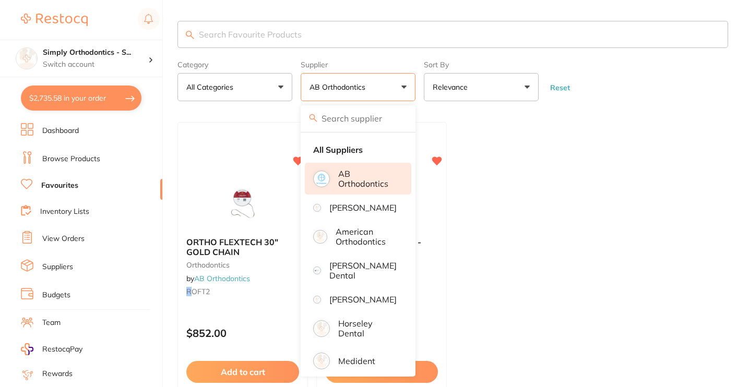
click at [630, 78] on form "Category All Categories All Categories orthodontics Clear Category false All Ca…" at bounding box center [452, 78] width 551 height 45
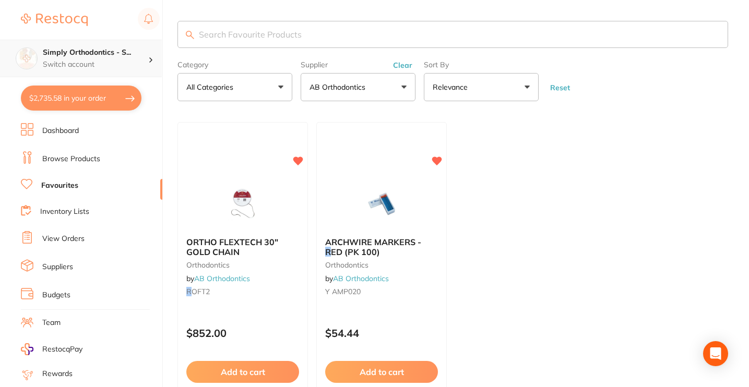
click at [118, 54] on h4 "Simply Orthodontics - S..." at bounding box center [95, 52] width 105 height 10
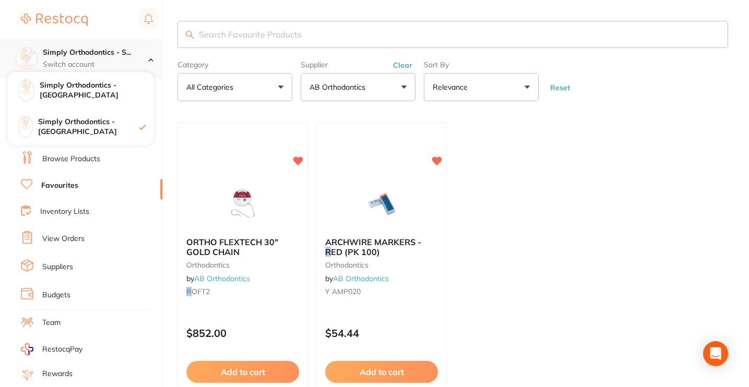
click at [118, 54] on h4 "Simply Orthodontics - S..." at bounding box center [95, 52] width 105 height 10
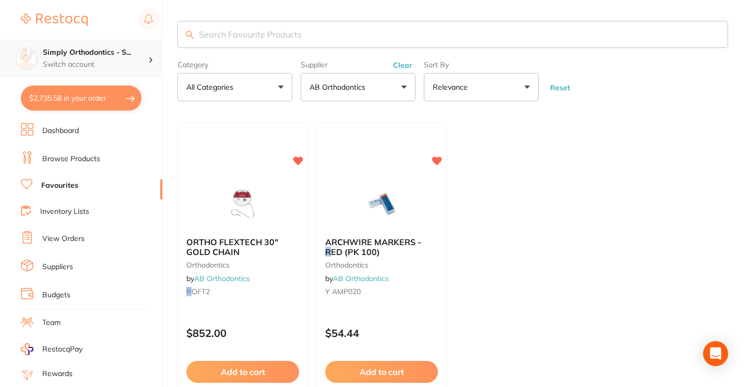
click at [118, 54] on h4 "Simply Orthodontics - S..." at bounding box center [95, 52] width 105 height 10
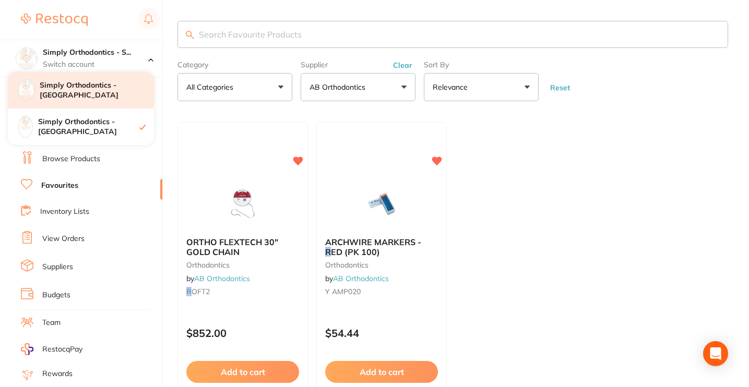
click at [130, 98] on div "Simply Orthodontics - [GEOGRAPHIC_DATA]" at bounding box center [81, 90] width 146 height 37
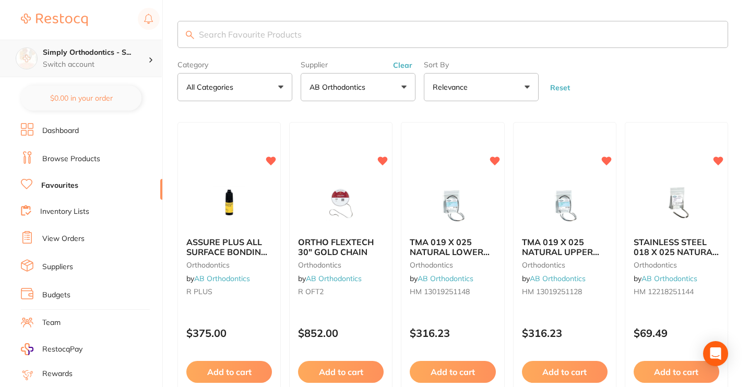
click at [84, 54] on h4 "Simply Orthodontics - S..." at bounding box center [95, 52] width 105 height 10
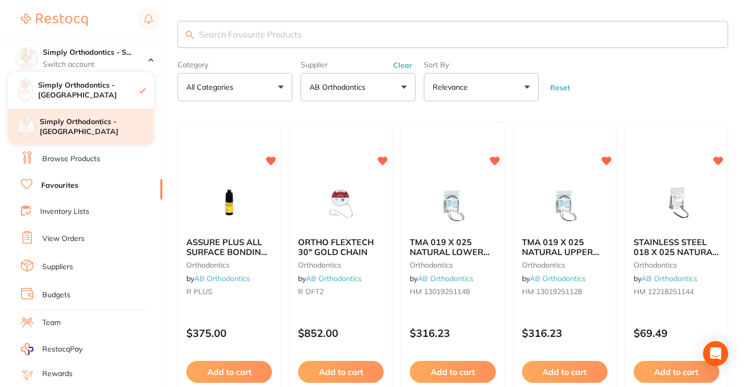
click at [62, 125] on h4 "Simply Orthodontics - [GEOGRAPHIC_DATA]" at bounding box center [97, 127] width 114 height 20
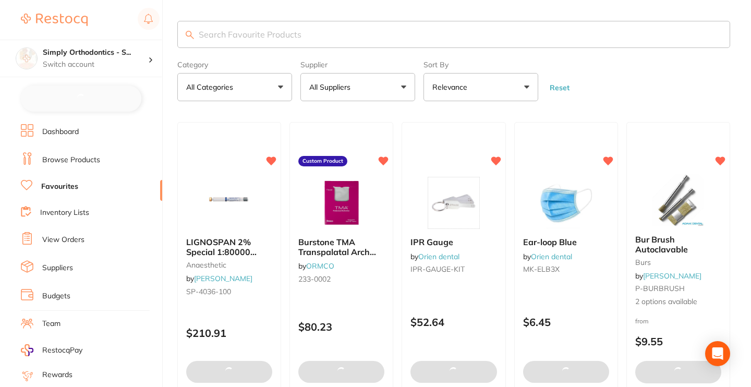
checkbox input "false"
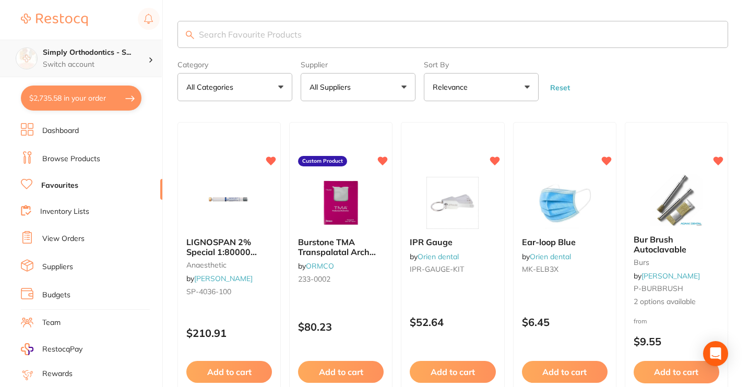
click at [129, 51] on h4 "Simply Orthodontics - S..." at bounding box center [95, 52] width 105 height 10
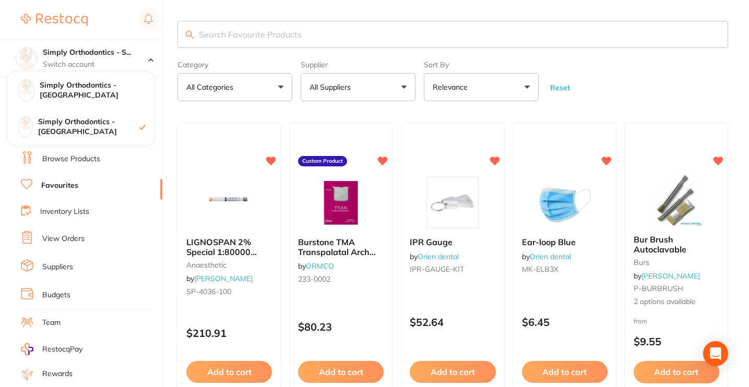
click at [597, 81] on form "Category All Categories All Categories anaesthetic burs disposables finishing &…" at bounding box center [452, 78] width 551 height 45
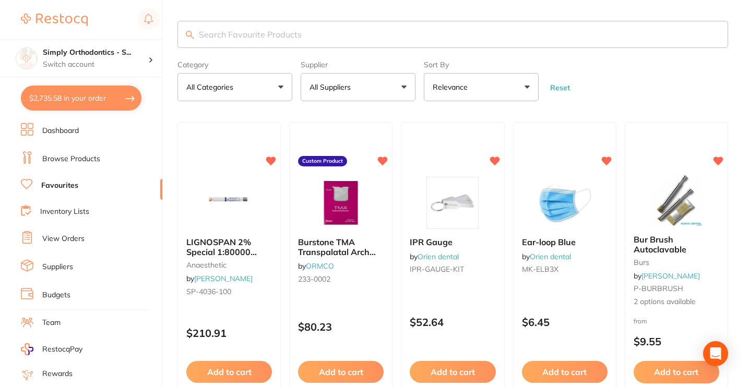
click at [341, 90] on p "All Suppliers" at bounding box center [331, 87] width 45 height 10
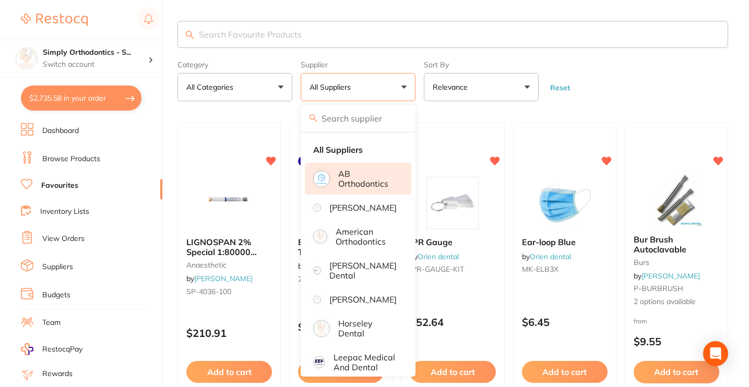
click at [350, 185] on p "AB Orthodontics" at bounding box center [367, 178] width 58 height 19
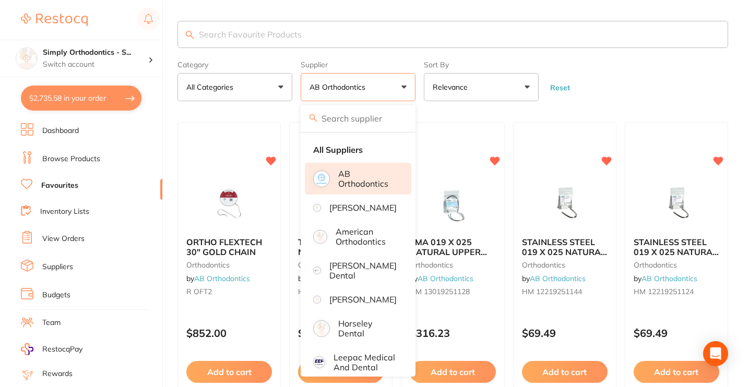
click at [666, 82] on form "Category All Categories All Categories orthodontics Clear Category false All Ca…" at bounding box center [452, 78] width 551 height 45
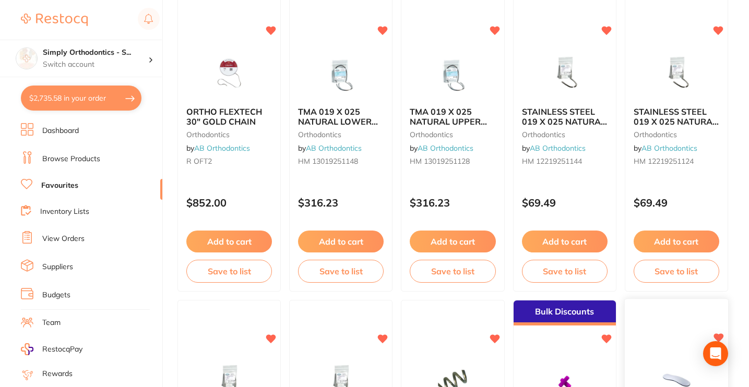
scroll to position [341, 0]
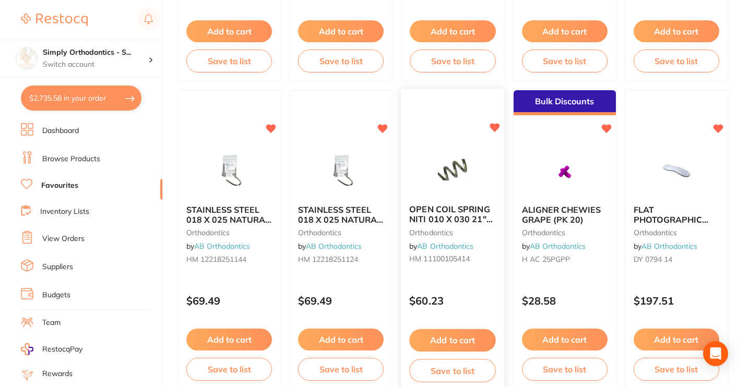
click at [464, 341] on button "Add to cart" at bounding box center [453, 340] width 87 height 22
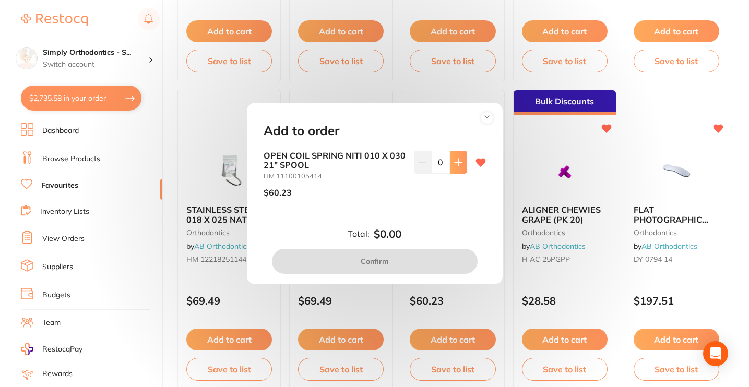
click at [456, 163] on icon at bounding box center [457, 162] width 7 height 7
type input "1"
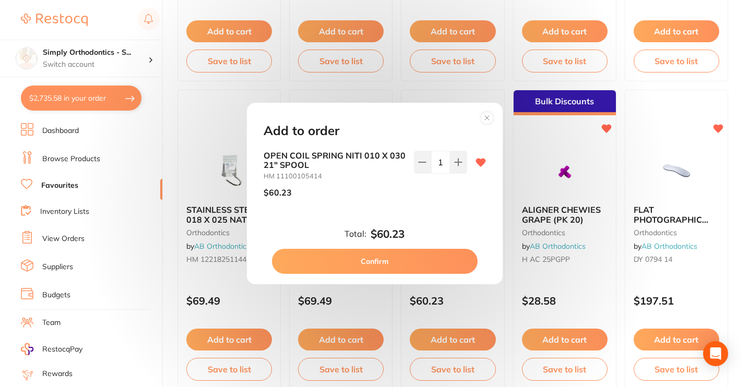
click at [375, 262] on button "Confirm" at bounding box center [375, 261] width 206 height 25
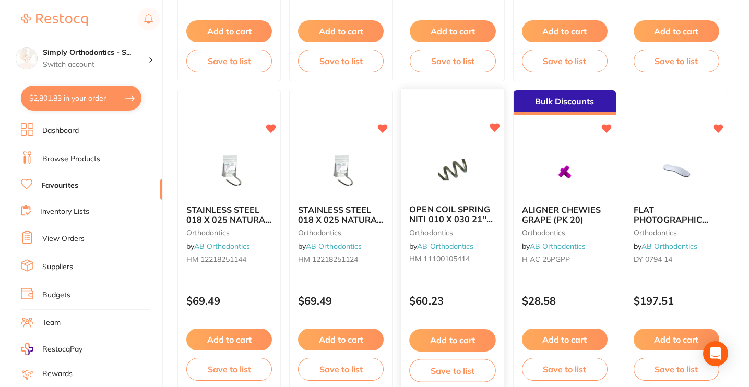
scroll to position [624, 0]
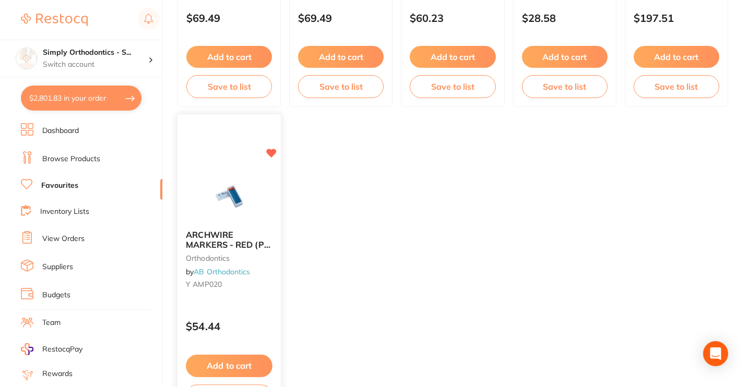
click at [238, 370] on button "Add to cart" at bounding box center [229, 366] width 87 height 22
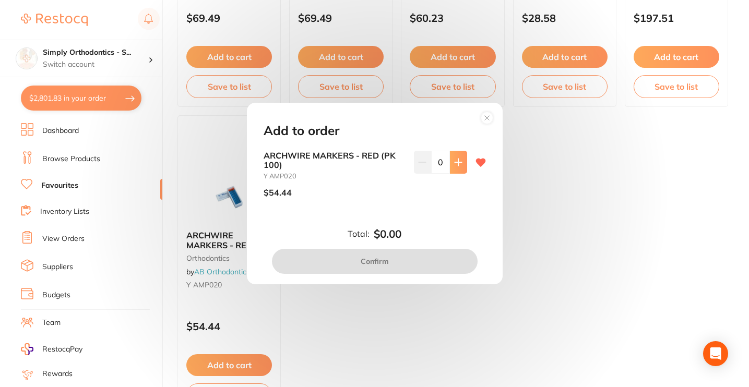
click at [454, 166] on icon at bounding box center [458, 162] width 8 height 8
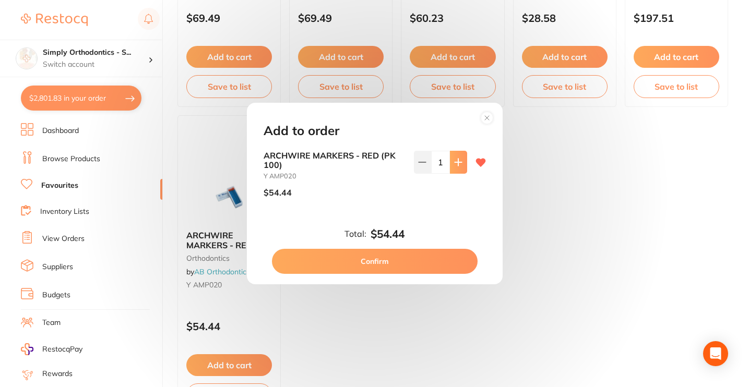
click at [454, 166] on icon at bounding box center [458, 162] width 8 height 8
type input "2"
click at [370, 263] on button "Confirm" at bounding box center [375, 261] width 206 height 25
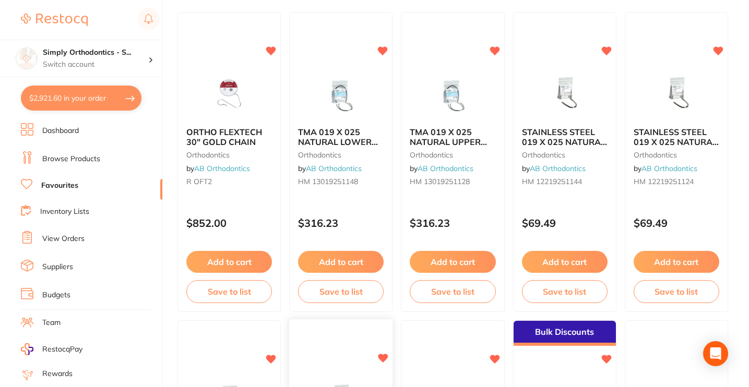
scroll to position [110, 0]
click at [320, 267] on button "Add to cart" at bounding box center [340, 263] width 87 height 22
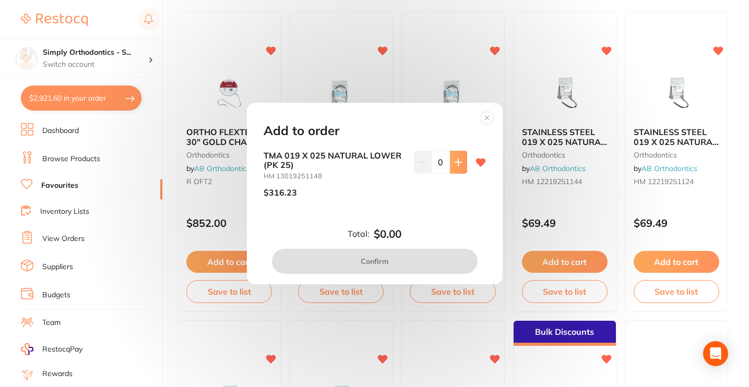
click at [455, 164] on icon at bounding box center [458, 162] width 8 height 8
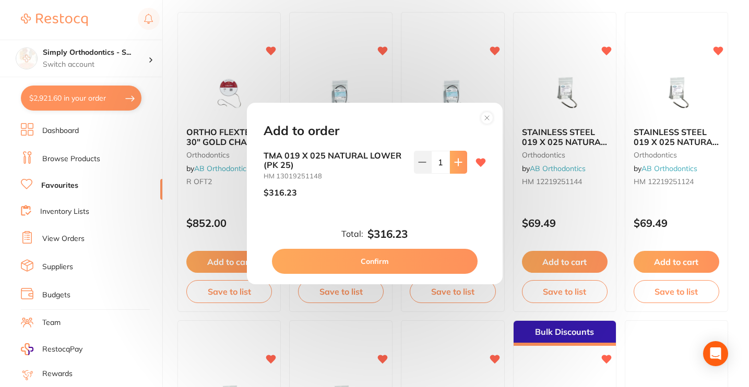
click at [455, 164] on icon at bounding box center [458, 162] width 8 height 8
type input "2"
click at [363, 261] on button "Confirm" at bounding box center [375, 261] width 206 height 25
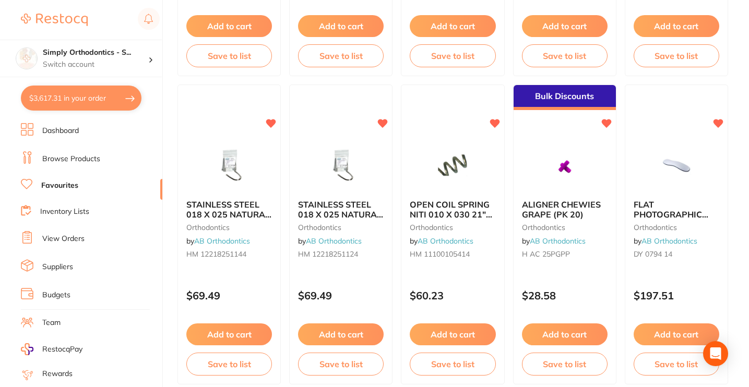
scroll to position [0, 0]
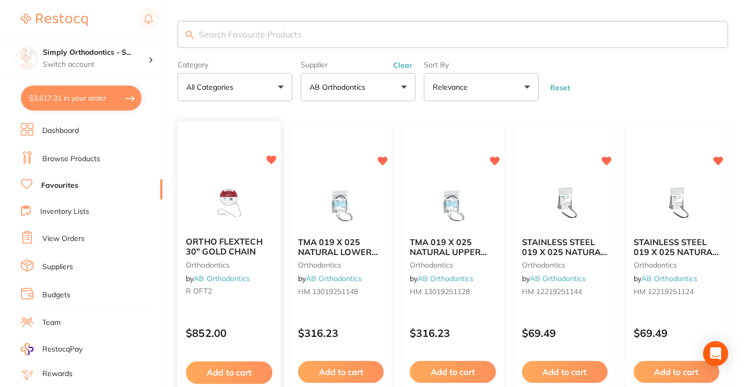
click at [227, 377] on button "Add to cart" at bounding box center [229, 373] width 87 height 22
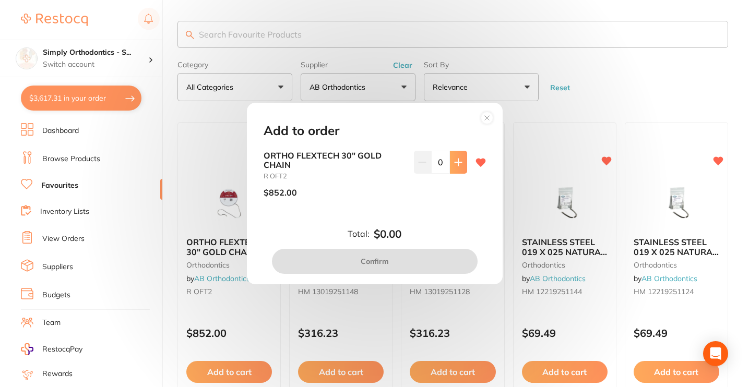
click at [457, 168] on button at bounding box center [458, 162] width 17 height 23
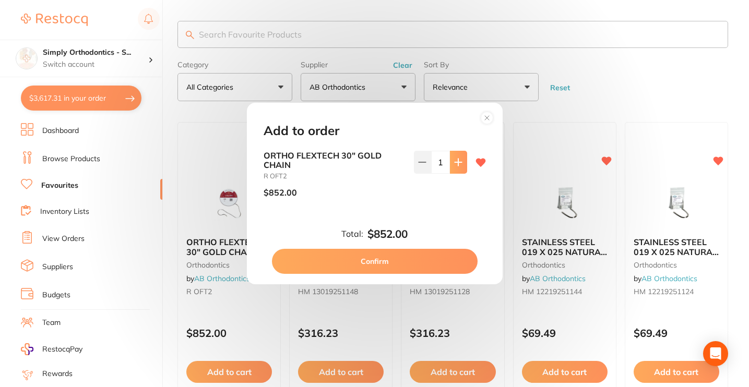
click at [457, 168] on button at bounding box center [458, 162] width 17 height 23
type input "2"
click at [384, 264] on button "Confirm" at bounding box center [375, 261] width 206 height 25
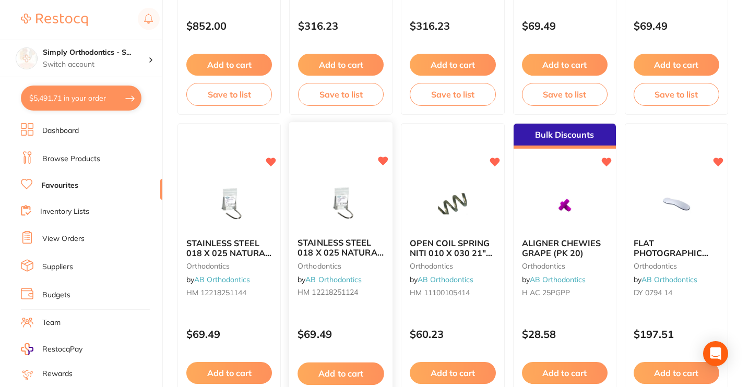
scroll to position [261, 0]
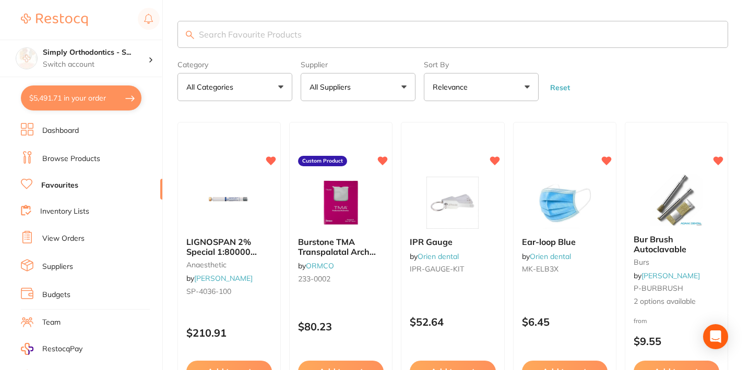
click at [388, 91] on button "All Suppliers" at bounding box center [358, 87] width 115 height 28
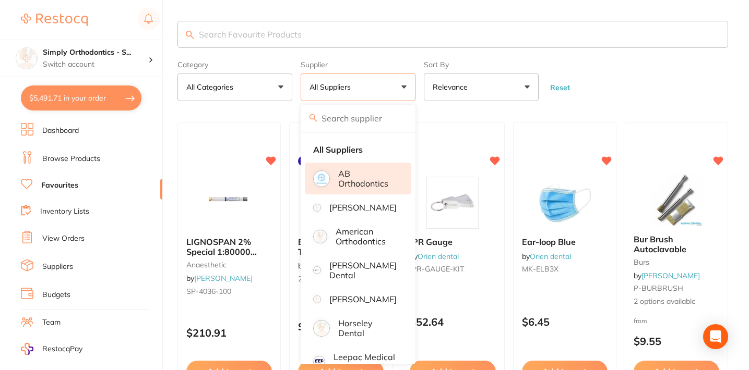
click at [362, 188] on p "AB Orthodontics" at bounding box center [367, 178] width 58 height 19
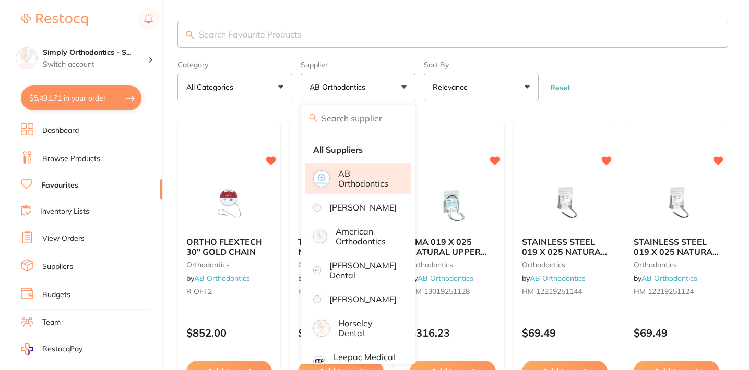
click at [645, 83] on form "Category All Categories All Categories orthodontics Clear Category false All Ca…" at bounding box center [452, 78] width 551 height 45
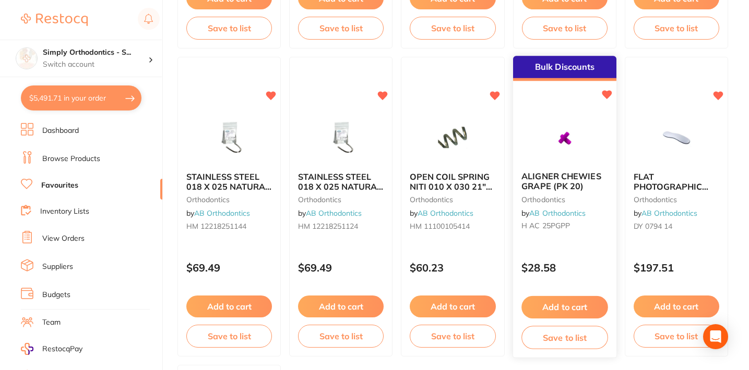
scroll to position [375, 0]
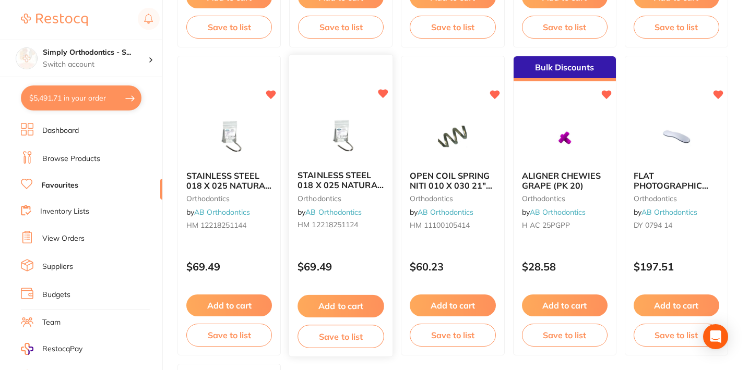
click at [354, 308] on button "Add to cart" at bounding box center [340, 306] width 87 height 22
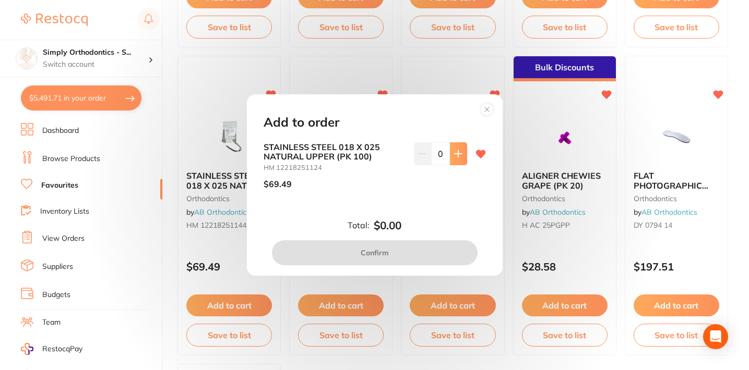
click at [454, 152] on icon at bounding box center [458, 154] width 8 height 8
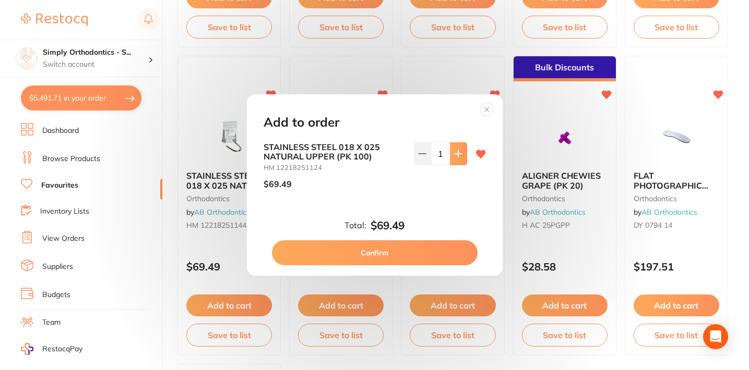
type input "1"
click at [371, 253] on button "Confirm" at bounding box center [375, 253] width 206 height 25
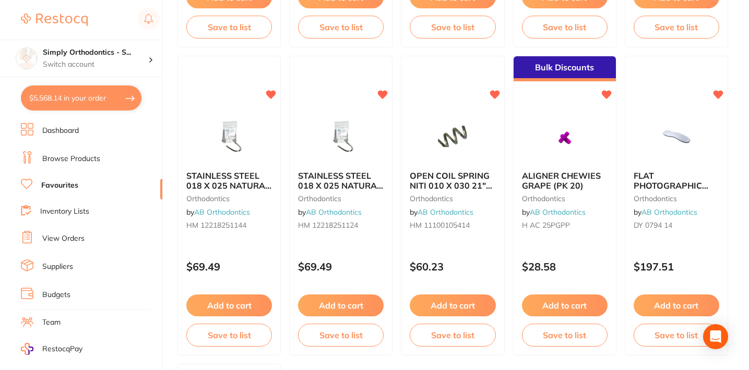
click at [66, 240] on link "View Orders" at bounding box center [63, 239] width 42 height 10
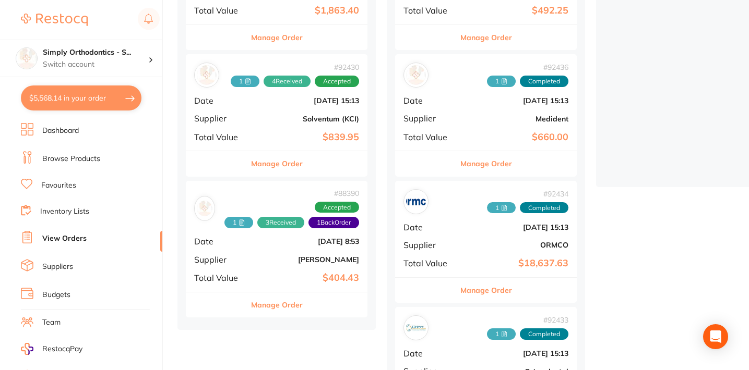
scroll to position [219, 0]
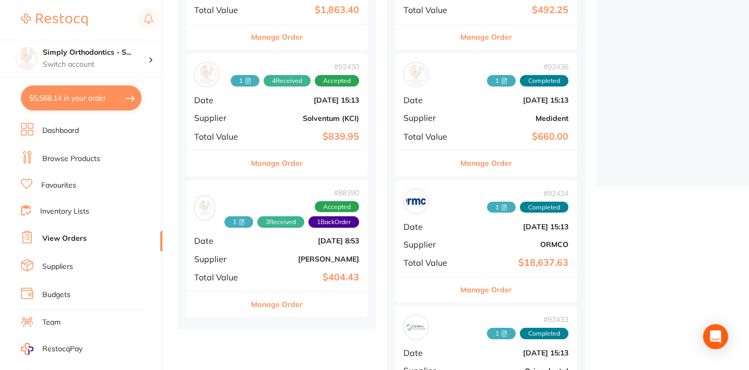
click at [267, 301] on button "Manage Order" at bounding box center [277, 304] width 52 height 25
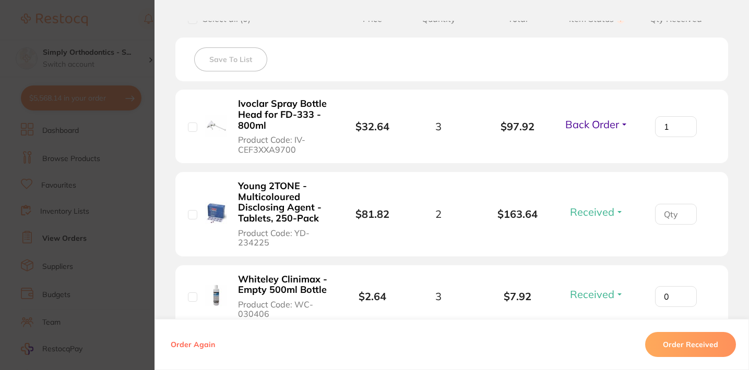
scroll to position [276, 0]
click at [603, 129] on span "Back Order" at bounding box center [592, 125] width 54 height 13
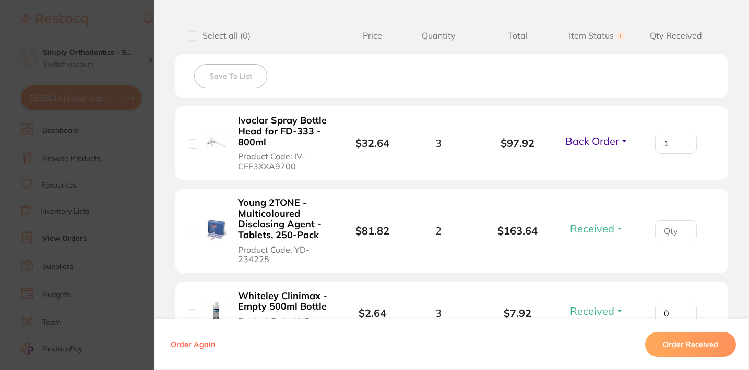
scroll to position [259, 0]
click at [599, 143] on span "Back Order" at bounding box center [592, 142] width 54 height 13
click at [592, 169] on span "Received" at bounding box center [596, 165] width 27 height 8
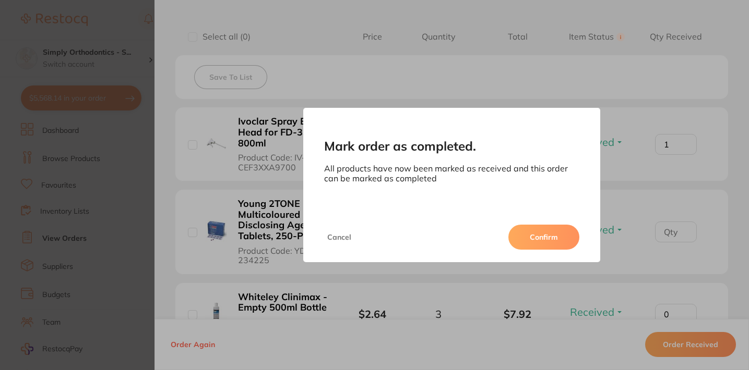
click at [542, 240] on button "Confirm" at bounding box center [543, 237] width 71 height 25
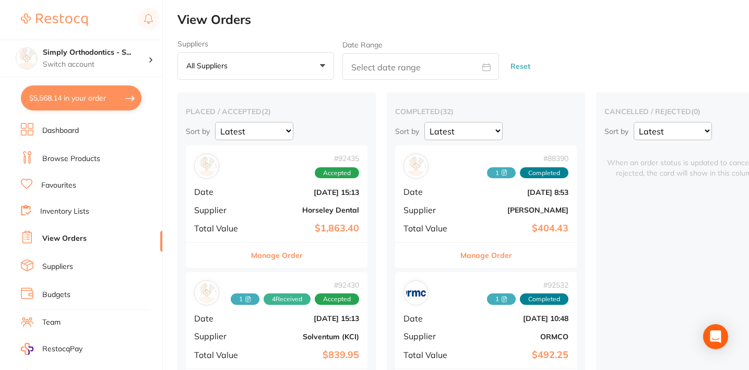
click at [73, 185] on link "Favourites" at bounding box center [58, 186] width 35 height 10
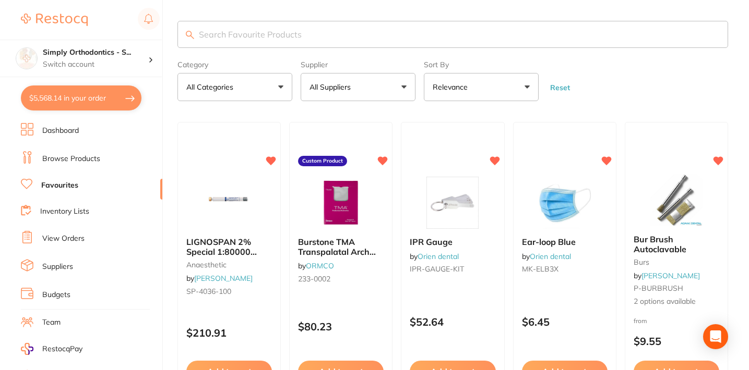
click at [383, 92] on button "All Suppliers" at bounding box center [358, 87] width 115 height 28
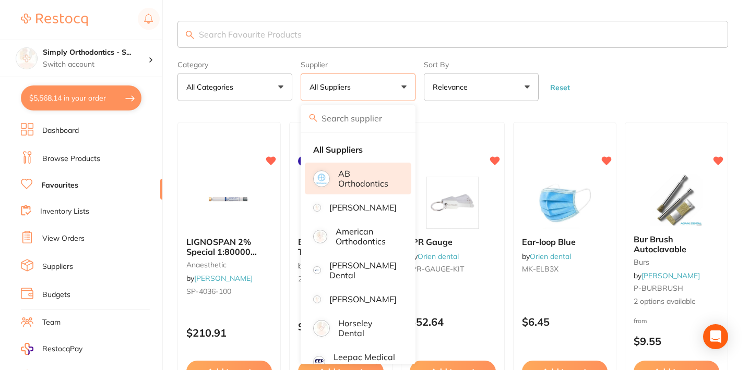
click at [348, 185] on p "AB Orthodontics" at bounding box center [367, 178] width 58 height 19
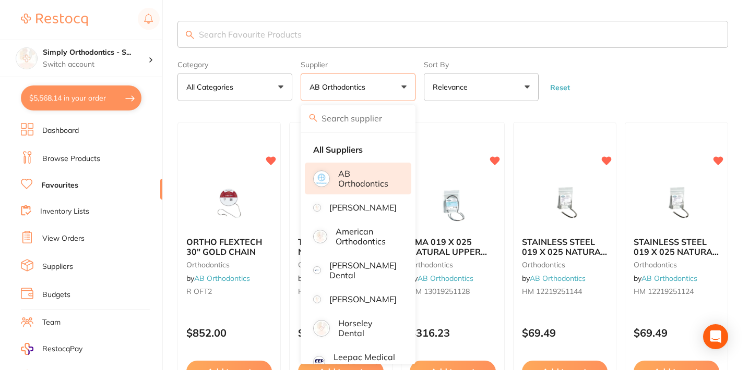
click at [708, 69] on form "Category All Categories All Categories orthodontics Clear Category false All Ca…" at bounding box center [452, 78] width 551 height 45
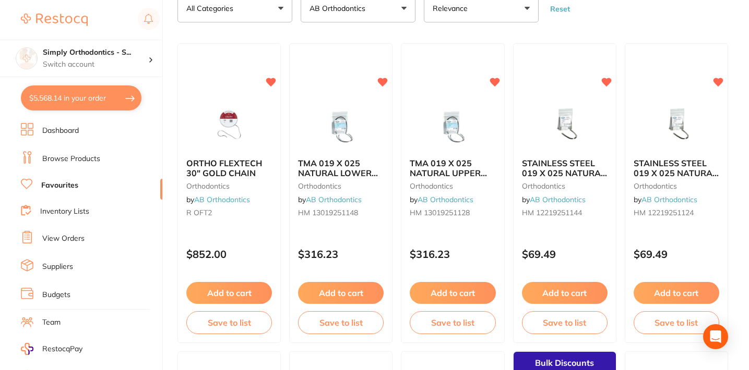
scroll to position [79, 0]
click at [73, 237] on link "View Orders" at bounding box center [63, 239] width 42 height 10
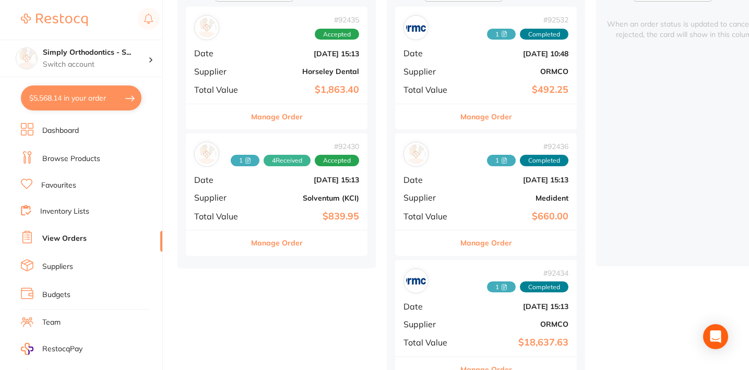
scroll to position [137, 0]
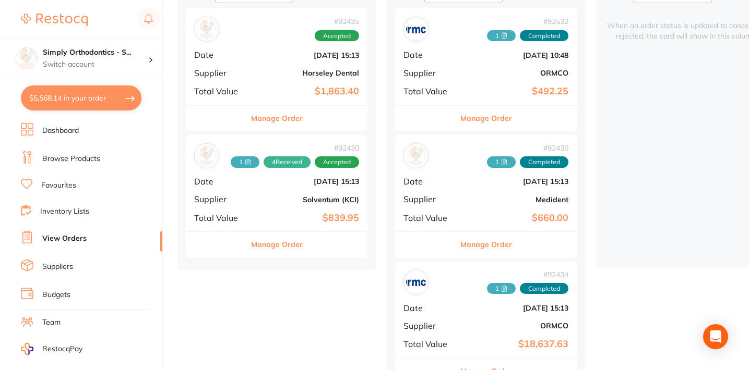
click at [281, 243] on button "Manage Order" at bounding box center [277, 244] width 52 height 25
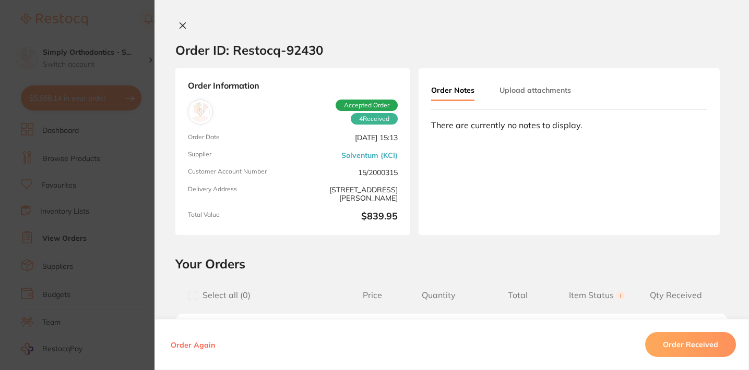
click at [183, 28] on icon at bounding box center [183, 26] width 6 height 6
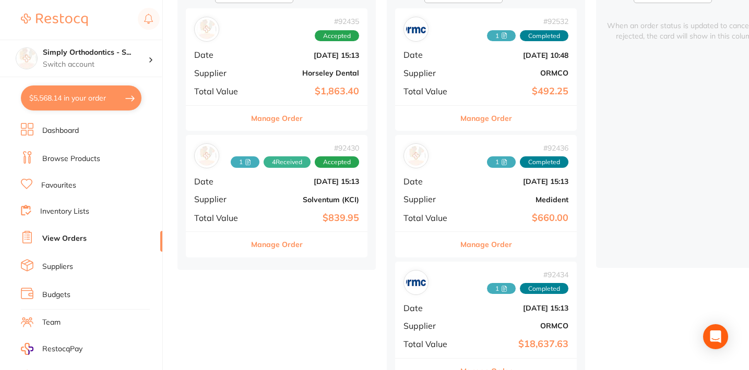
click at [71, 189] on link "Favourites" at bounding box center [58, 186] width 35 height 10
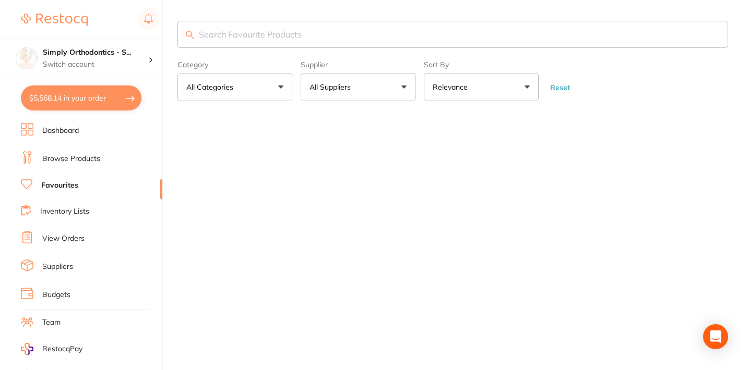
click at [390, 88] on button "All Suppliers" at bounding box center [358, 87] width 115 height 28
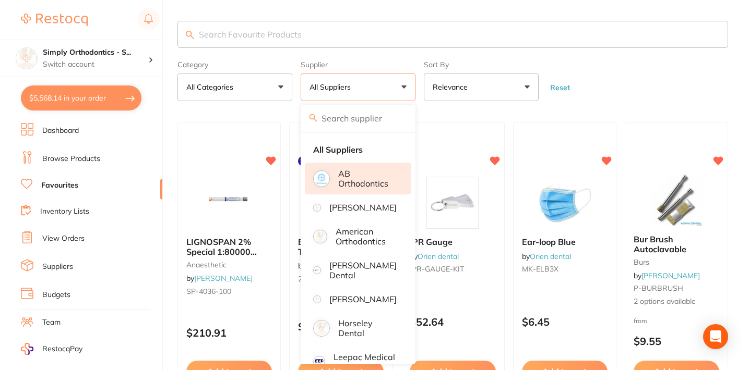
click at [344, 181] on p "AB Orthodontics" at bounding box center [367, 178] width 58 height 19
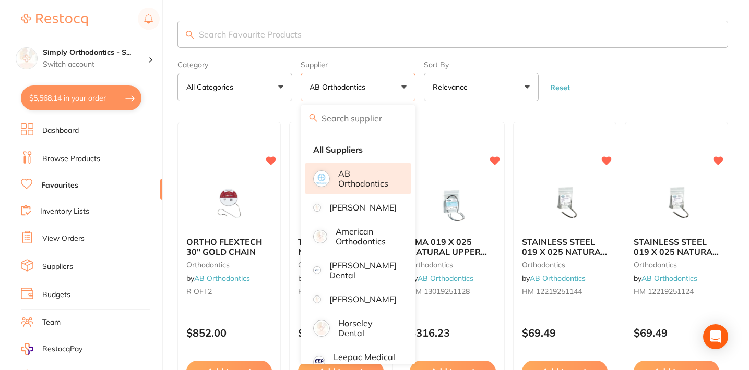
click at [638, 95] on form "Category All Categories All Categories orthodontics Clear Category false All Ca…" at bounding box center [452, 78] width 551 height 45
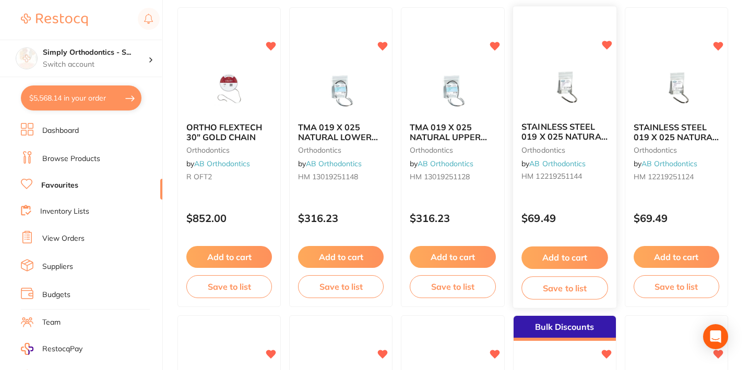
scroll to position [120, 0]
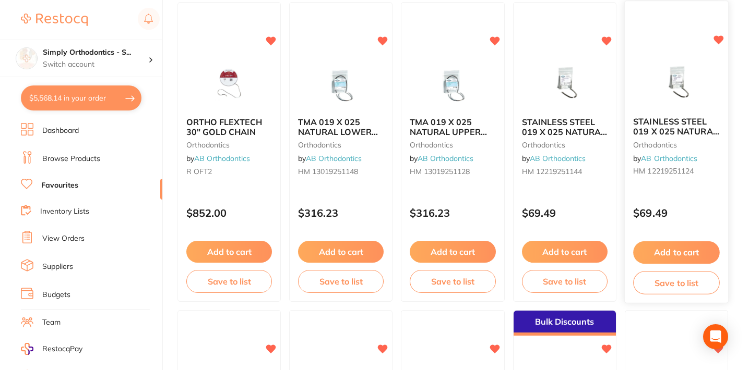
click at [680, 257] on button "Add to cart" at bounding box center [676, 253] width 87 height 22
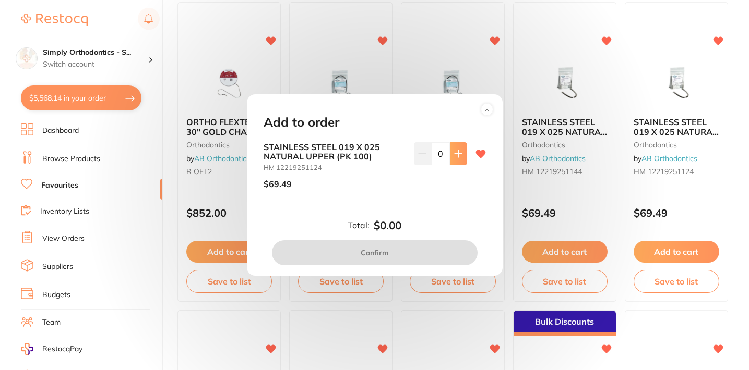
click at [459, 154] on icon at bounding box center [457, 153] width 7 height 7
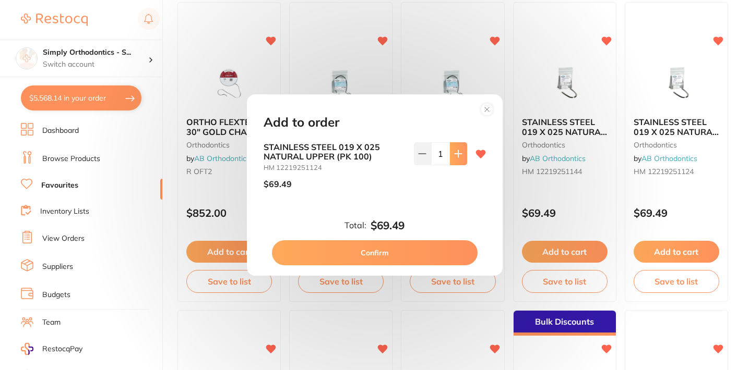
click at [459, 154] on icon at bounding box center [457, 153] width 7 height 7
type input "2"
click at [377, 250] on button "Confirm" at bounding box center [375, 253] width 206 height 25
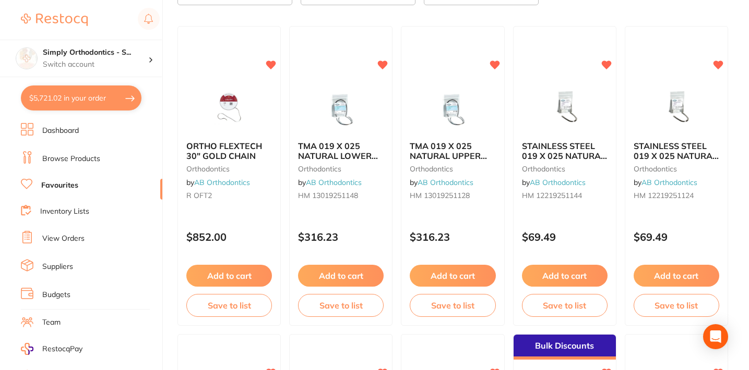
scroll to position [0, 0]
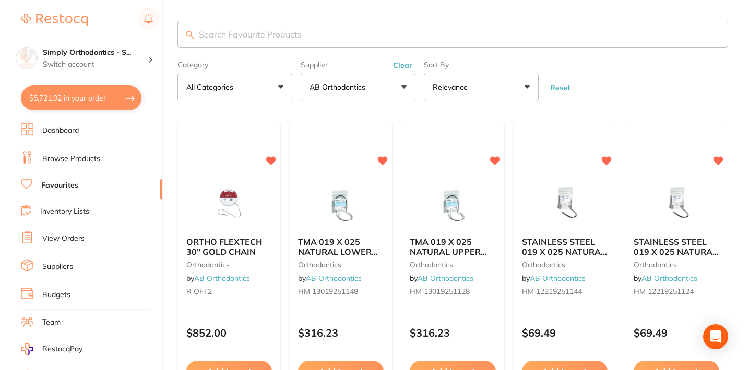
click at [71, 154] on link "Browse Products" at bounding box center [71, 159] width 58 height 10
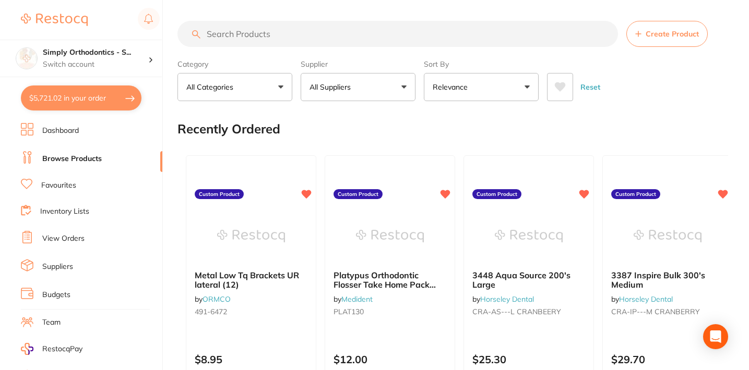
click at [357, 101] on button "All Suppliers" at bounding box center [358, 87] width 115 height 28
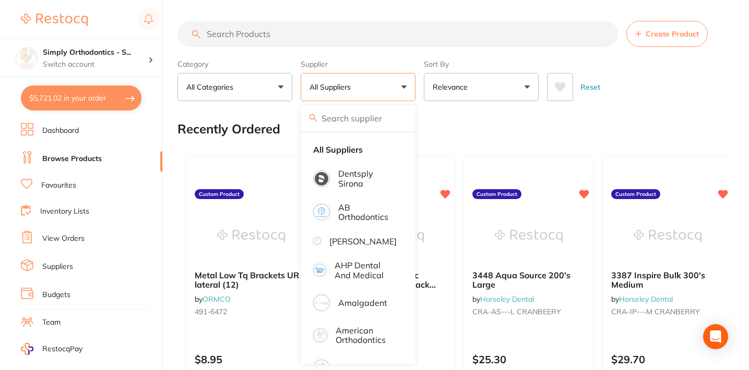
click at [387, 97] on button "All Suppliers" at bounding box center [358, 87] width 115 height 28
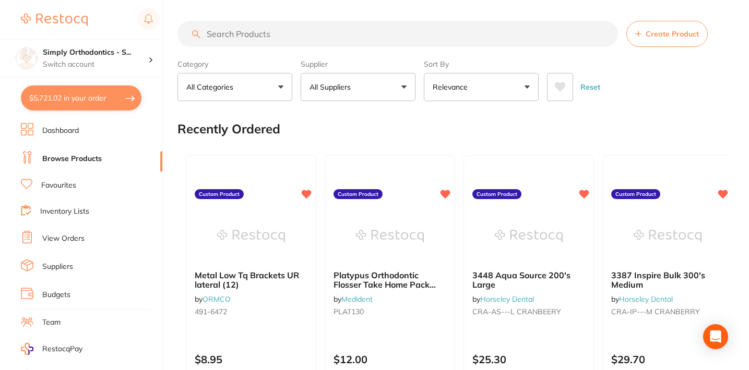
click at [388, 85] on button "All Suppliers" at bounding box center [358, 87] width 115 height 28
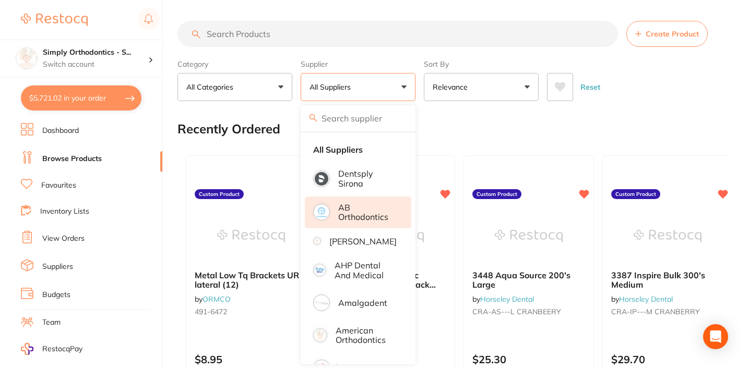
click at [346, 222] on p "AB Orthodontics" at bounding box center [367, 212] width 58 height 19
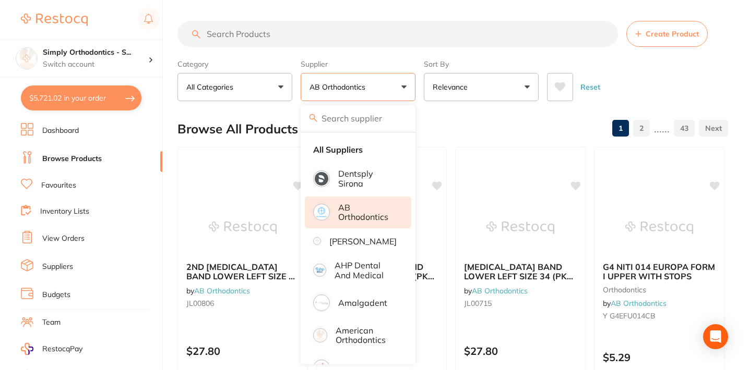
click at [403, 64] on label "Supplier" at bounding box center [358, 63] width 115 height 9
click at [387, 34] on input "search" at bounding box center [397, 34] width 440 height 26
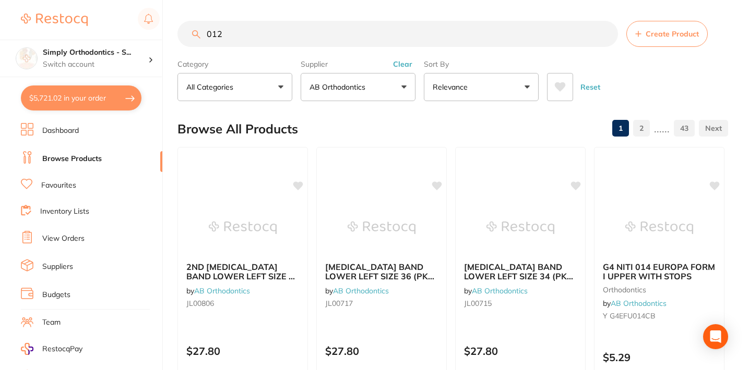
type input "012"
